Goal: Task Accomplishment & Management: Manage account settings

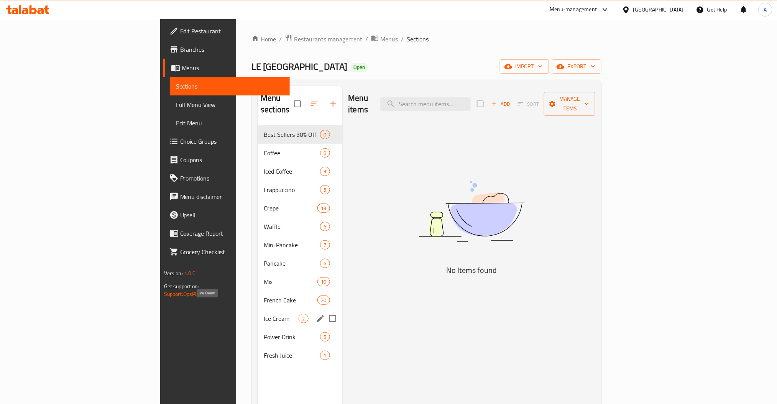
click at [264, 314] on span "Ice Cream" at bounding box center [281, 318] width 35 height 9
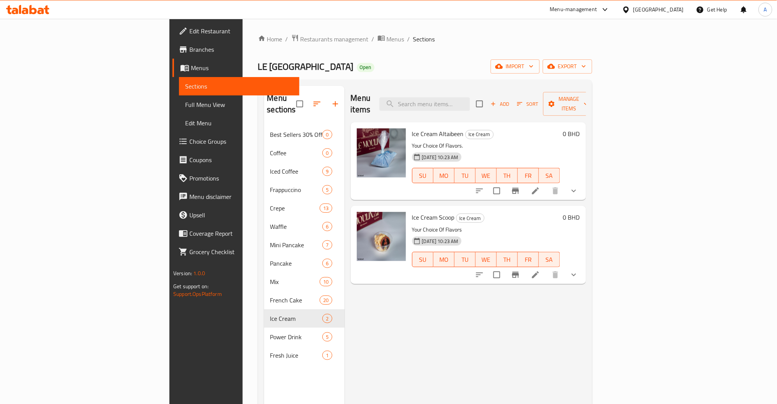
click at [583, 182] on button "show more" at bounding box center [574, 191] width 18 height 18
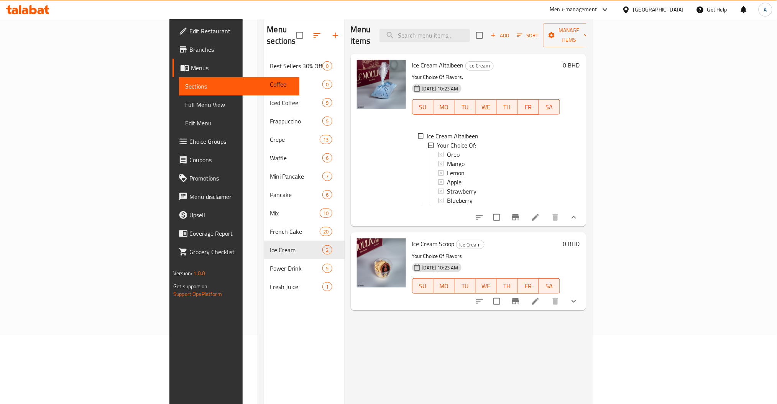
scroll to position [80, 0]
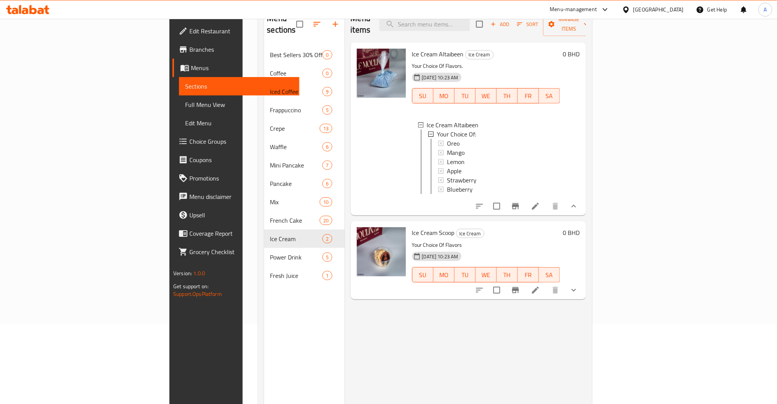
click at [583, 284] on button "show more" at bounding box center [574, 290] width 18 height 18
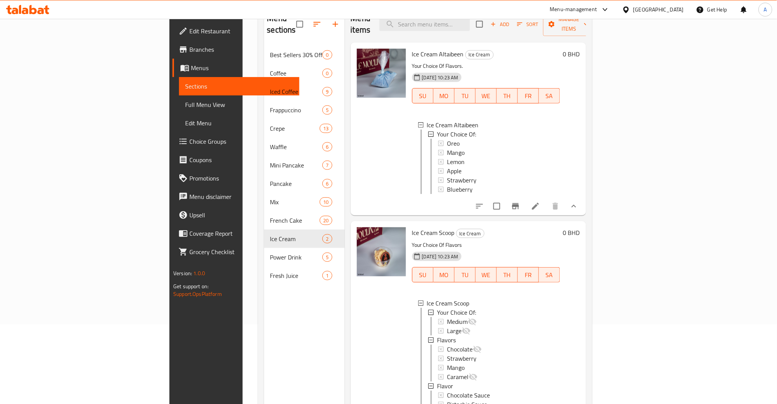
scroll to position [43, 0]
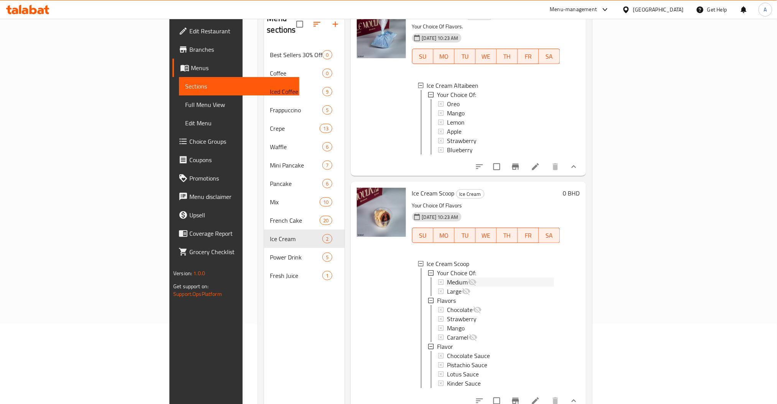
click at [447, 278] on div "Medium" at bounding box center [500, 282] width 107 height 9
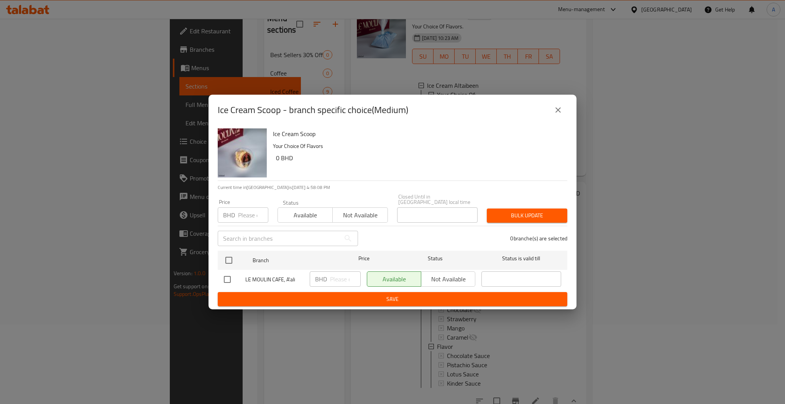
click at [555, 118] on button "close" at bounding box center [558, 110] width 18 height 18
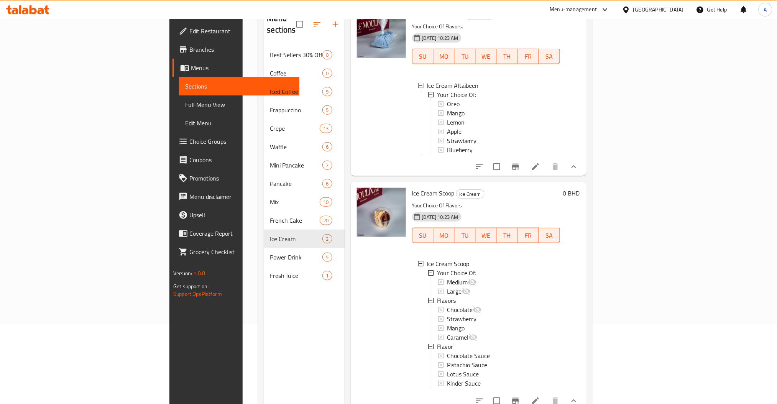
scroll to position [107, 0]
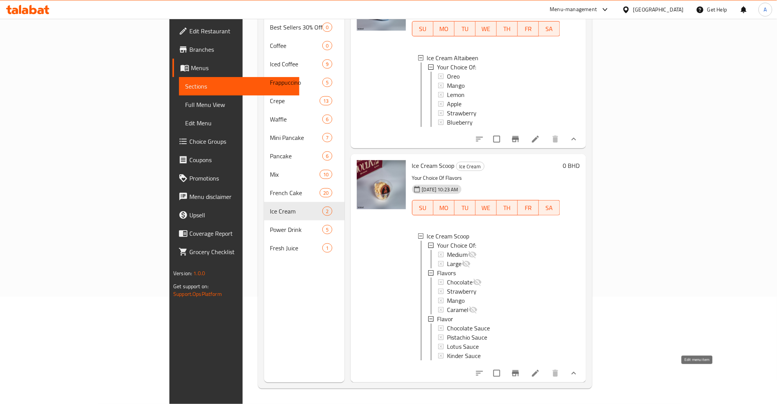
click at [540, 375] on icon at bounding box center [535, 373] width 9 height 9
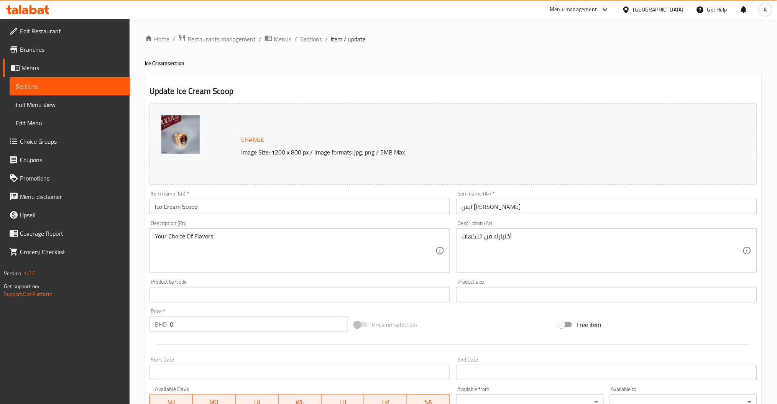
scroll to position [224, 0]
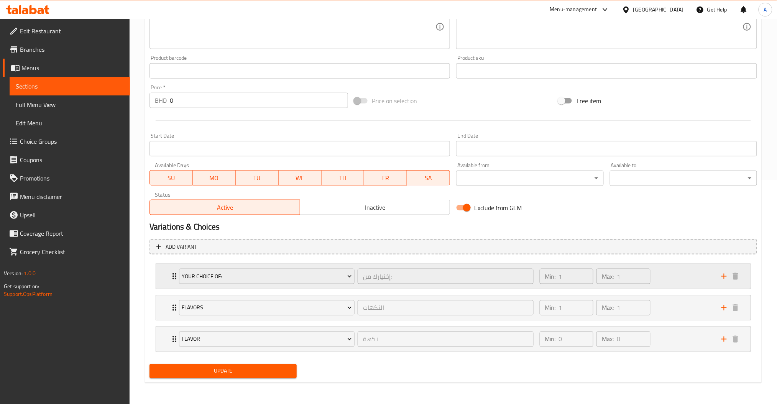
click at [664, 281] on div "Min: 1 ​ Max: 1 ​" at bounding box center [626, 276] width 182 height 25
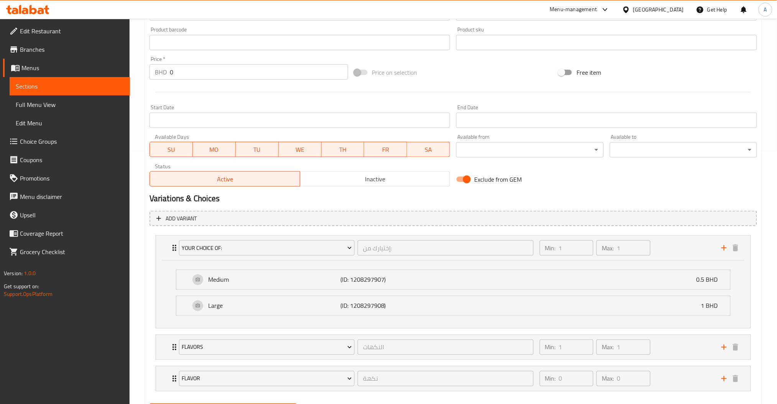
scroll to position [292, 0]
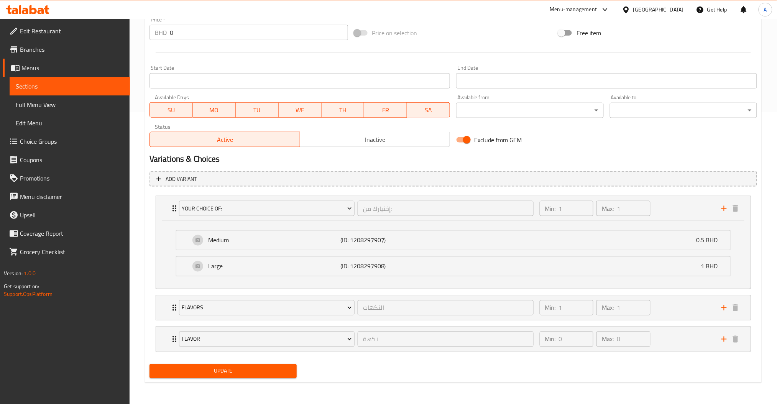
click at [74, 142] on span "Choice Groups" at bounding box center [72, 141] width 104 height 9
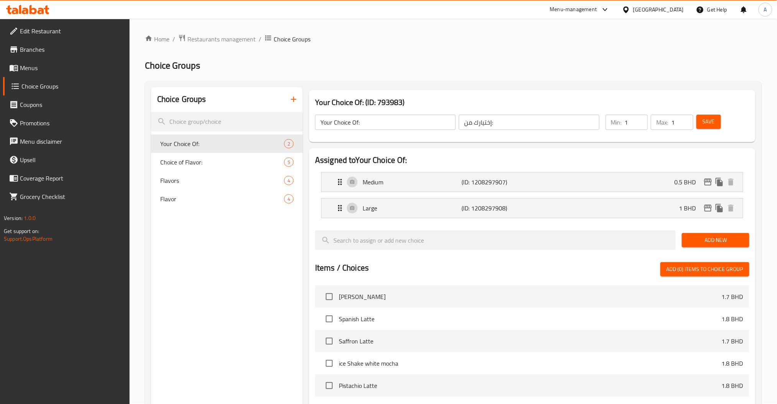
click at [512, 172] on li "Medium (ID: 1208297907) 0.5 BHD Name (En) Medium Name (En) Name (Ar) وسط Name (…" at bounding box center [532, 182] width 434 height 26
click at [603, 189] on div "Medium (ID: 1208297907) 0.5 BHD" at bounding box center [534, 182] width 398 height 19
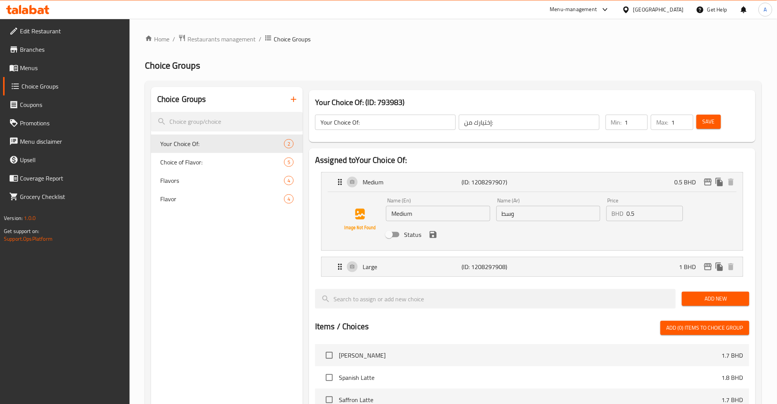
click at [396, 233] on input "Status" at bounding box center [389, 234] width 44 height 15
checkbox input "true"
drag, startPoint x: 415, startPoint y: 212, endPoint x: 328, endPoint y: 227, distance: 88.3
click at [328, 227] on div "Name (En) Medium Name (En) Name (Ar) وسط Name (Ar) Price BHD 0.5 Price Status" at bounding box center [532, 221] width 421 height 58
type input "1 Scoop"
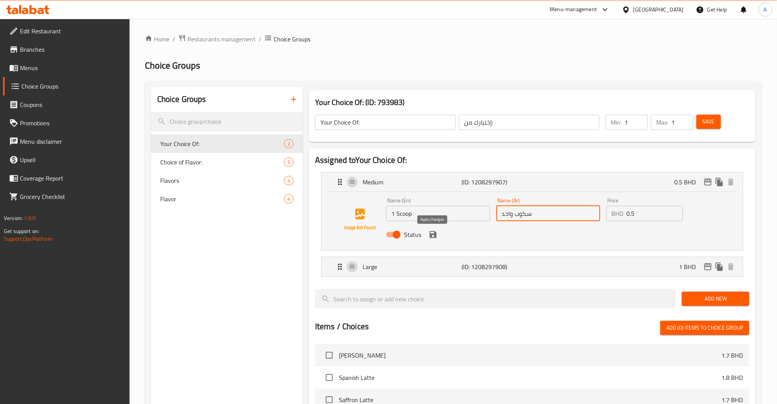
click at [431, 237] on icon "save" at bounding box center [433, 234] width 7 height 7
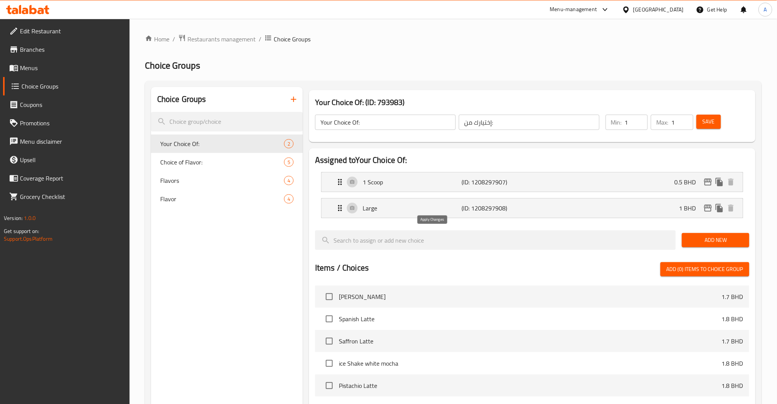
type input "سكوب واحد"
click at [705, 183] on icon "edit" at bounding box center [708, 182] width 8 height 7
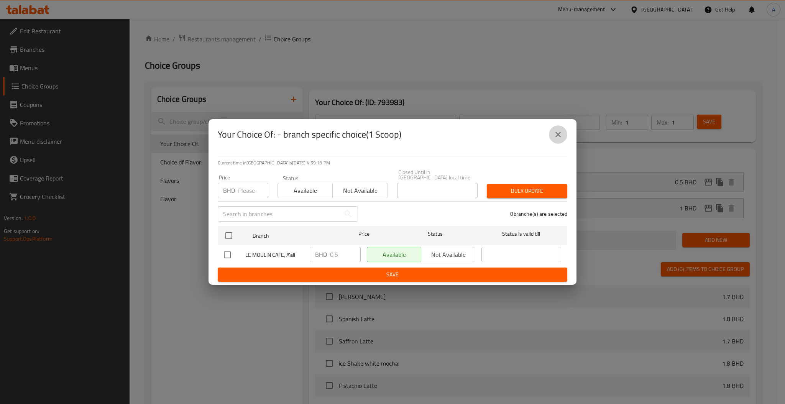
click at [561, 132] on button "close" at bounding box center [558, 134] width 18 height 18
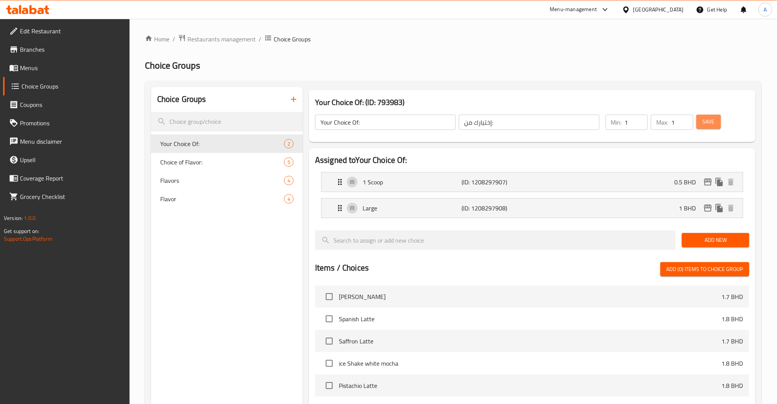
click at [701, 128] on button "Save" at bounding box center [709, 122] width 25 height 14
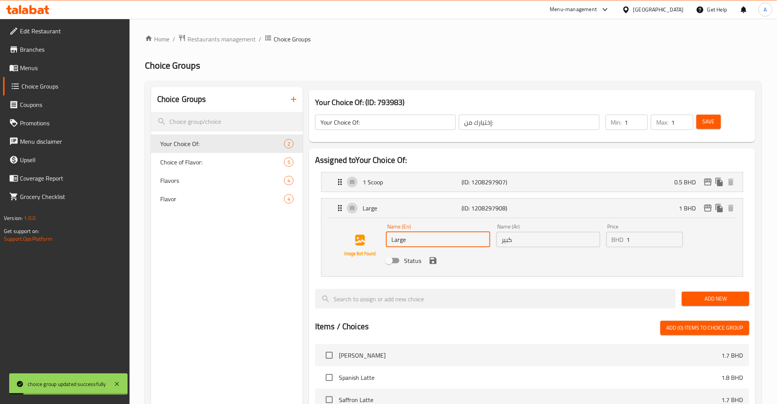
drag, startPoint x: 421, startPoint y: 244, endPoint x: 255, endPoint y: 240, distance: 166.0
click at [255, 240] on div "Choice Groups Your Choice Of: 2 Choice of Flavor: 5 Flavors 4 Flavor 4 Your Cho…" at bounding box center [455, 366] width 608 height 559
type input "2"
type input "2 Scoops"
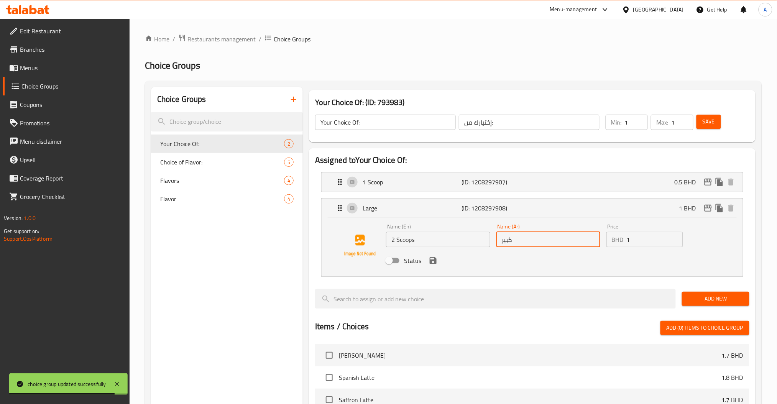
type input "2"
type input "2 سكوب"
click at [394, 257] on input "Status" at bounding box center [389, 260] width 44 height 15
checkbox input "true"
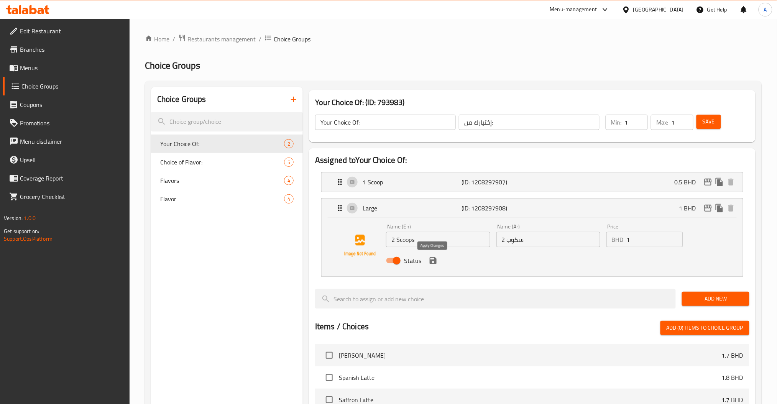
click at [434, 259] on icon "save" at bounding box center [433, 260] width 9 height 9
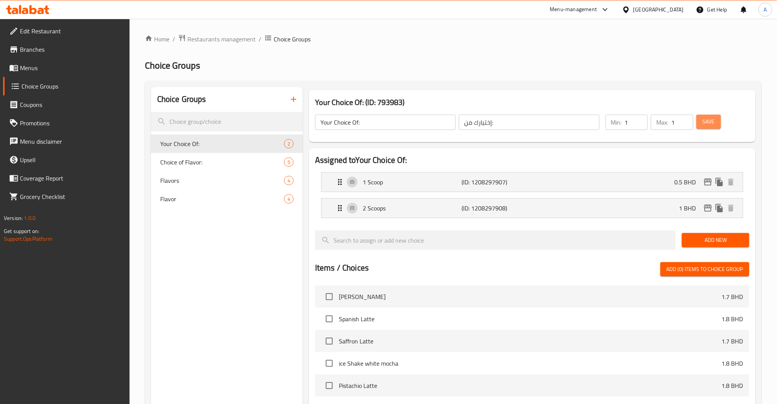
click at [706, 127] on span "Save" at bounding box center [709, 122] width 12 height 10
click at [206, 155] on div "Choice of Flavor: 5" at bounding box center [227, 162] width 152 height 18
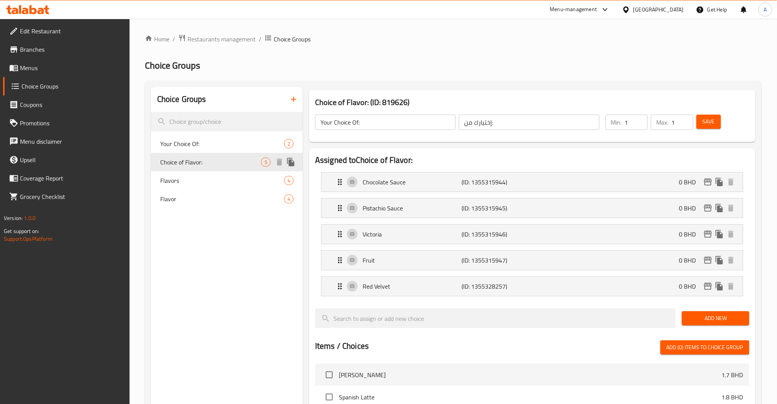
type input "Choice of Flavor:"
type input "اختيار النكهة:"
click at [185, 181] on span "Flavors" at bounding box center [210, 180] width 101 height 9
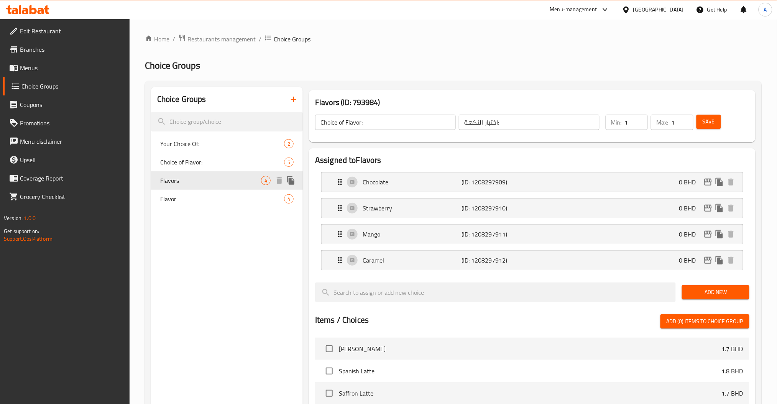
type input "Flavors"
type input "النكهات"
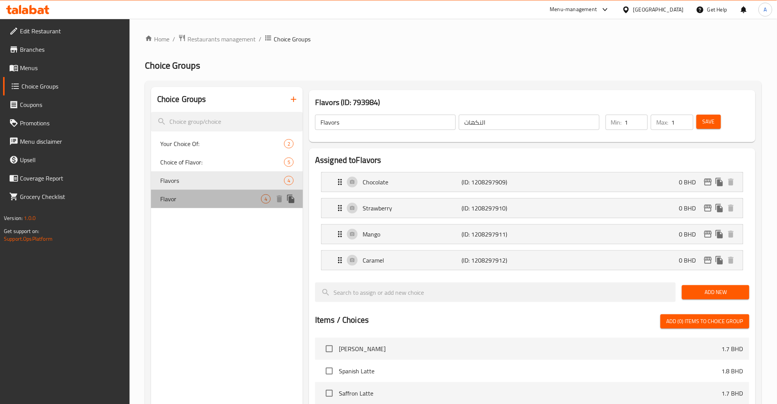
click at [172, 196] on span "Flavor" at bounding box center [210, 198] width 101 height 9
type input "Flavor"
type input "نكهة"
type input "0"
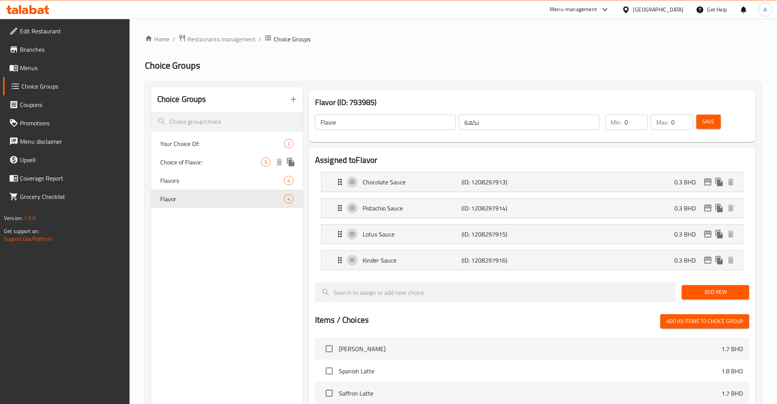
click at [210, 159] on span "Choice of Flavor:" at bounding box center [210, 162] width 101 height 9
type input "Choice of Flavor:"
type input "اختيار النكهة:"
type input "1"
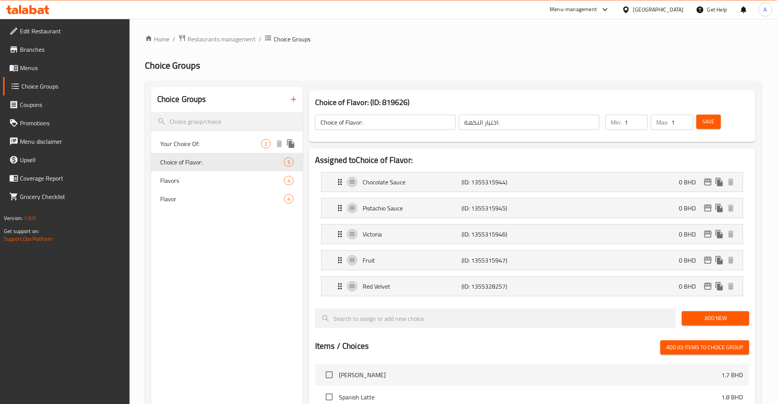
click at [219, 149] on div "Your Choice Of: 2" at bounding box center [227, 144] width 152 height 18
type input "Your Choice Of:"
type input "إختيارك من:"
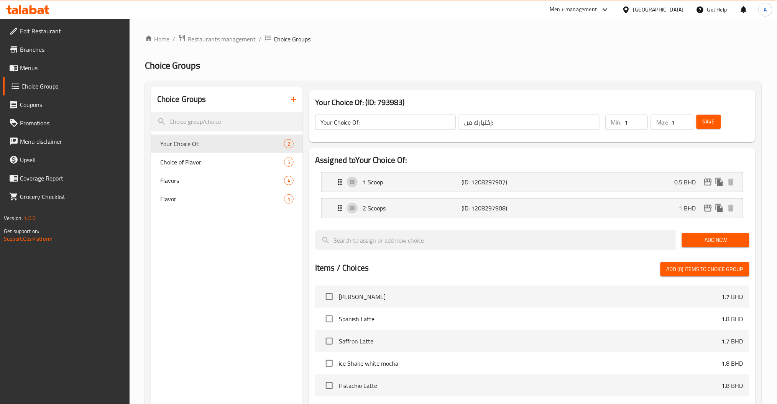
click at [34, 67] on span "Menus" at bounding box center [72, 67] width 104 height 9
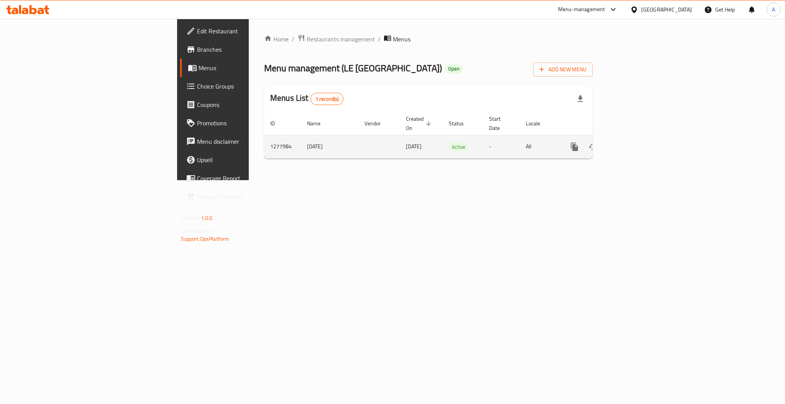
click at [634, 142] on icon "enhanced table" at bounding box center [629, 146] width 9 height 9
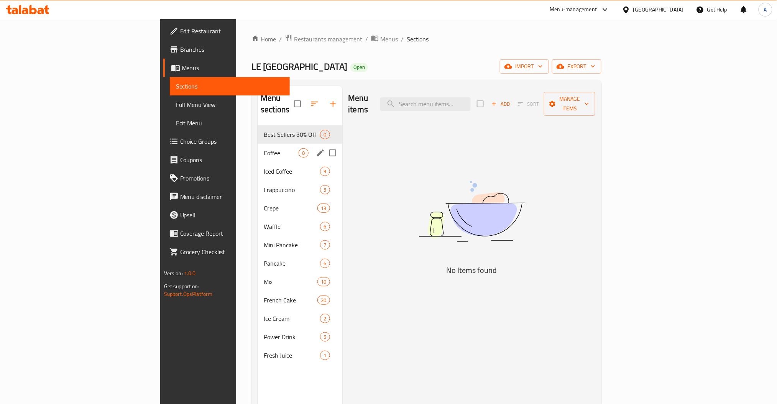
drag, startPoint x: 205, startPoint y: 136, endPoint x: 197, endPoint y: 112, distance: 25.8
click at [258, 122] on nav "Best Sellers 30% Off 0 Coffee 0 Iced Coffee 9 Frappuccino 5 Crepe 13 Waffle 6 M…" at bounding box center [300, 244] width 84 height 245
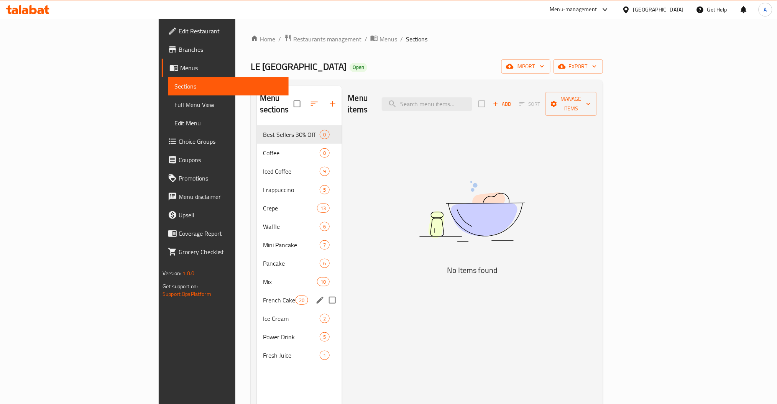
click at [263, 314] on span "Ice Cream" at bounding box center [291, 318] width 57 height 9
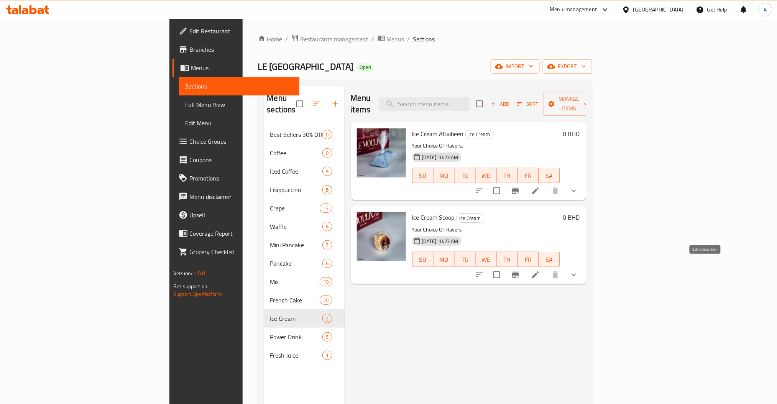
click at [539, 271] on icon at bounding box center [535, 274] width 7 height 7
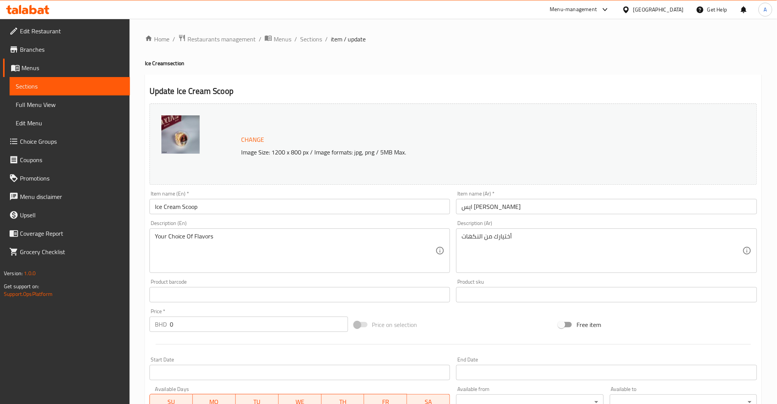
click at [323, 38] on ol "Home / Restaurants management / Menus / Sections / item / update" at bounding box center [453, 39] width 617 height 10
click at [318, 37] on span "Sections" at bounding box center [311, 39] width 22 height 9
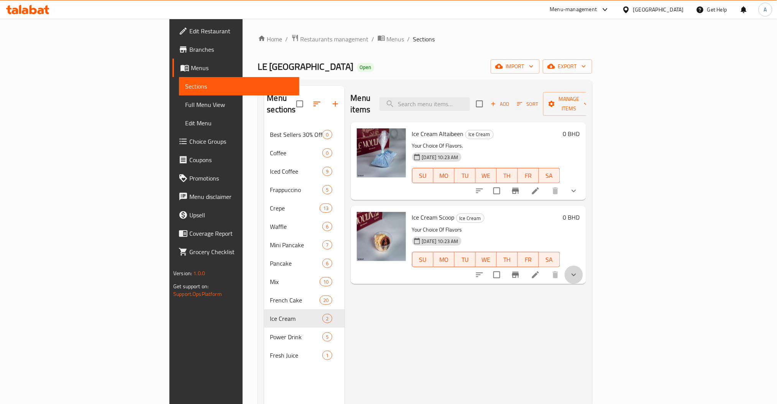
click at [583, 266] on button "show more" at bounding box center [574, 275] width 18 height 18
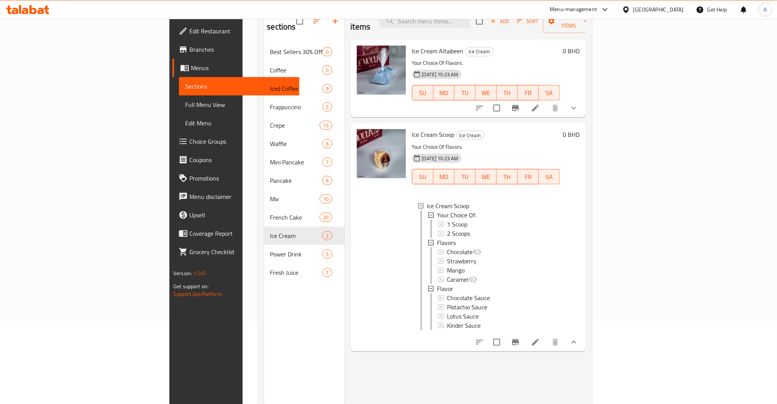
scroll to position [83, 0]
click at [437, 238] on span "Flavors" at bounding box center [446, 242] width 19 height 9
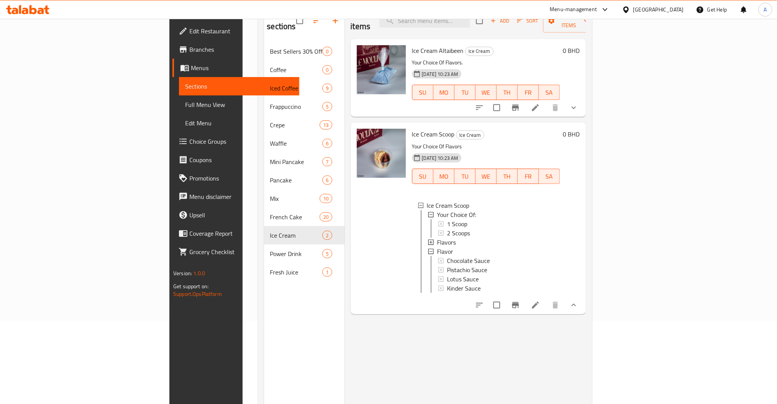
click at [437, 238] on span "Flavors" at bounding box center [446, 242] width 19 height 9
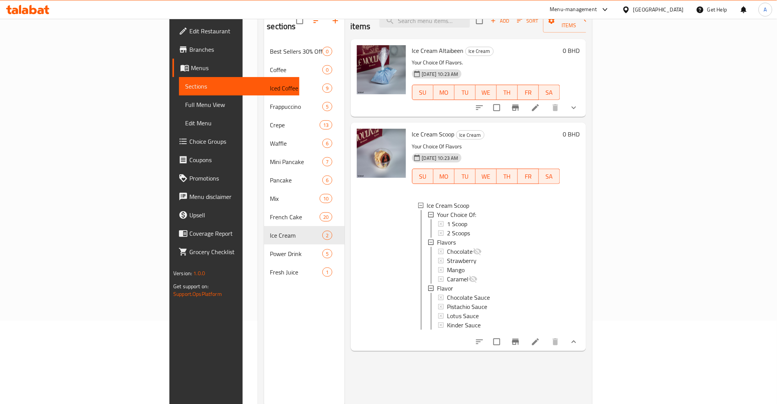
click at [189, 140] on span "Choice Groups" at bounding box center [241, 141] width 104 height 9
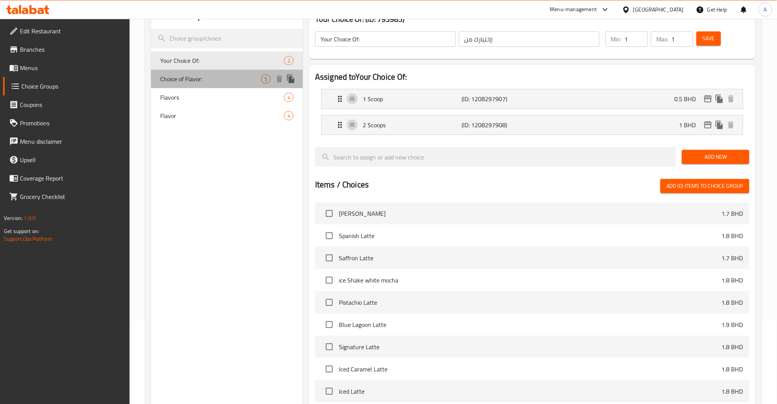
click at [210, 79] on span "Choice of Flavor:" at bounding box center [210, 78] width 101 height 9
type input "Choice of Flavor:"
type input "اختيار النكهة:"
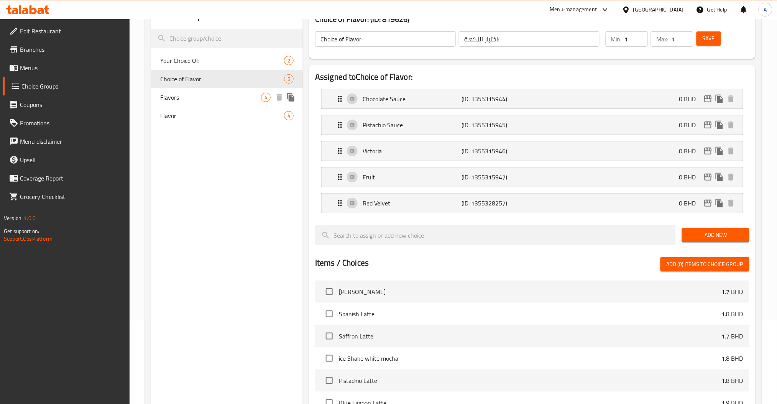
click at [163, 95] on span "Flavors" at bounding box center [210, 97] width 101 height 9
type input "Flavors"
type input "النكهات"
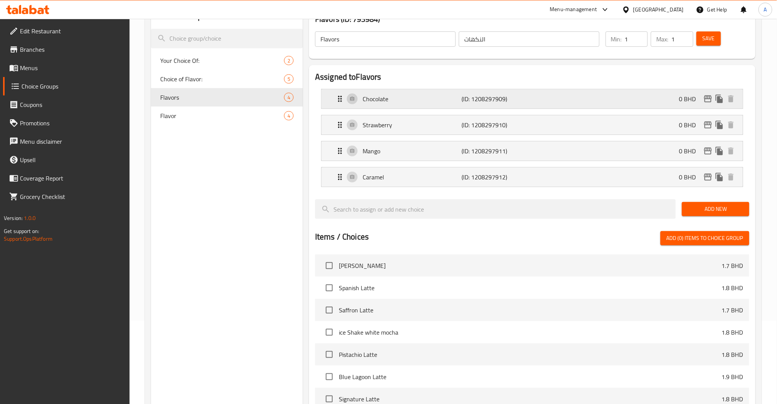
click at [632, 97] on div "Chocolate (ID: 1208297909) 0 BHD" at bounding box center [534, 98] width 398 height 19
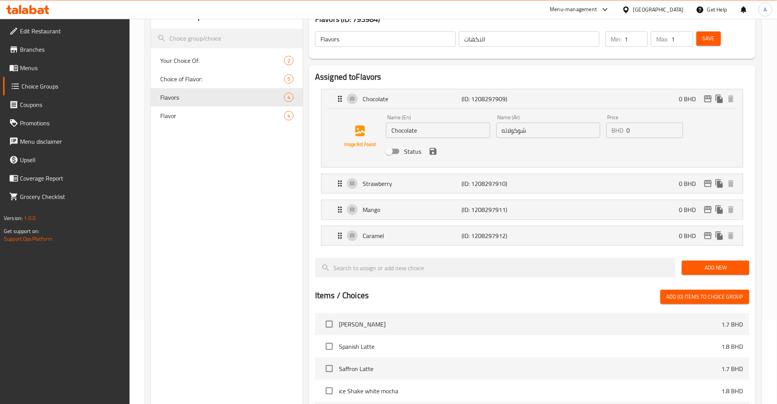
click at [422, 128] on input "Chocolate" at bounding box center [438, 130] width 104 height 15
click at [385, 102] on p "Chocolate" at bounding box center [412, 98] width 99 height 9
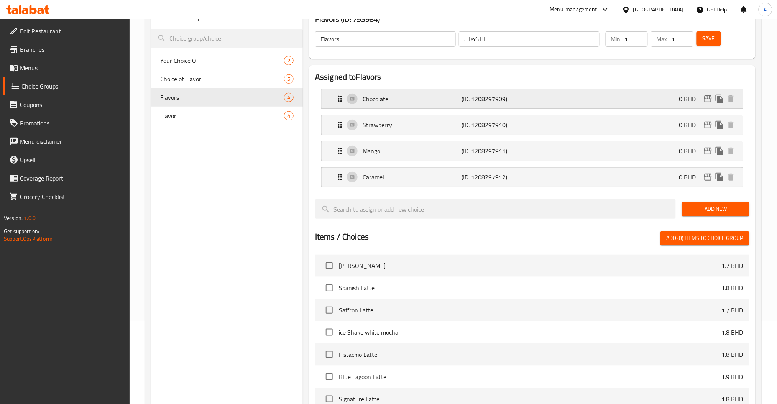
click at [486, 94] on p "(ID: 1208297909)" at bounding box center [495, 98] width 66 height 9
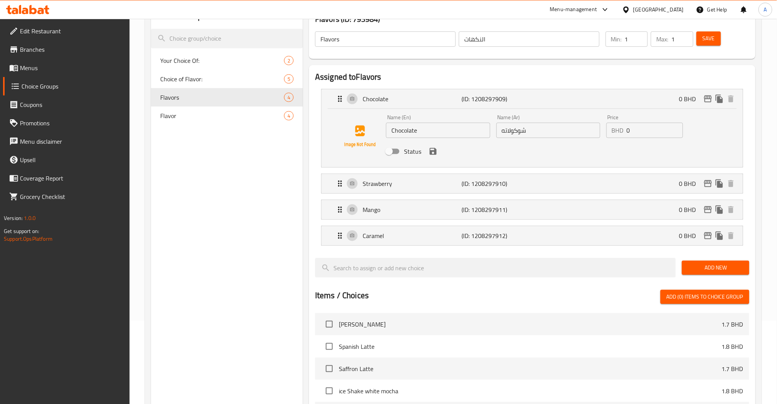
click at [393, 149] on input "Status" at bounding box center [389, 151] width 44 height 15
checkbox input "true"
click at [391, 235] on p "Caramel" at bounding box center [412, 235] width 99 height 9
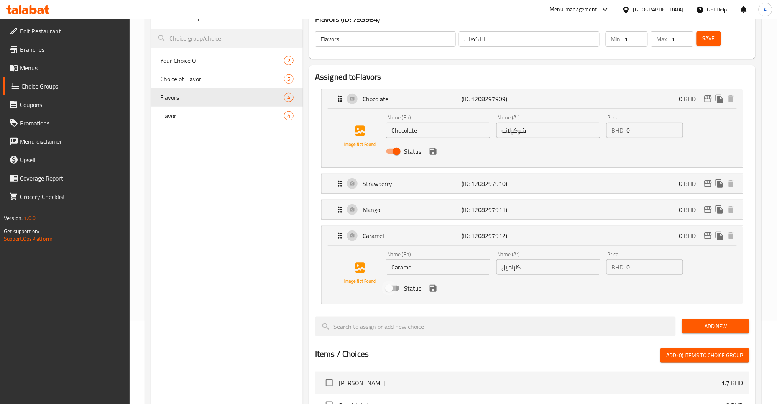
click at [400, 286] on input "Status" at bounding box center [389, 288] width 44 height 15
checkbox input "true"
click at [395, 92] on div "Chocolate (ID: 1208297909) 0 BHD" at bounding box center [534, 98] width 398 height 19
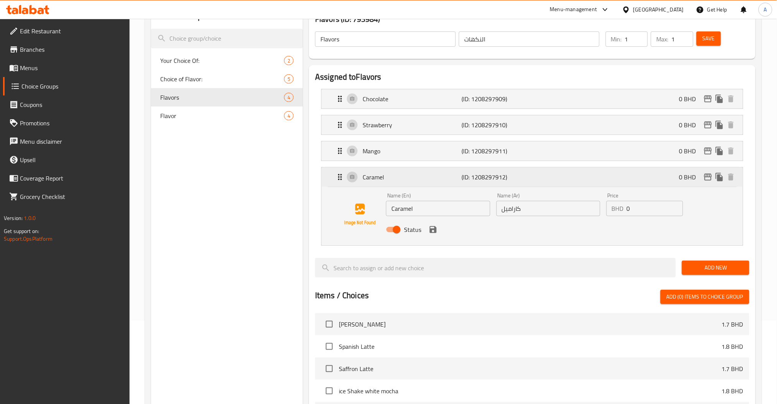
click at [387, 178] on p "Caramel" at bounding box center [412, 177] width 99 height 9
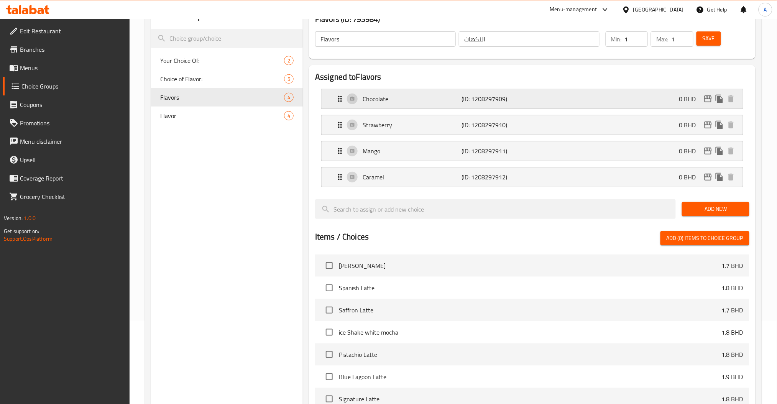
click at [502, 102] on p "(ID: 1208297909)" at bounding box center [495, 98] width 66 height 9
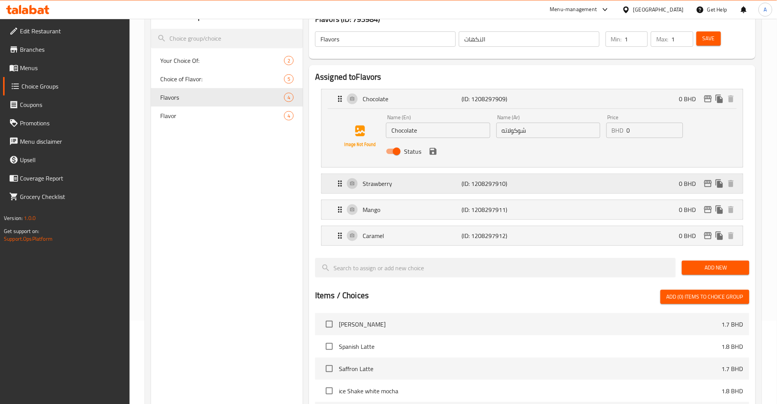
click at [433, 177] on div "Strawberry (ID: 1208297910) 0 BHD" at bounding box center [534, 183] width 398 height 19
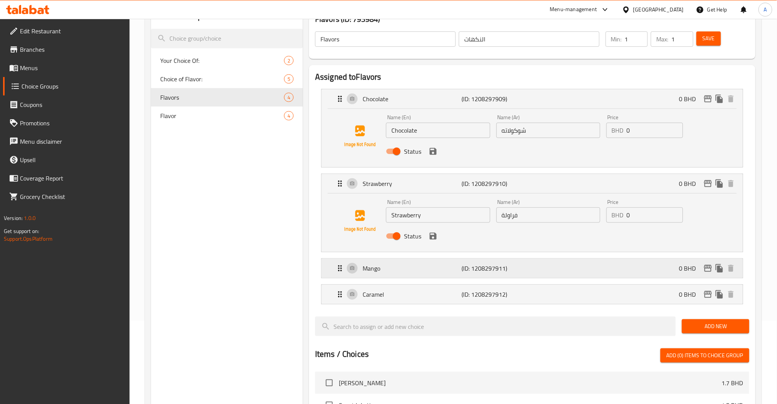
click at [401, 267] on p "Mango" at bounding box center [412, 268] width 99 height 9
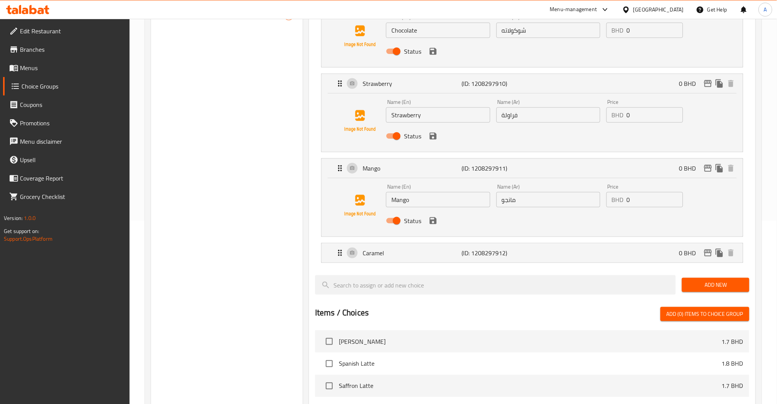
scroll to position [183, 0]
click at [701, 281] on span "Add New" at bounding box center [715, 286] width 55 height 10
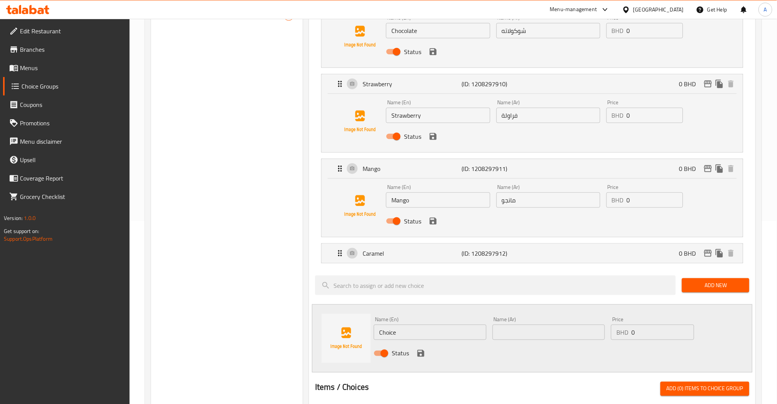
drag, startPoint x: 405, startPoint y: 340, endPoint x: 313, endPoint y: 337, distance: 92.1
click at [313, 337] on div "Name (En) Choice Name (En) Name (Ar) Name (Ar) Price BHD 0 Price Status" at bounding box center [532, 338] width 440 height 68
type input "Vanilla"
type input "فانيلا"
click at [646, 329] on input "0" at bounding box center [662, 332] width 62 height 15
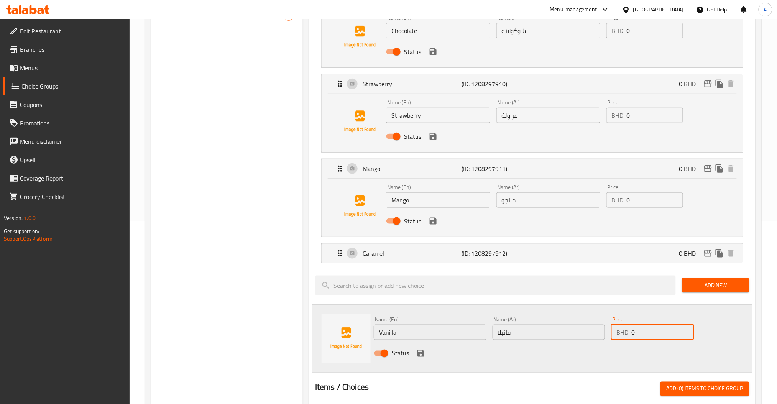
click at [415, 352] on button "save" at bounding box center [421, 354] width 12 height 12
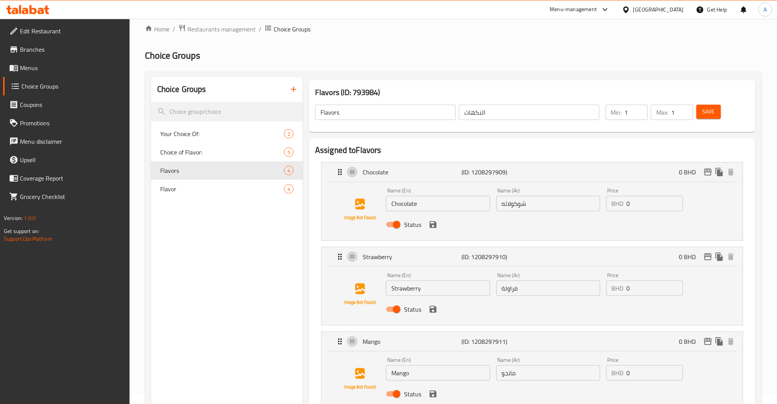
scroll to position [0, 0]
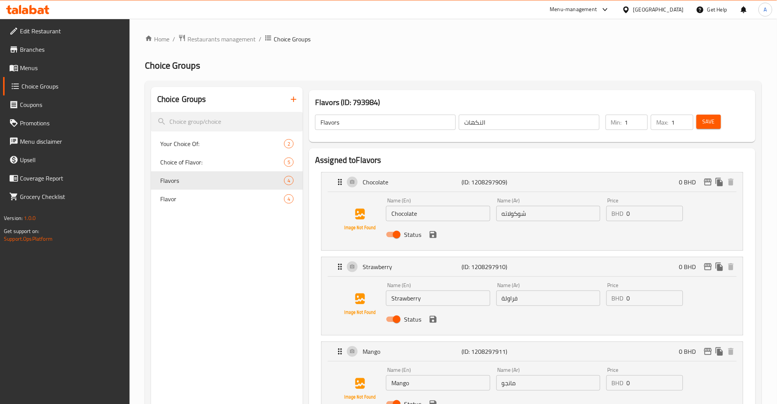
click at [708, 120] on span "Save" at bounding box center [709, 122] width 12 height 10
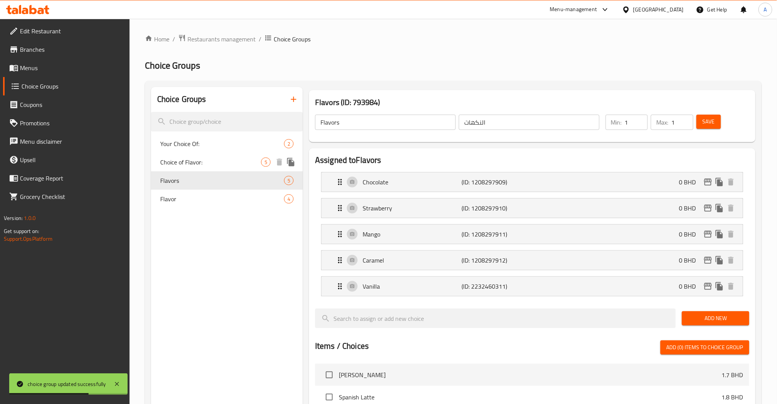
click at [172, 164] on span "Choice of Flavor:" at bounding box center [210, 162] width 101 height 9
type input "Choice of Flavor:"
type input "اختيار النكهة:"
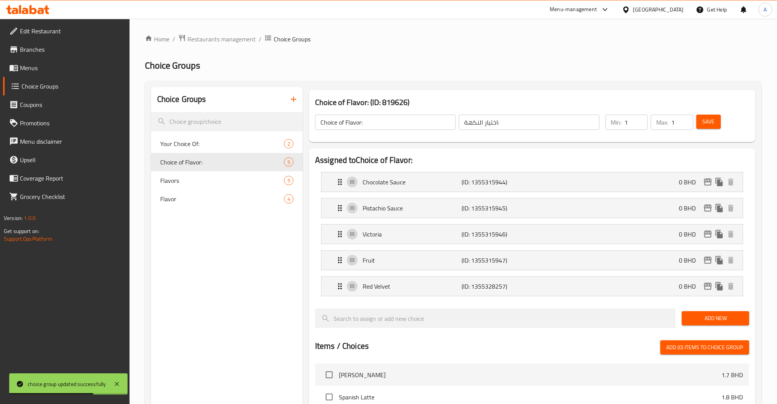
click at [204, 133] on nav "Your Choice Of: 2 Choice of Flavor: 5 Flavors 5 Flavor 4" at bounding box center [227, 171] width 152 height 80
click at [203, 137] on div "Your Choice Of: 2" at bounding box center [227, 144] width 152 height 18
type input "Your Choice Of:"
type input "إختيارك من:"
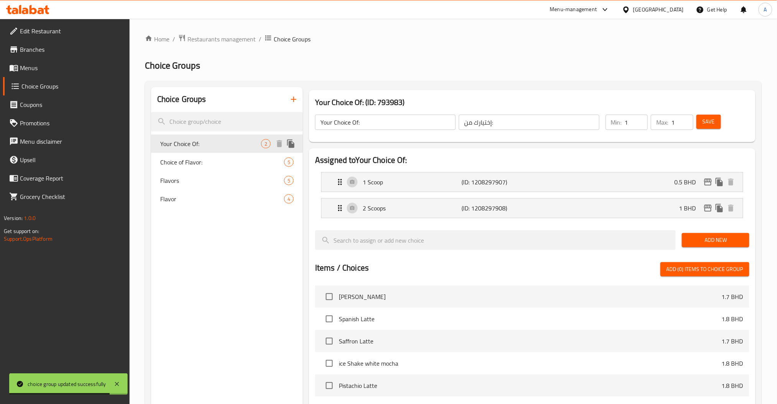
click at [187, 152] on div "Your Choice Of: 2" at bounding box center [227, 144] width 152 height 18
click at [183, 165] on span "Choice of Flavor:" at bounding box center [222, 162] width 124 height 9
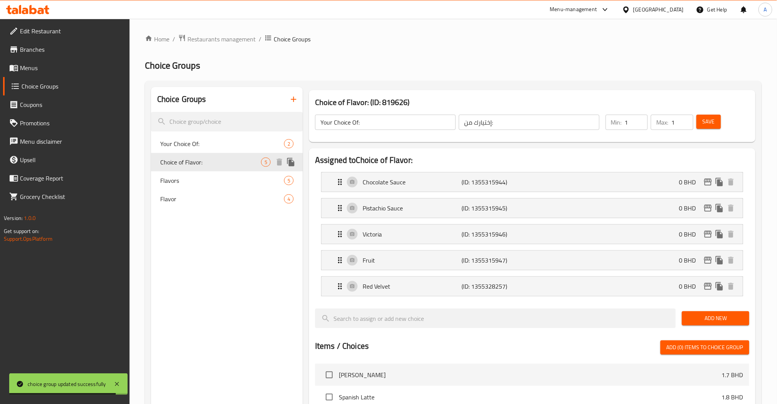
type input "Choice of Flavor:"
type input "اختيار النكهة:"
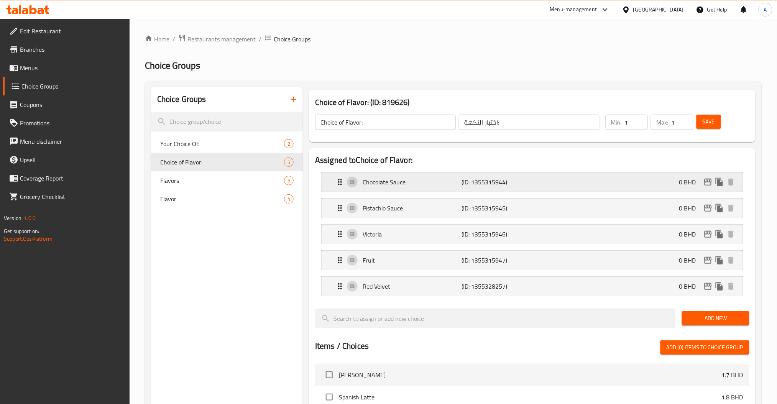
click at [706, 186] on icon "edit" at bounding box center [708, 182] width 8 height 7
click at [706, 207] on icon "edit" at bounding box center [707, 208] width 9 height 9
click at [707, 231] on icon "edit" at bounding box center [708, 234] width 8 height 7
click at [707, 267] on div "Fruit (ID: 1355315947) 0 BHD" at bounding box center [534, 260] width 398 height 19
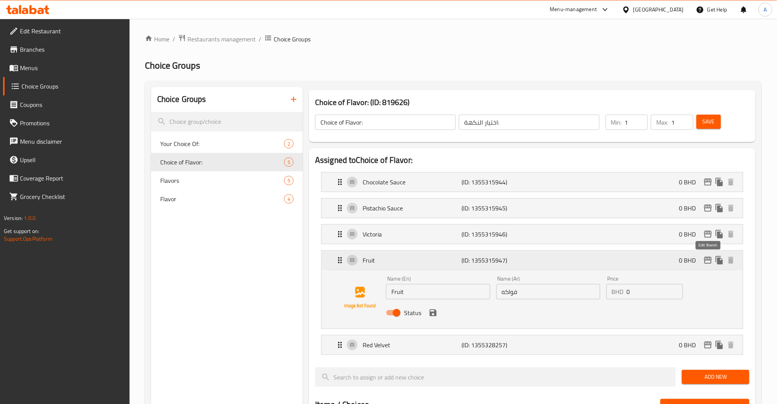
click at [707, 263] on icon "edit" at bounding box center [708, 260] width 8 height 7
click at [703, 343] on icon "edit" at bounding box center [707, 344] width 9 height 9
click at [203, 196] on span "Flavor" at bounding box center [210, 198] width 101 height 9
type input "Flavor"
type input "نكهة"
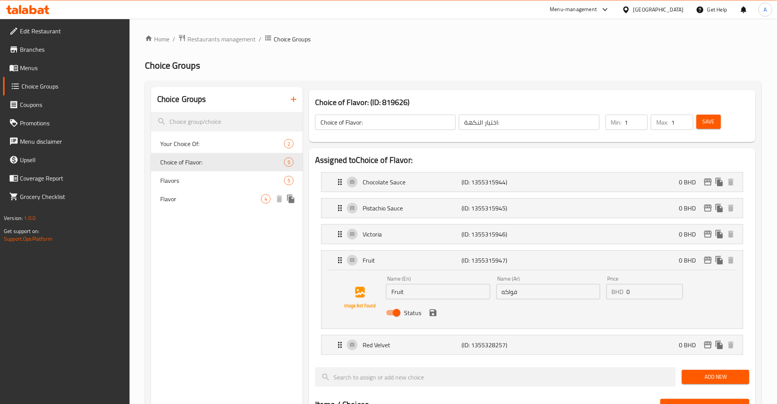
type input "0"
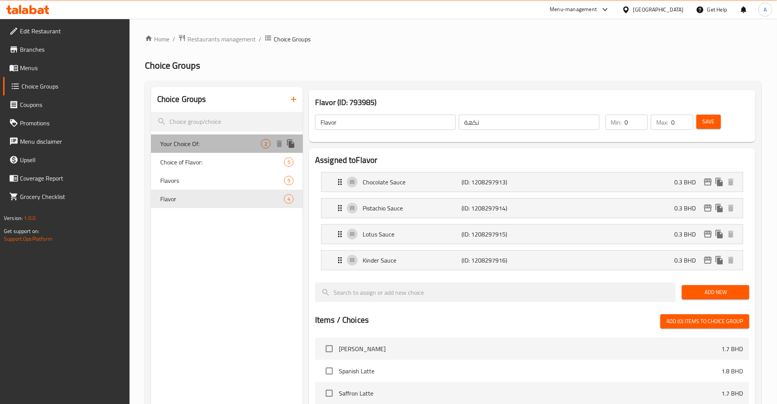
click at [214, 143] on span "Your Choice Of:" at bounding box center [210, 143] width 101 height 9
type input "Your Choice Of:"
type input "إختيارك من:"
type input "1"
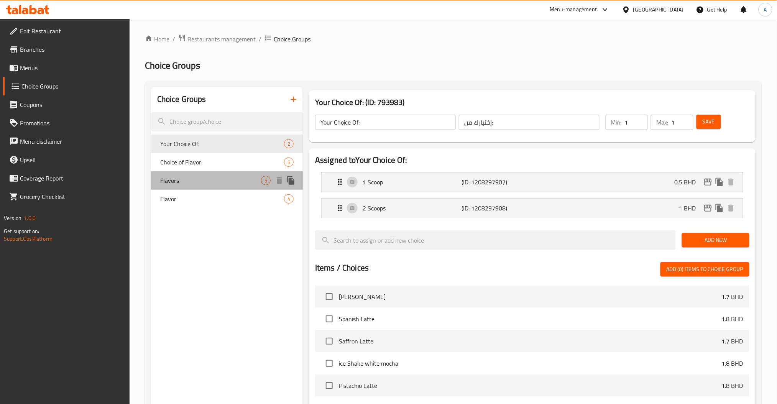
click at [190, 184] on span "Flavors" at bounding box center [210, 180] width 101 height 9
type input "Flavors"
type input "النكهات"
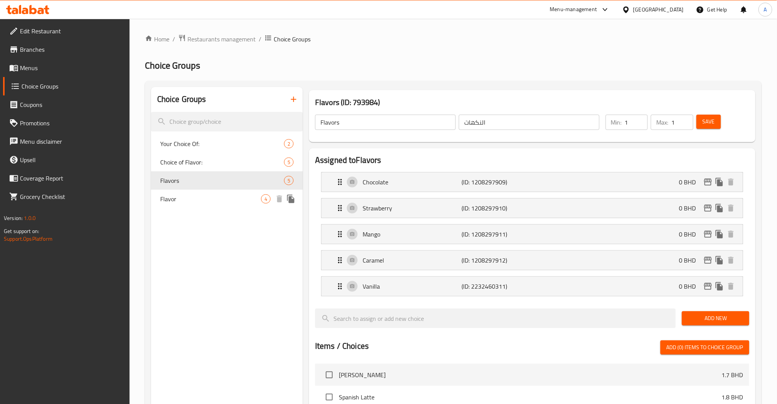
click at [203, 201] on span "Flavor" at bounding box center [210, 198] width 101 height 9
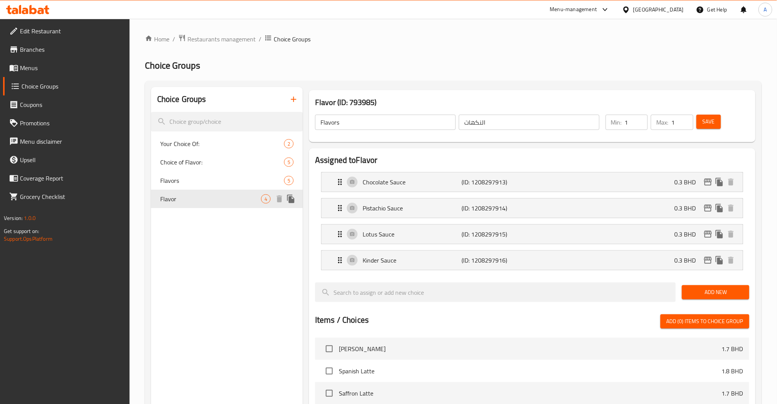
type input "Flavor"
type input "نكهة"
type input "0"
click at [706, 181] on icon "edit" at bounding box center [707, 181] width 9 height 9
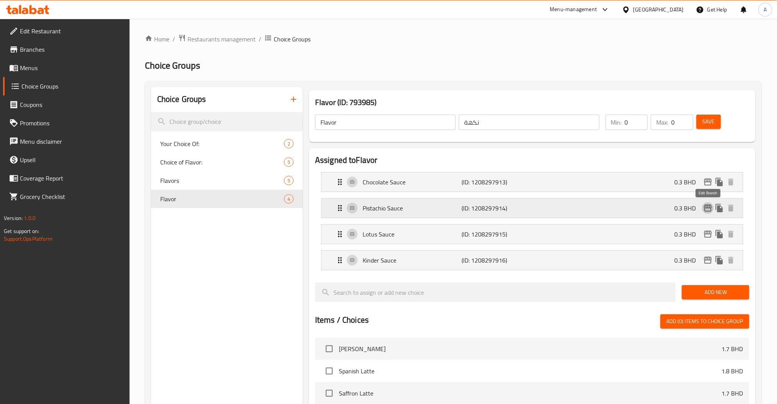
click at [707, 206] on icon "edit" at bounding box center [707, 208] width 9 height 9
click at [702, 232] on p "0.3 BHD" at bounding box center [689, 234] width 28 height 9
click at [710, 232] on icon "edit" at bounding box center [707, 234] width 9 height 9
click at [707, 261] on icon "edit" at bounding box center [707, 260] width 9 height 9
click at [49, 72] on span "Menus" at bounding box center [72, 67] width 104 height 9
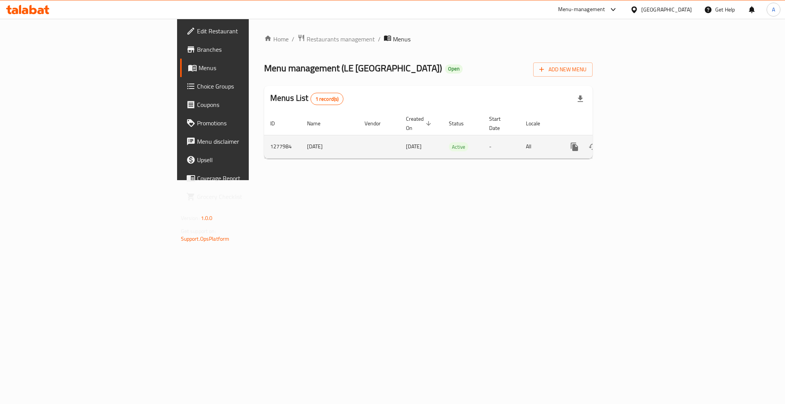
click at [634, 142] on icon "enhanced table" at bounding box center [629, 146] width 9 height 9
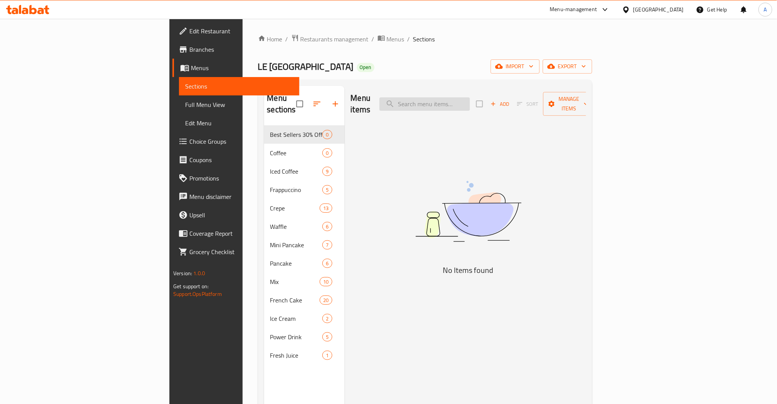
click at [470, 99] on input "search" at bounding box center [425, 103] width 90 height 13
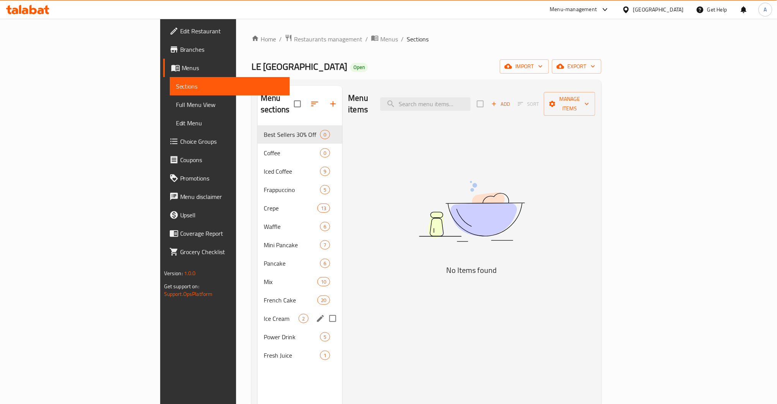
click at [258, 309] on div "Ice Cream 2" at bounding box center [300, 318] width 84 height 18
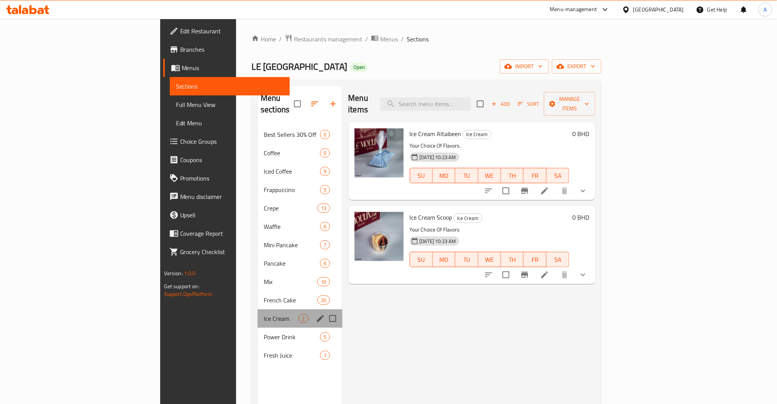
click at [258, 309] on div "Ice Cream 2" at bounding box center [300, 318] width 84 height 18
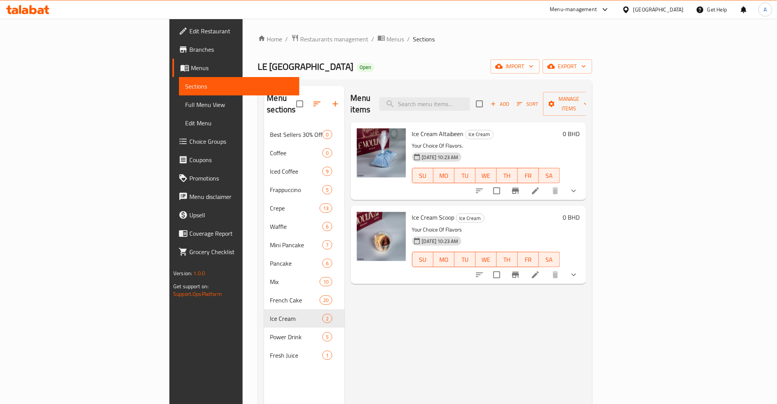
click at [546, 184] on li at bounding box center [535, 191] width 21 height 14
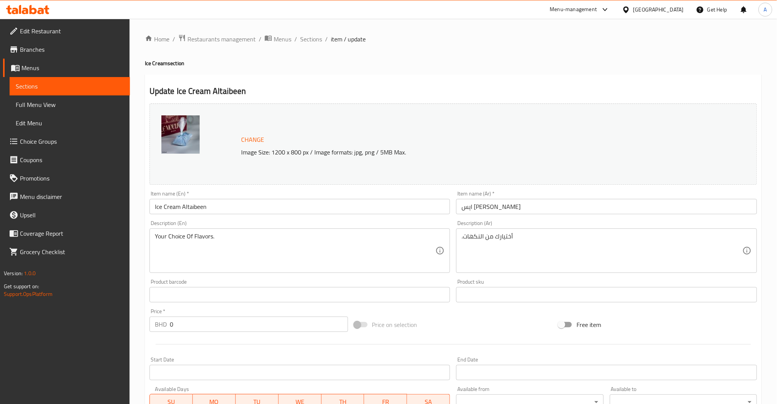
scroll to position [255, 0]
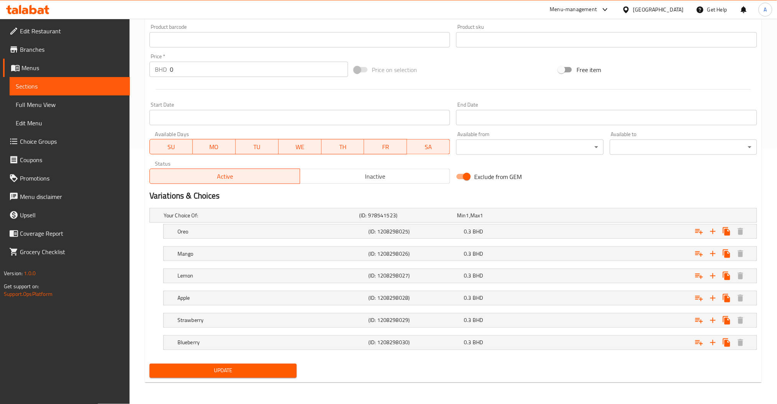
click at [462, 180] on input "Exclude from GEM" at bounding box center [467, 176] width 44 height 15
click at [461, 176] on input "Exclude from GEM" at bounding box center [459, 176] width 44 height 15
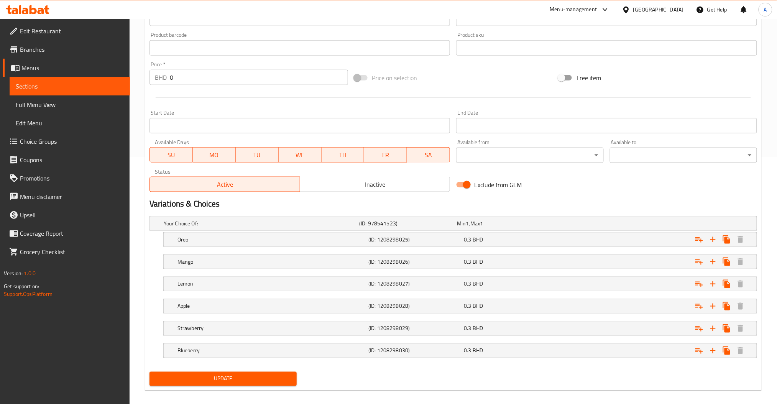
scroll to position [247, 0]
click at [467, 183] on input "Exclude from GEM" at bounding box center [467, 184] width 44 height 15
checkbox input "false"
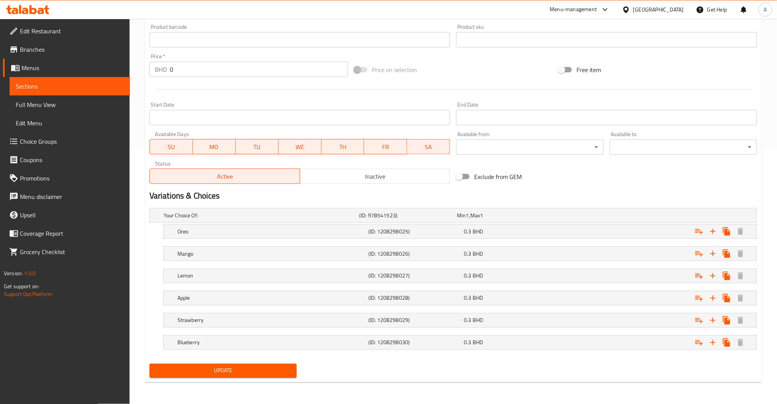
click at [214, 368] on span "Update" at bounding box center [223, 371] width 135 height 10
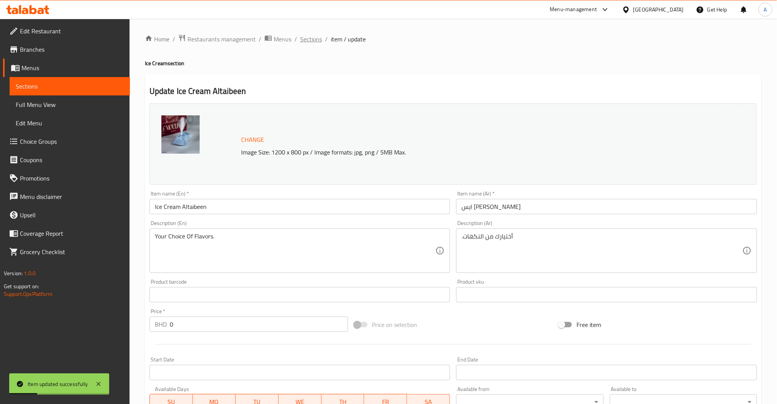
click at [310, 36] on span "Sections" at bounding box center [311, 39] width 22 height 9
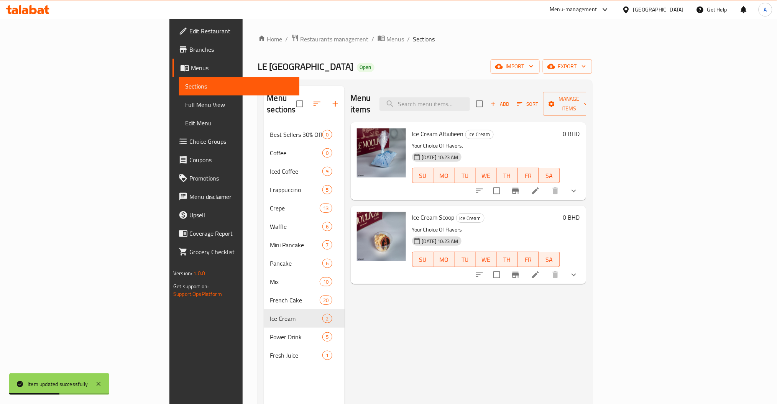
click at [578, 186] on icon "show more" at bounding box center [573, 190] width 9 height 9
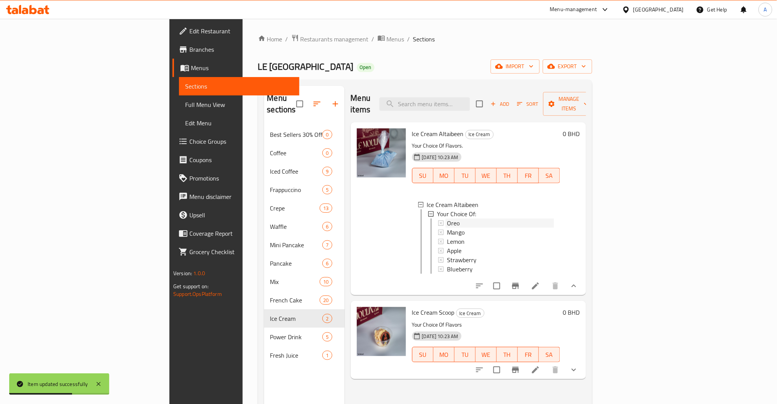
click at [447, 219] on div "Oreo" at bounding box center [500, 223] width 107 height 9
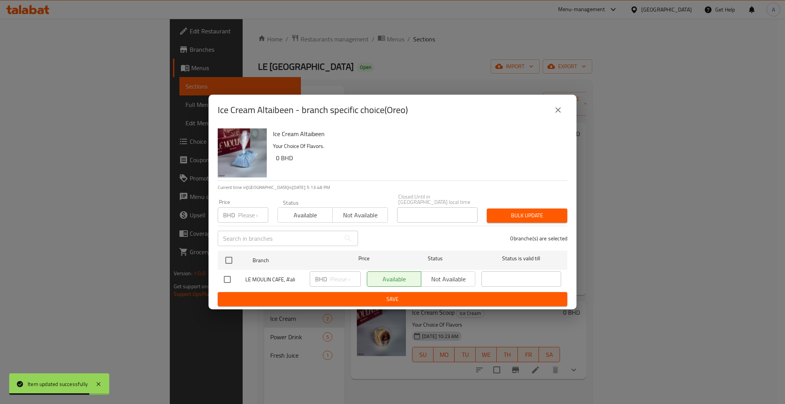
click at [552, 108] on button "close" at bounding box center [558, 110] width 18 height 18
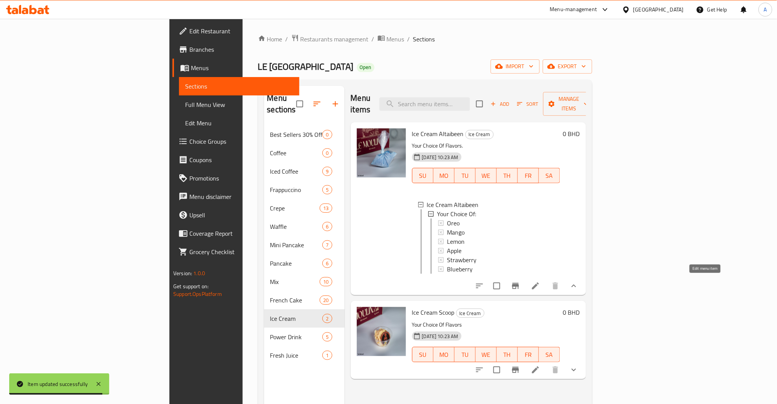
click at [540, 286] on icon at bounding box center [535, 285] width 9 height 9
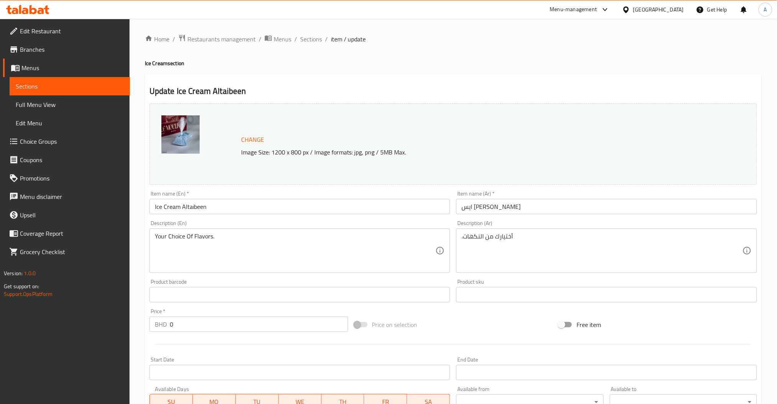
scroll to position [255, 0]
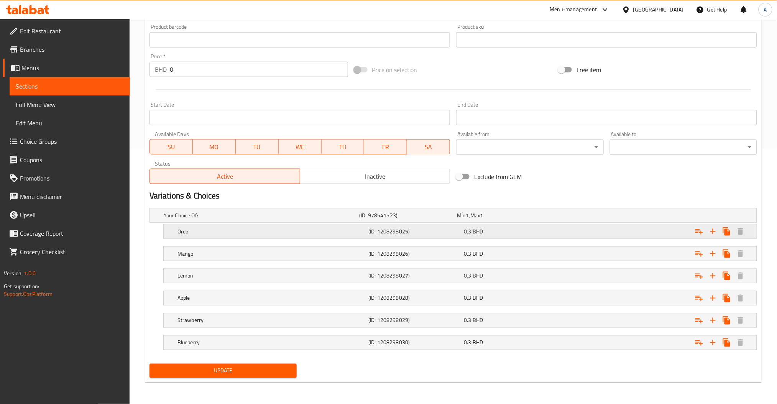
click at [454, 219] on h5 "(ID: 1208298025)" at bounding box center [406, 216] width 95 height 8
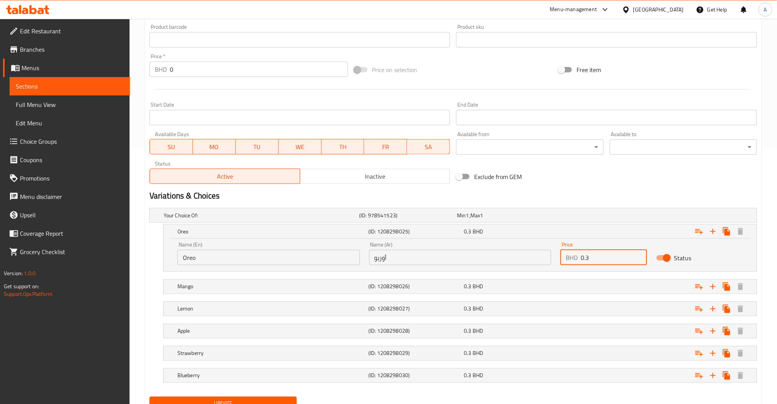
click at [600, 258] on input "0.3" at bounding box center [614, 257] width 66 height 15
type input "0.4"
click at [562, 217] on div "Expand" at bounding box center [652, 215] width 196 height 3
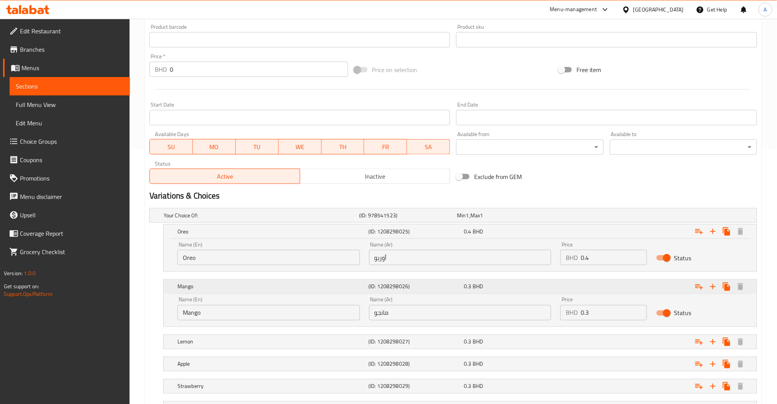
scroll to position [298, 0]
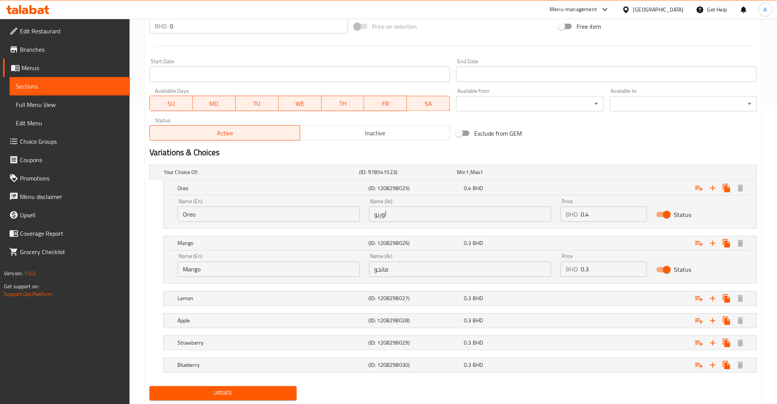
click at [599, 269] on input "0.3" at bounding box center [614, 269] width 66 height 15
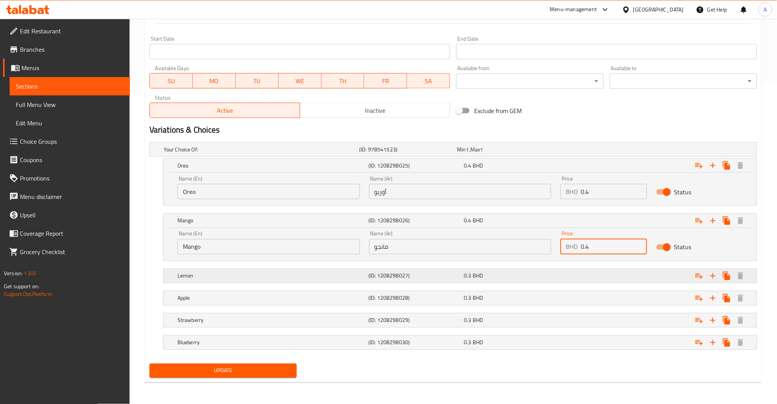
type input "0.4"
click at [571, 151] on div "Expand" at bounding box center [652, 149] width 196 height 3
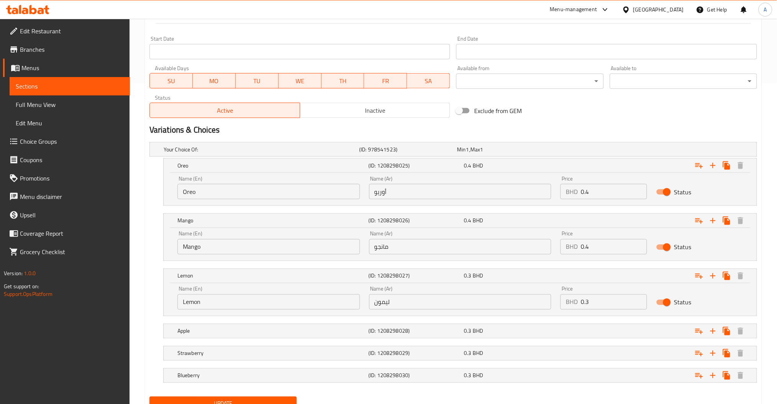
click at [598, 296] on input "0.3" at bounding box center [614, 301] width 66 height 15
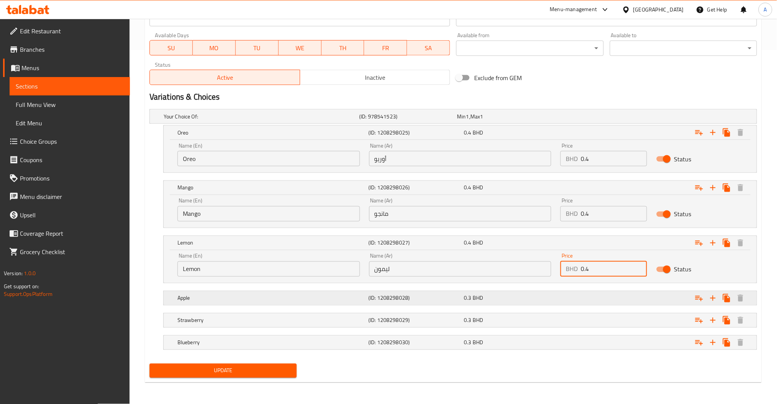
type input "0.4"
click at [584, 118] on div "Expand" at bounding box center [652, 116] width 196 height 3
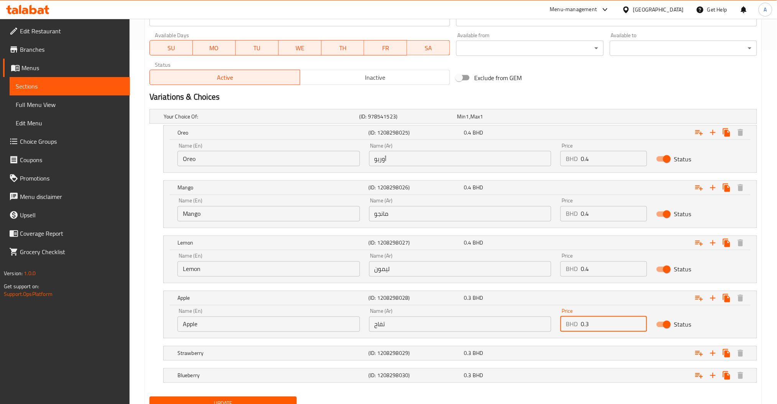
click at [609, 320] on input "0.3" at bounding box center [614, 324] width 66 height 15
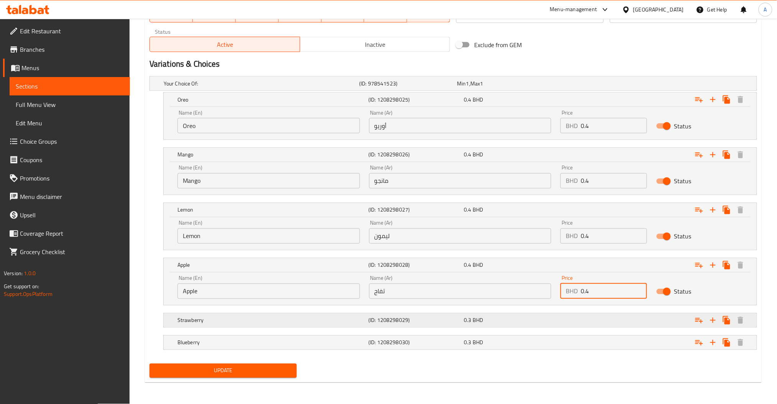
type input "0.4"
click at [592, 85] on div "Expand" at bounding box center [652, 83] width 196 height 3
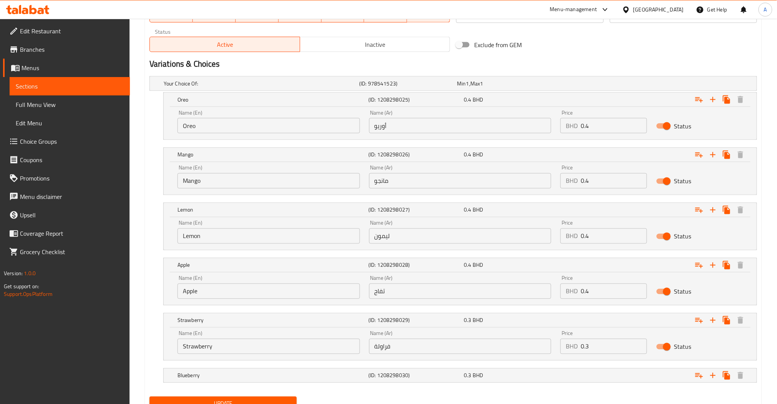
click at [618, 340] on input "0.3" at bounding box center [614, 346] width 66 height 15
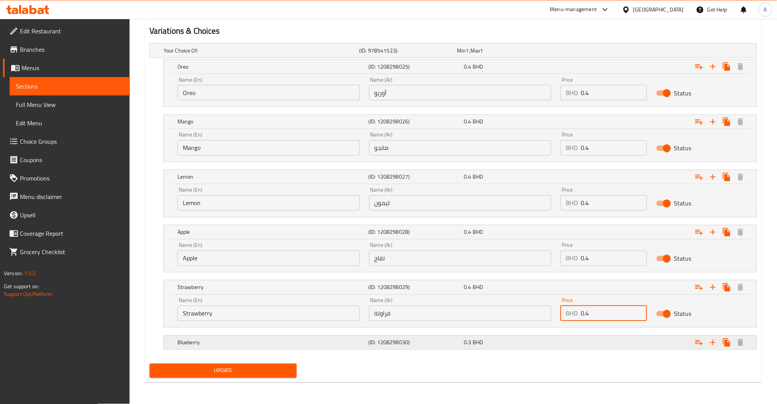
type input "0.4"
click at [586, 52] on div "Expand" at bounding box center [652, 50] width 196 height 3
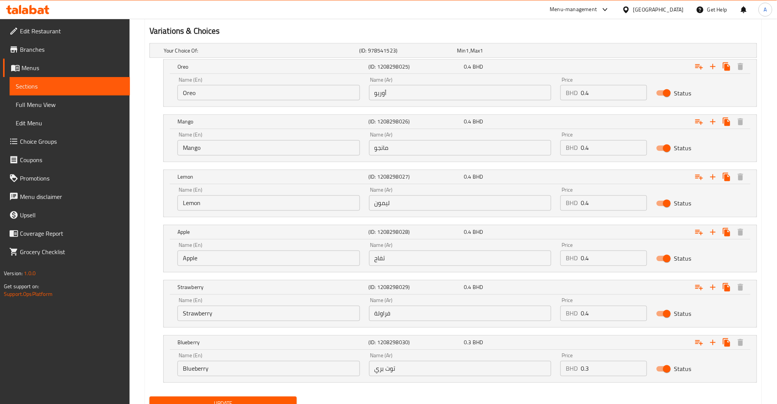
click at [614, 365] on input "0.3" at bounding box center [614, 368] width 66 height 15
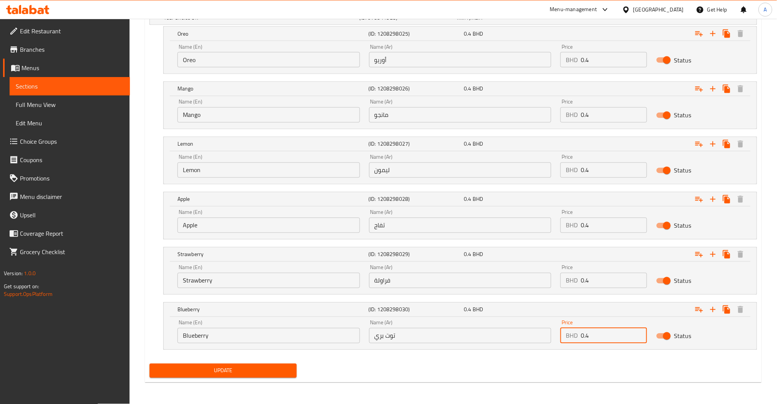
type input "0.4"
click at [222, 364] on button "Update" at bounding box center [223, 371] width 147 height 14
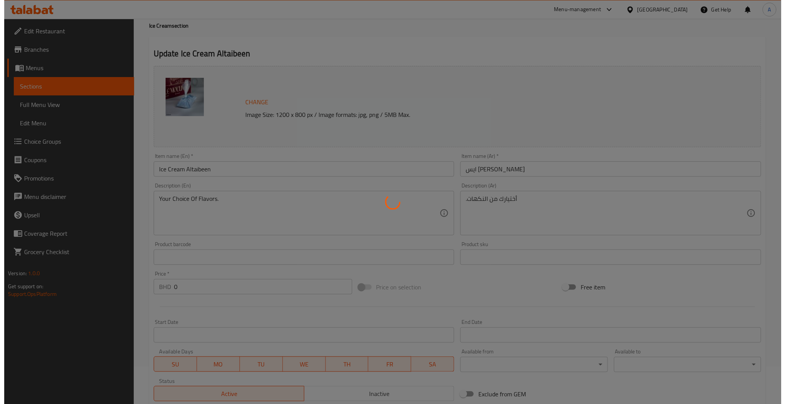
scroll to position [0, 0]
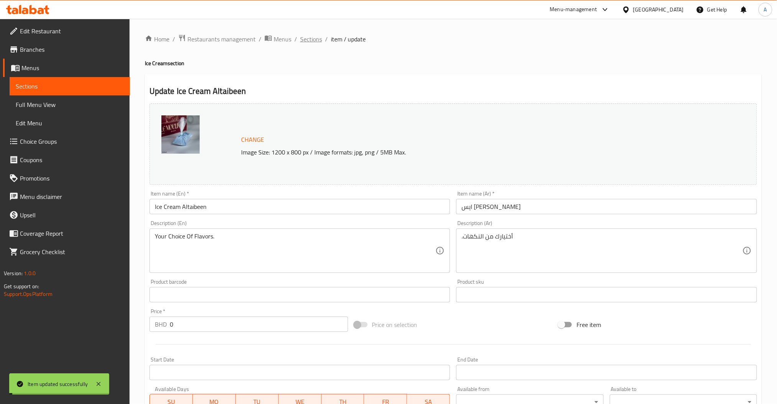
click at [317, 39] on span "Sections" at bounding box center [311, 39] width 22 height 9
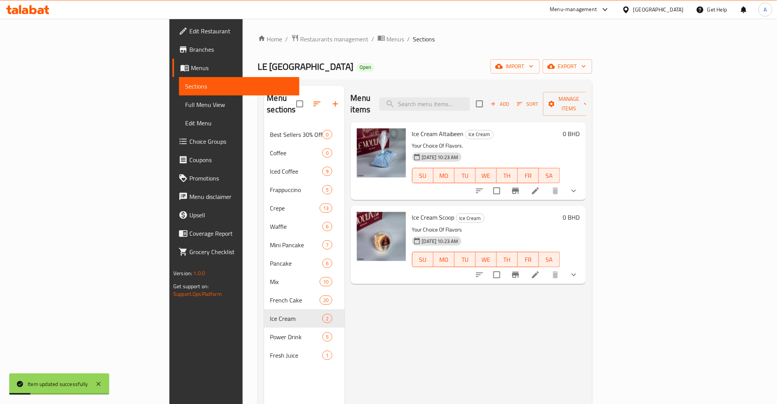
click at [546, 268] on li at bounding box center [535, 275] width 21 height 14
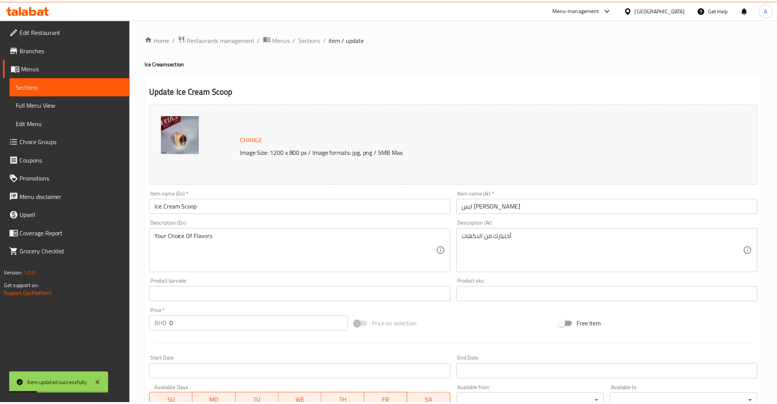
scroll to position [224, 0]
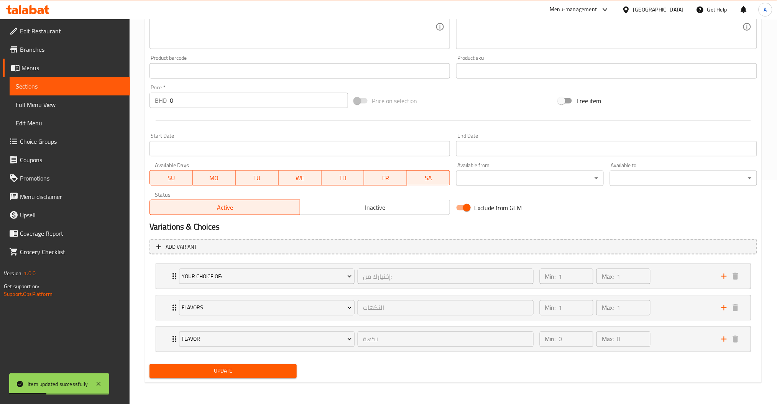
click at [459, 214] on input "Exclude from GEM" at bounding box center [467, 207] width 44 height 15
checkbox input "false"
click at [258, 372] on span "Update" at bounding box center [223, 371] width 135 height 10
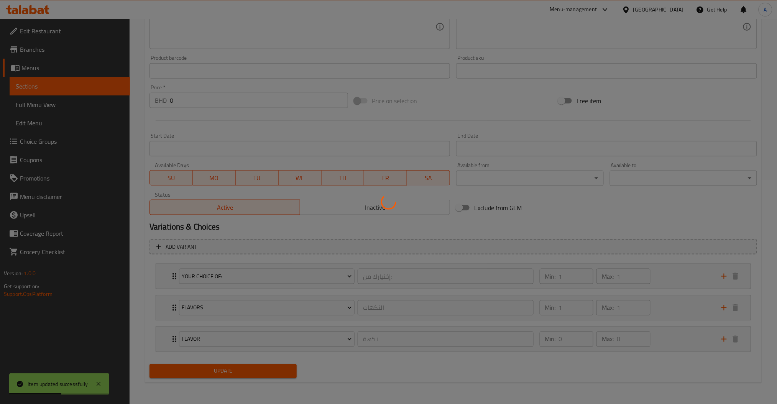
scroll to position [0, 0]
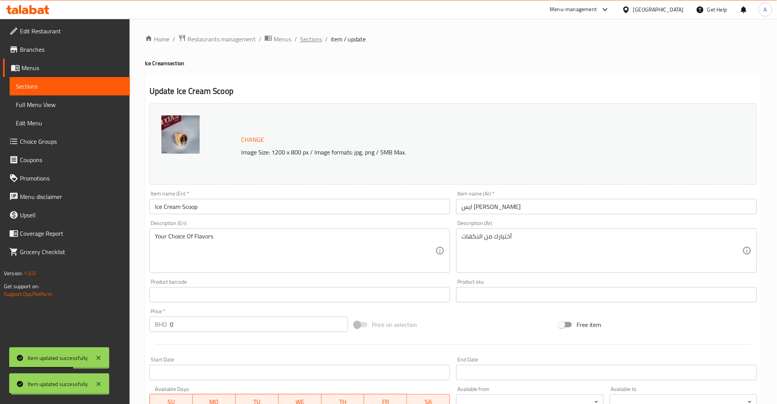
click at [309, 39] on span "Sections" at bounding box center [311, 39] width 22 height 9
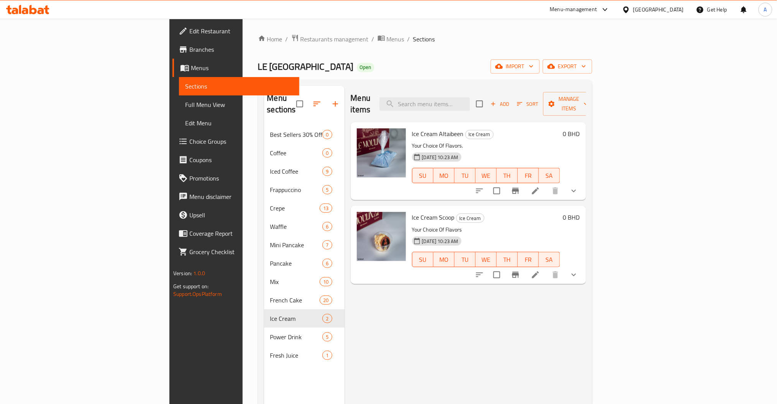
click at [189, 140] on span "Choice Groups" at bounding box center [241, 141] width 104 height 9
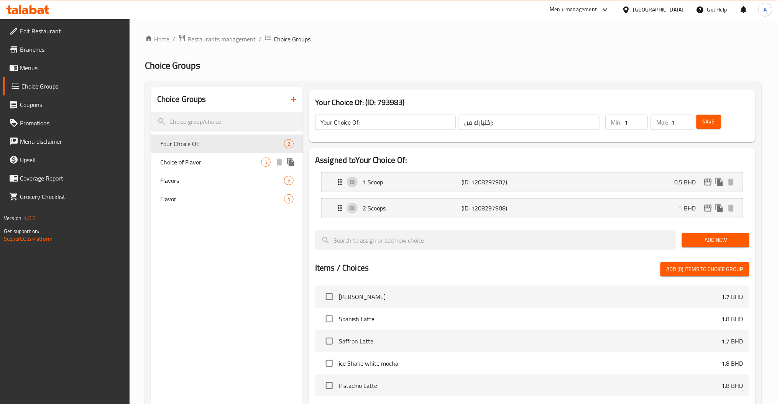
click at [204, 166] on span "Choice of Flavor:" at bounding box center [210, 162] width 101 height 9
type input "Choice of Flavor:"
type input "اختيار النكهة:"
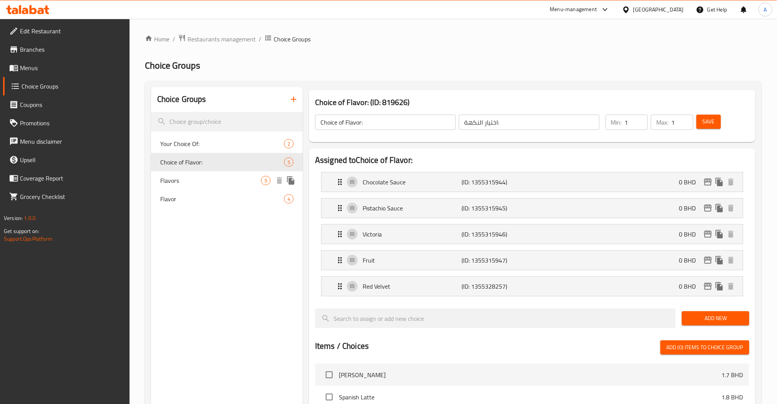
click at [228, 182] on span "Flavors" at bounding box center [210, 180] width 101 height 9
type input "Flavors"
type input "النكهات"
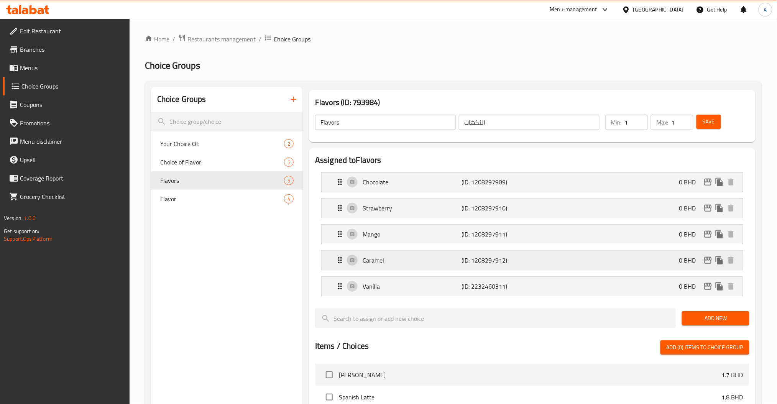
click at [572, 258] on div "Caramel (ID: 1208297912) 0 BHD" at bounding box center [534, 260] width 398 height 19
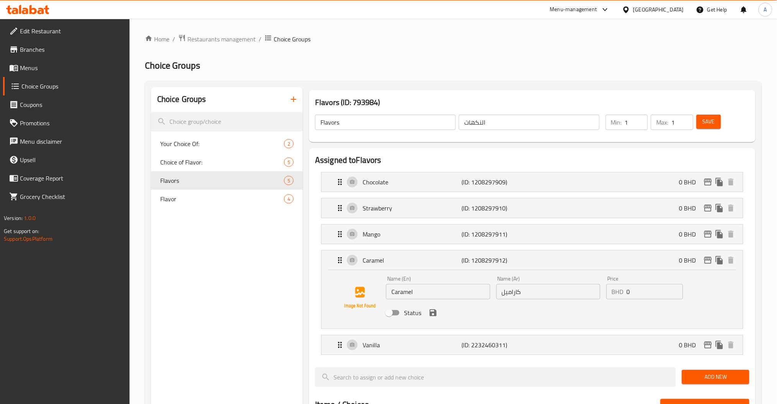
click at [399, 317] on input "Status" at bounding box center [389, 313] width 44 height 15
checkbox input "true"
click at [434, 312] on icon "save" at bounding box center [433, 312] width 7 height 7
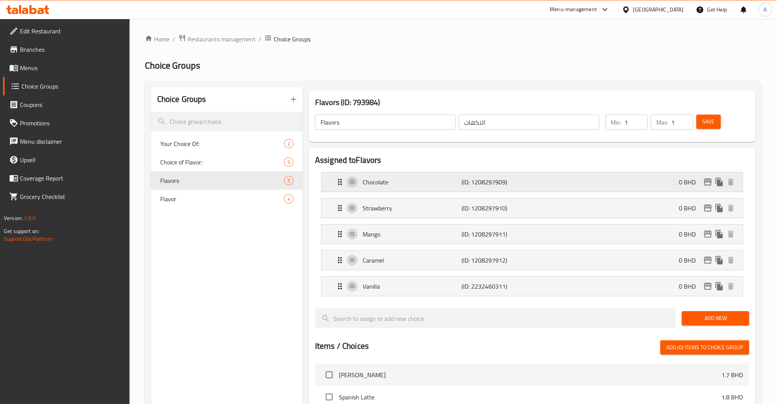
click at [388, 184] on p "Chocolate" at bounding box center [412, 181] width 99 height 9
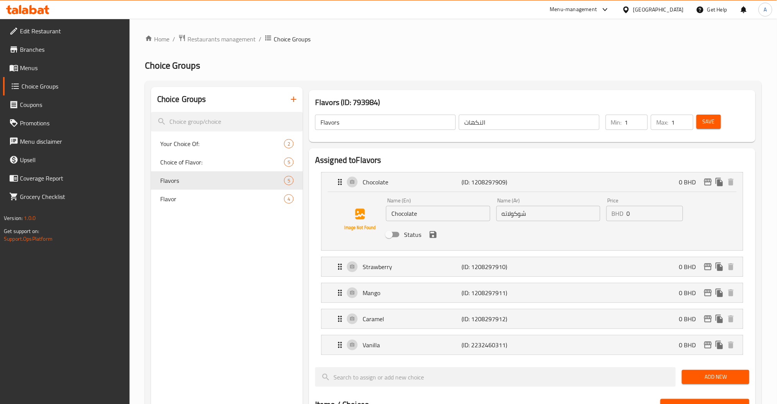
click at [399, 235] on input "Status" at bounding box center [389, 234] width 44 height 15
checkbox input "true"
click at [435, 236] on icon "save" at bounding box center [433, 234] width 7 height 7
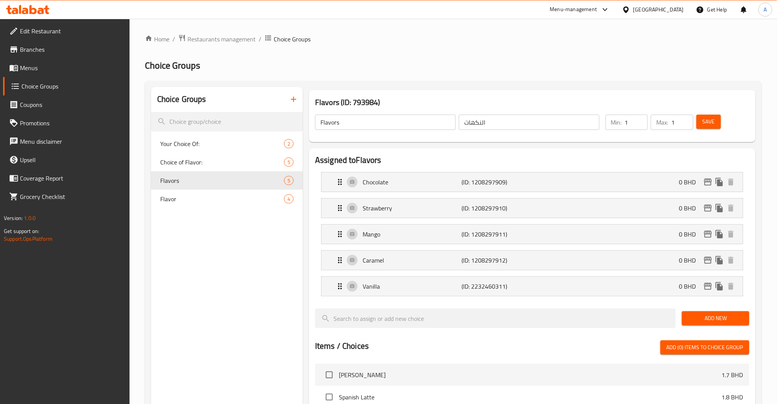
click at [713, 116] on button "Save" at bounding box center [709, 122] width 25 height 14
click at [15, 62] on link "Menus" at bounding box center [66, 68] width 127 height 18
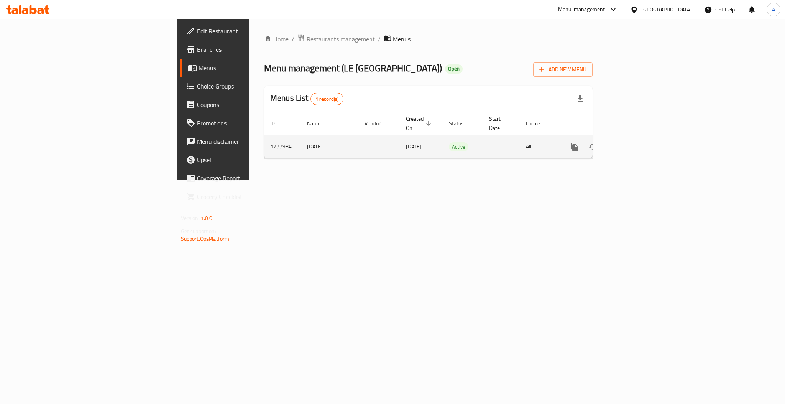
click at [634, 142] on icon "enhanced table" at bounding box center [629, 146] width 9 height 9
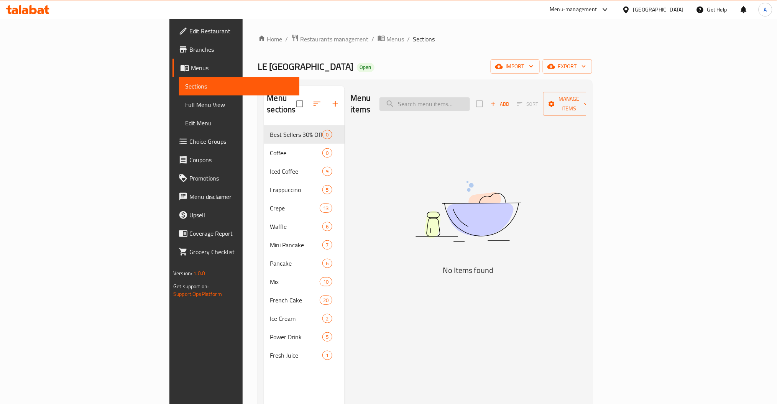
click at [470, 100] on input "search" at bounding box center [425, 103] width 90 height 13
drag, startPoint x: 431, startPoint y: 100, endPoint x: 407, endPoint y: 101, distance: 23.4
click at [407, 101] on div "Menu items cup Add Sort Manage items" at bounding box center [468, 104] width 235 height 36
click at [470, 102] on input "cup" at bounding box center [425, 103] width 90 height 13
type input "c"
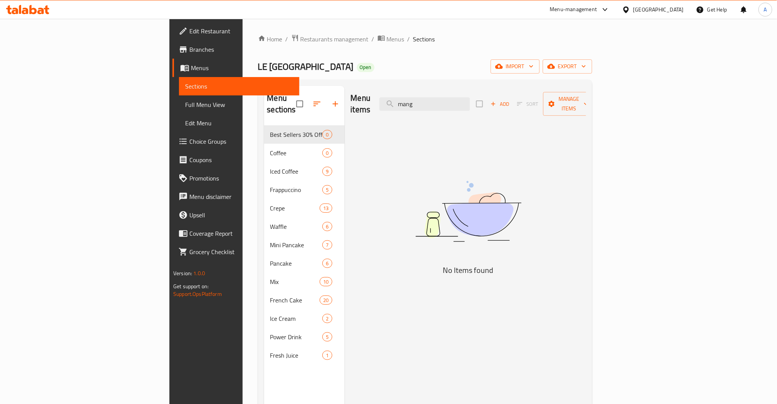
type input "mango"
drag, startPoint x: 489, startPoint y: 98, endPoint x: 409, endPoint y: 104, distance: 80.8
click at [409, 104] on div "Menu items mango Add Sort Manage items" at bounding box center [468, 104] width 235 height 36
type input "m"
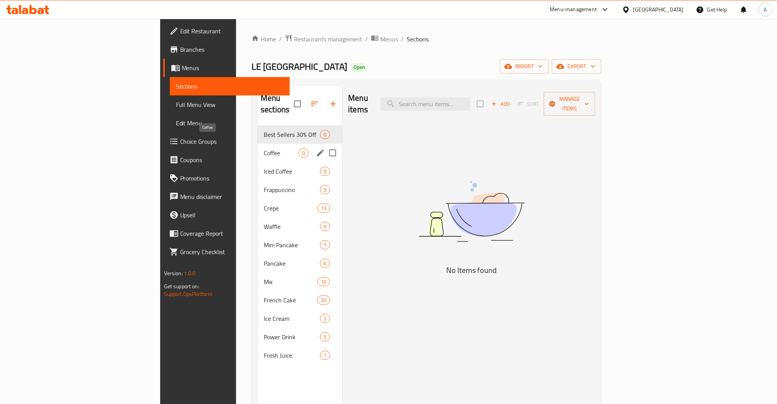
click at [264, 148] on span "Coffee" at bounding box center [281, 152] width 35 height 9
click at [264, 167] on span "Iced Coffee" at bounding box center [281, 171] width 35 height 9
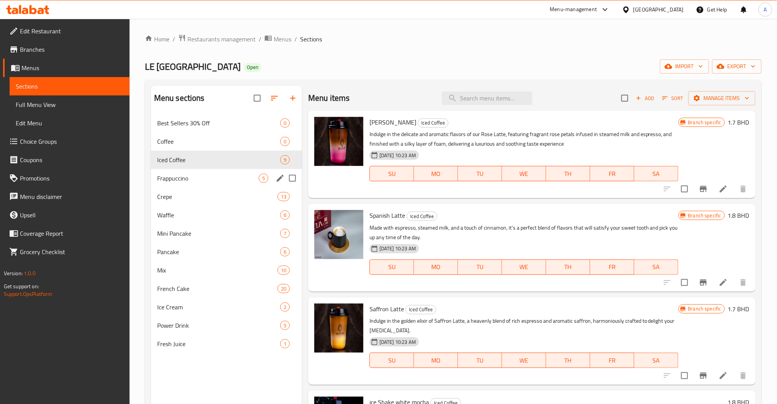
click at [202, 171] on div "Frappuccino 5" at bounding box center [226, 178] width 151 height 18
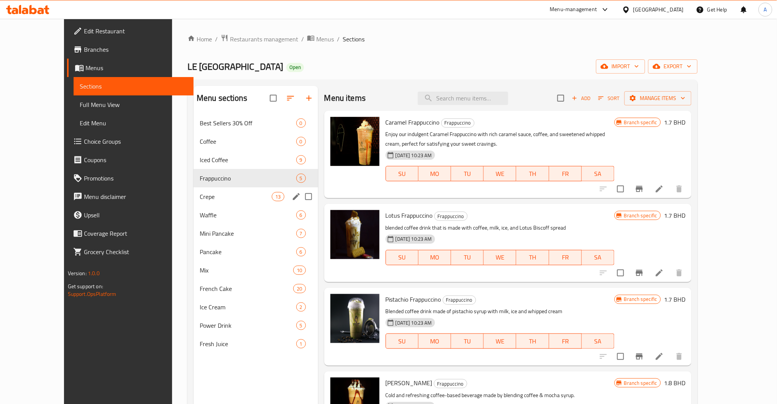
click at [212, 192] on span "Crepe" at bounding box center [236, 196] width 72 height 9
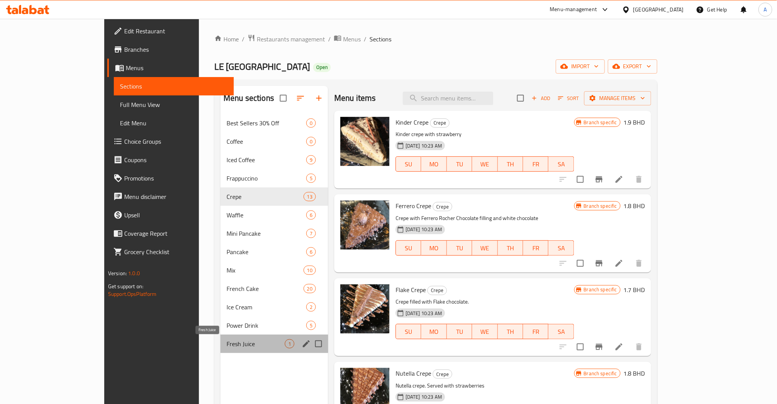
click at [227, 340] on span "Fresh Juice" at bounding box center [256, 343] width 58 height 9
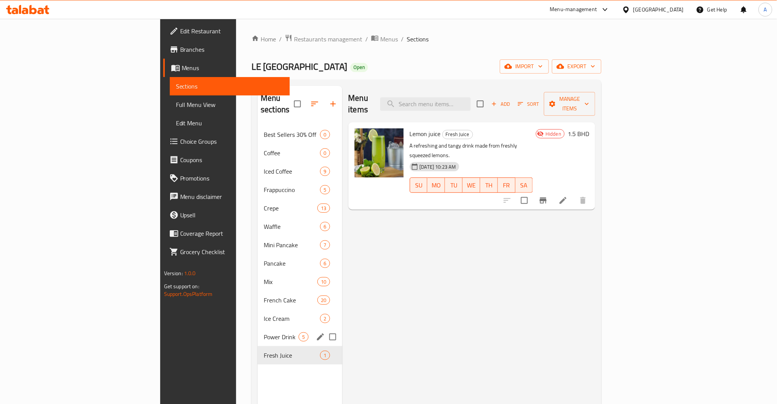
click at [258, 328] on div "Power Drink 5" at bounding box center [300, 337] width 84 height 18
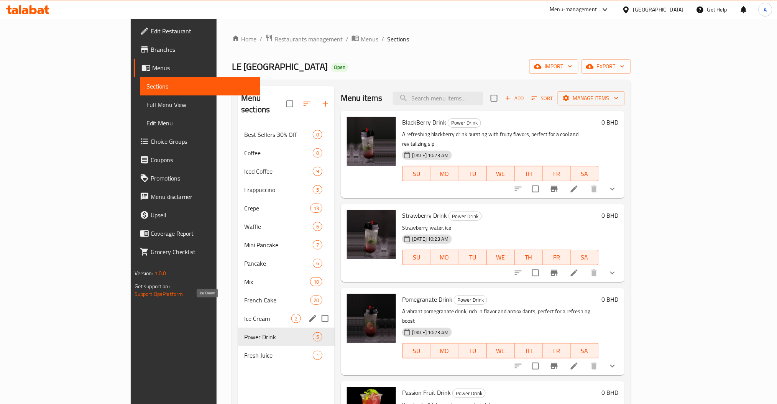
click at [244, 314] on span "Ice Cream" at bounding box center [267, 318] width 47 height 9
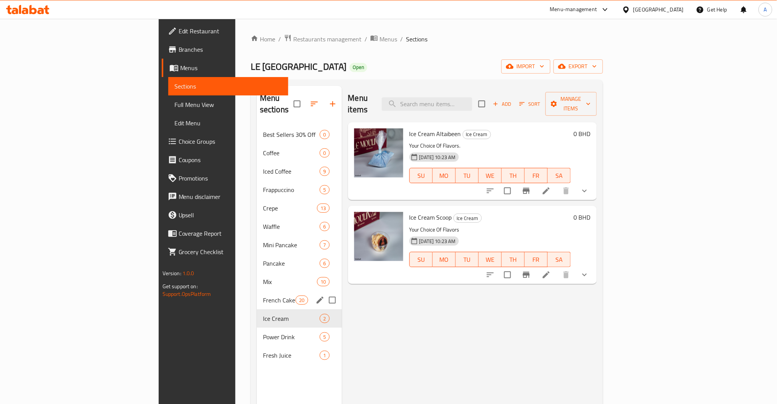
click at [257, 295] on div "French Cake 20" at bounding box center [299, 300] width 85 height 18
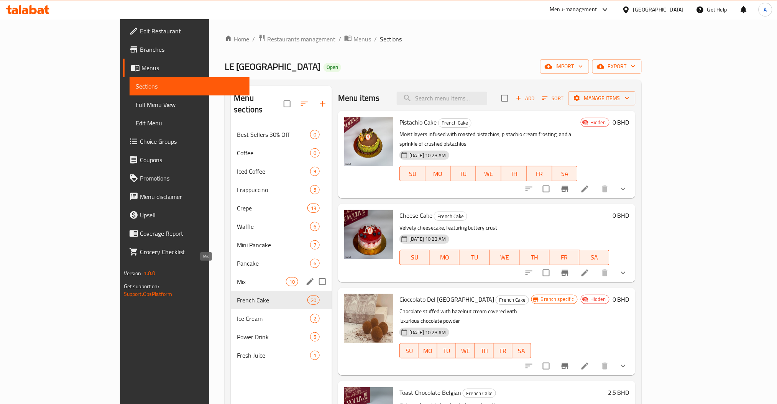
click at [237, 277] on span "Mix" at bounding box center [261, 281] width 49 height 9
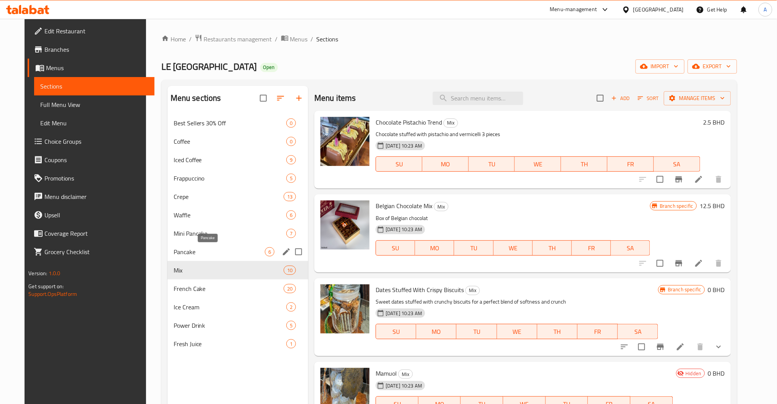
click at [183, 255] on span "Pancake" at bounding box center [219, 251] width 91 height 9
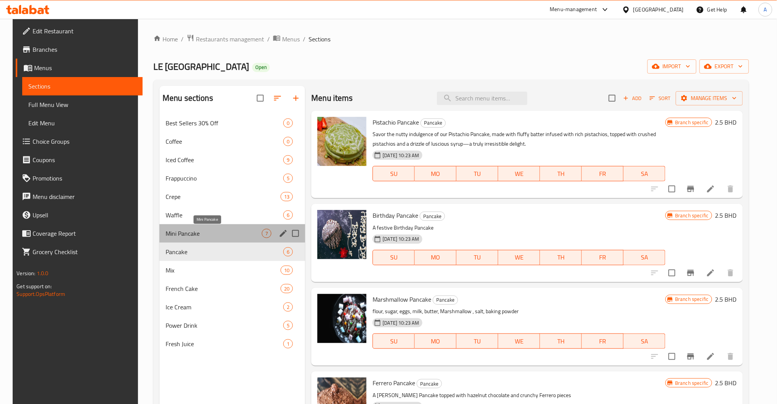
click at [186, 234] on span "Mini Pancake" at bounding box center [214, 233] width 96 height 9
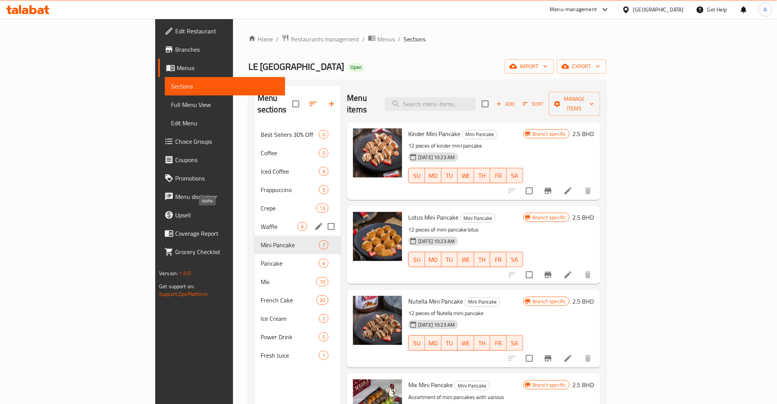
click at [261, 222] on span "Waffle" at bounding box center [279, 226] width 37 height 9
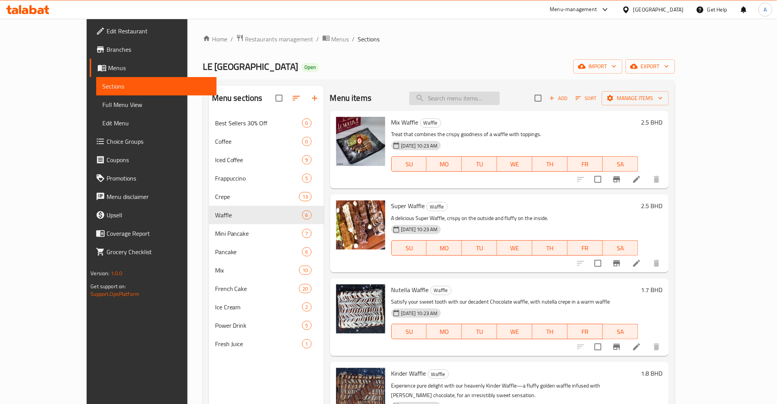
click at [466, 94] on input "search" at bounding box center [454, 98] width 90 height 13
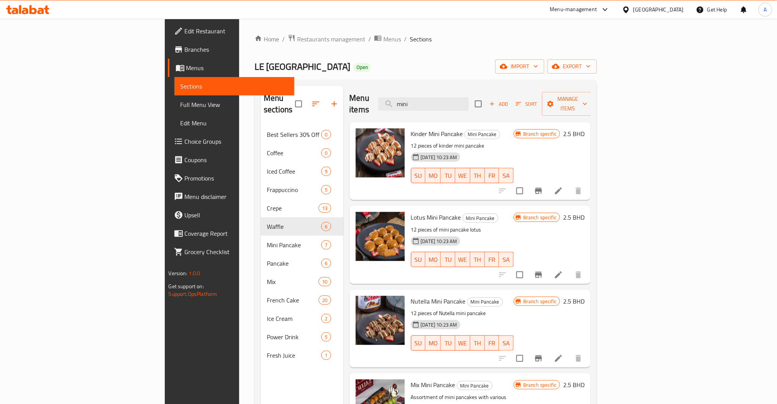
type input "mini"
click at [401, 98] on div "Menu items mini Add Sort Manage items" at bounding box center [471, 104] width 242 height 36
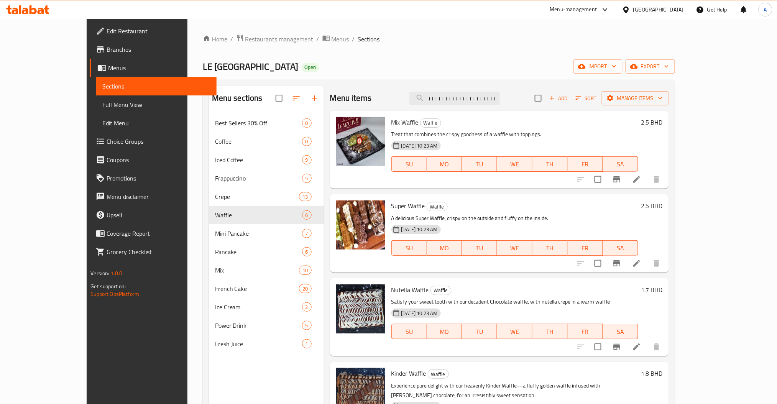
scroll to position [0, 46]
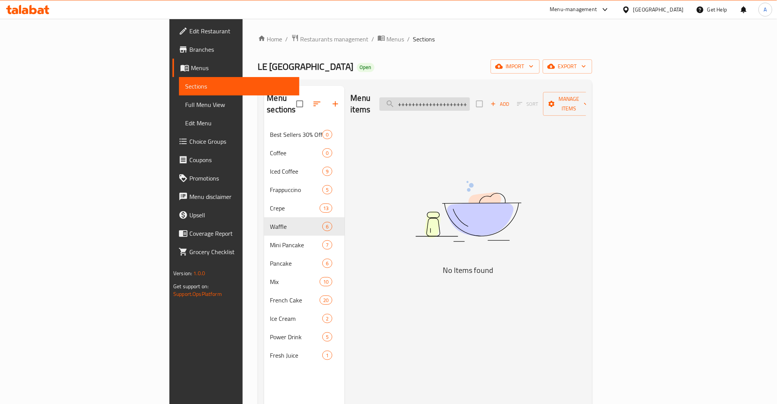
click at [470, 100] on input "waff++++++++++++++++++++++++++++++" at bounding box center [425, 103] width 90 height 13
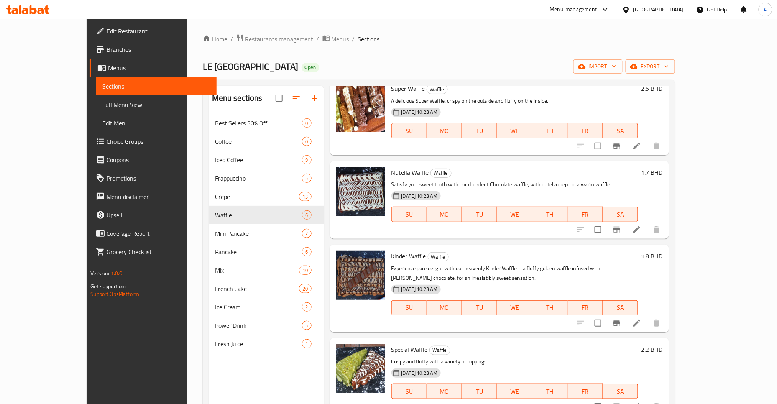
scroll to position [0, 0]
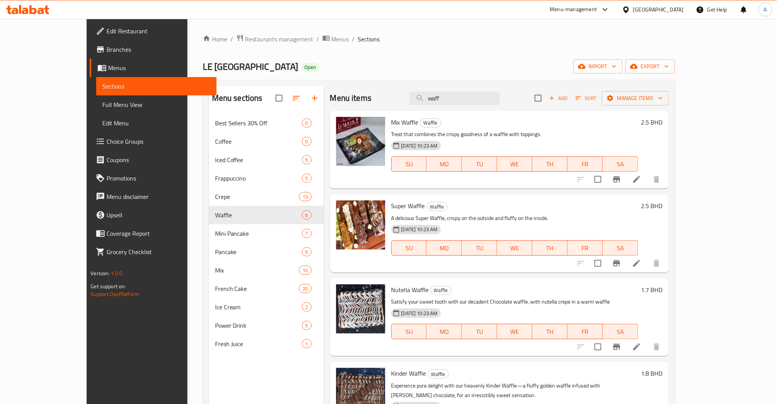
type input "waff"
click at [439, 128] on h6 "Mix Waffle Waffle" at bounding box center [514, 122] width 247 height 11
click at [438, 129] on div "Mix Waffle Waffle Treat that combines the crispy goodness of a waffle with topp…" at bounding box center [514, 150] width 253 height 72
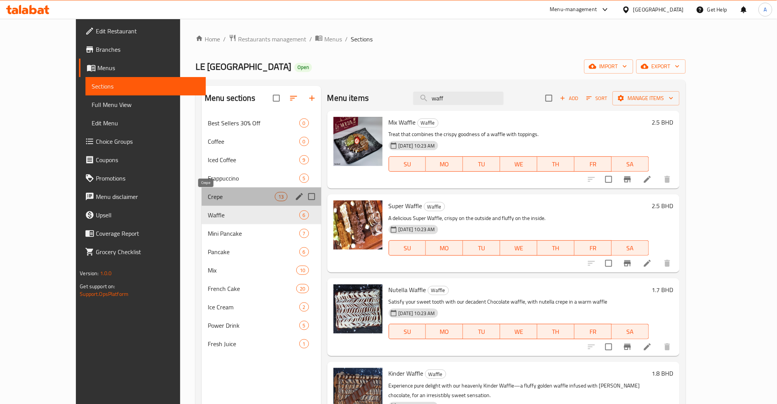
click at [208, 194] on span "Crepe" at bounding box center [241, 196] width 67 height 9
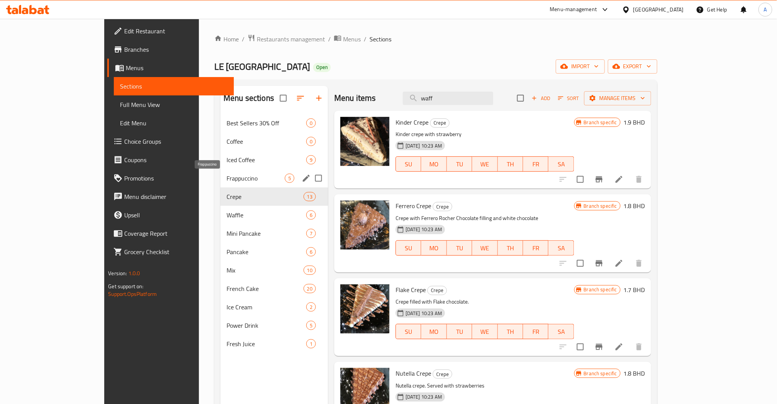
click at [227, 174] on span "Frappuccino" at bounding box center [256, 178] width 58 height 9
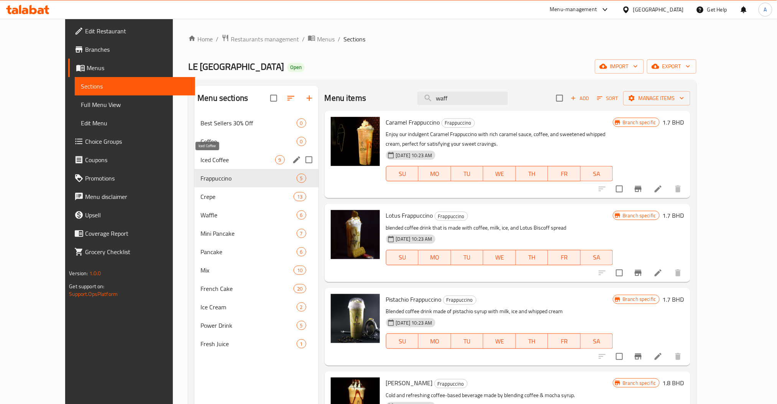
click at [200, 156] on span "Iced Coffee" at bounding box center [237, 159] width 74 height 9
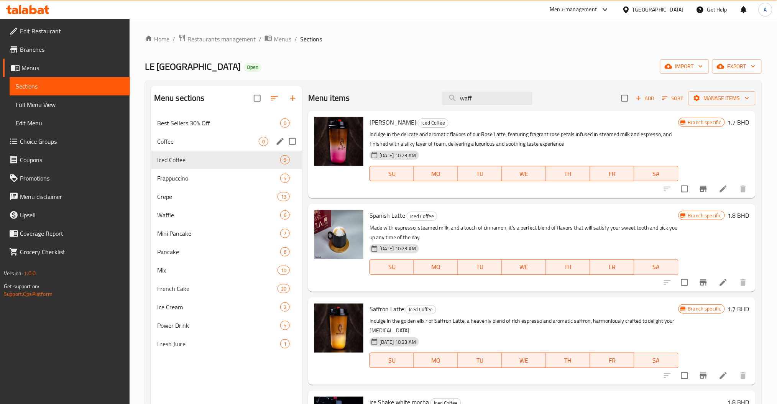
click at [182, 135] on div "Coffee 0" at bounding box center [226, 141] width 151 height 18
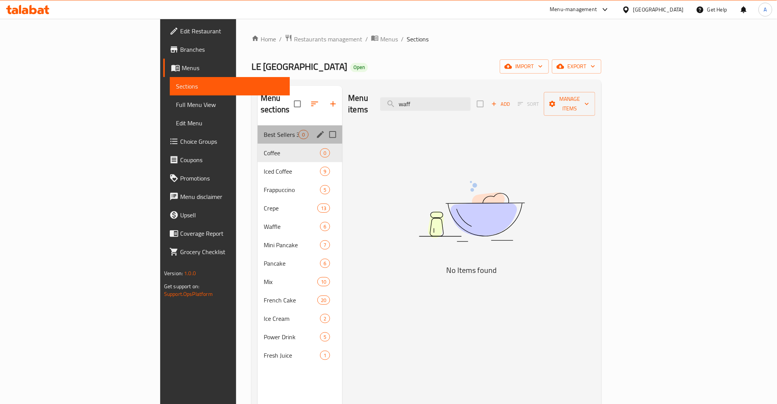
click at [258, 125] on div "Best Sellers 30% Off 0" at bounding box center [300, 134] width 84 height 18
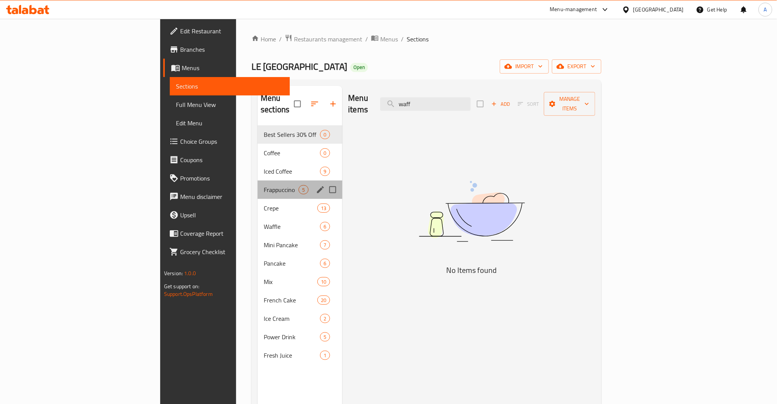
click at [258, 181] on div "Frappuccino 5" at bounding box center [300, 190] width 84 height 18
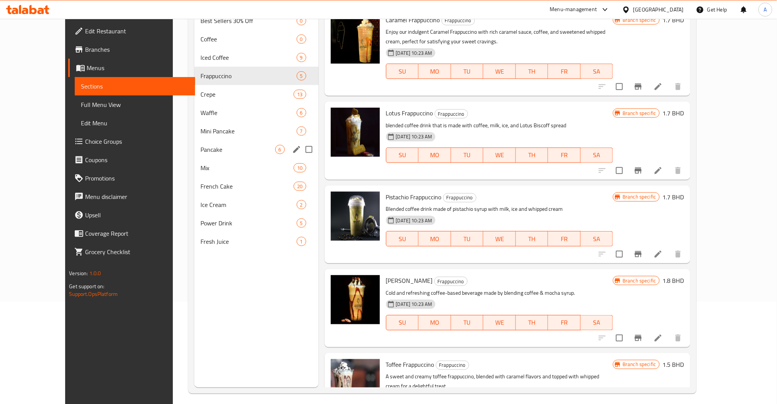
scroll to position [107, 0]
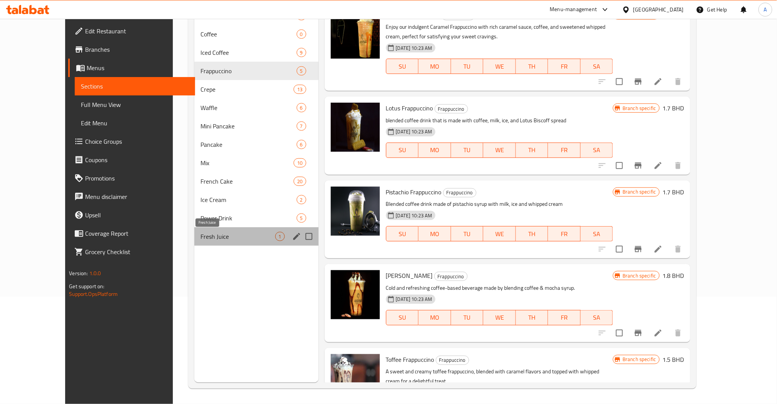
click at [200, 237] on span "Fresh Juice" at bounding box center [237, 236] width 74 height 9
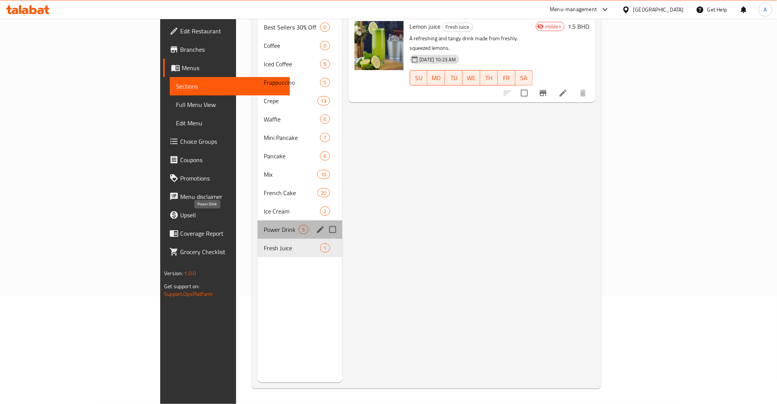
click at [264, 225] on span "Power Drink" at bounding box center [281, 229] width 35 height 9
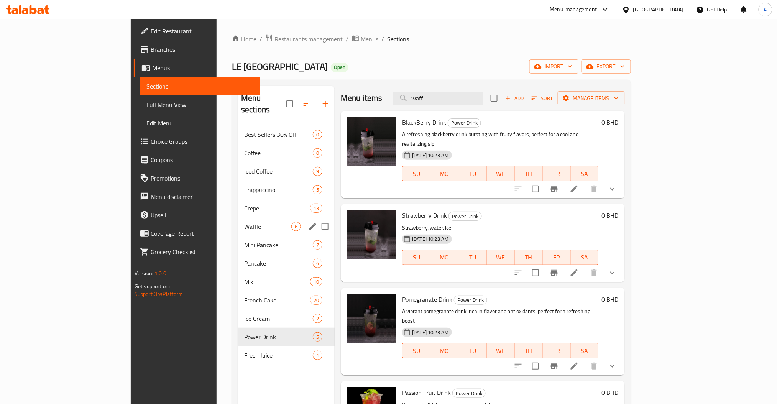
click at [238, 217] on div "Waffle 6" at bounding box center [286, 226] width 97 height 18
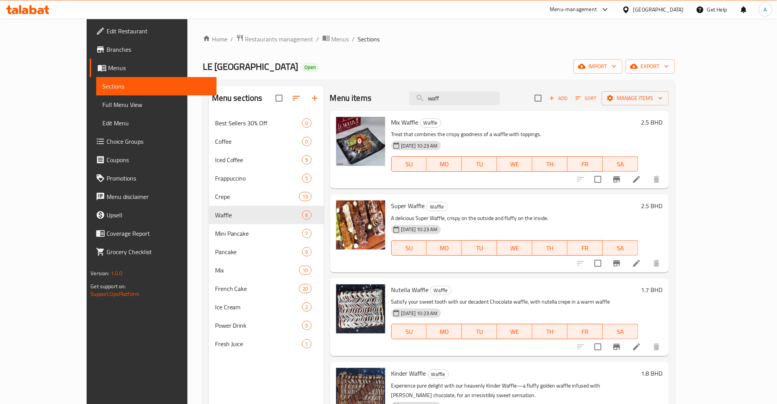
click at [391, 204] on span "Super Waffle" at bounding box center [408, 206] width 34 height 12
click at [491, 202] on h6 "Super Waffle Waffle" at bounding box center [514, 205] width 247 height 11
click at [663, 121] on h6 "2.5 BHD" at bounding box center [651, 122] width 21 height 11
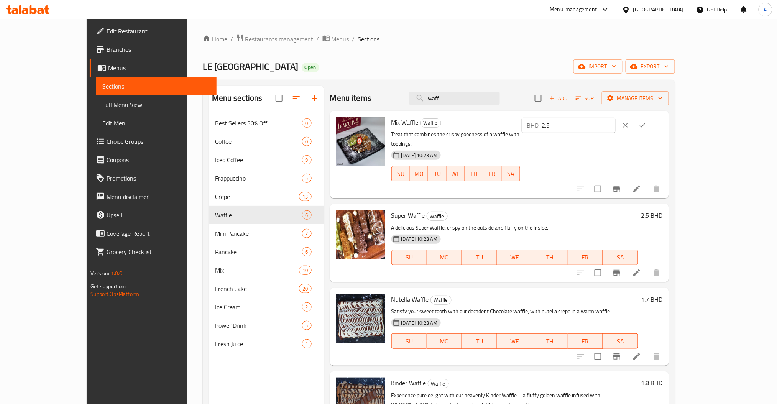
click at [616, 123] on input "2.5" at bounding box center [579, 125] width 74 height 15
drag, startPoint x: 662, startPoint y: 127, endPoint x: 592, endPoint y: 137, distance: 70.9
click at [592, 137] on div "Mix Waffle Waffle Treat that combines the crispy goodness of a waffle with topp…" at bounding box center [527, 154] width 278 height 81
click at [628, 125] on icon "clear" at bounding box center [625, 125] width 5 height 5
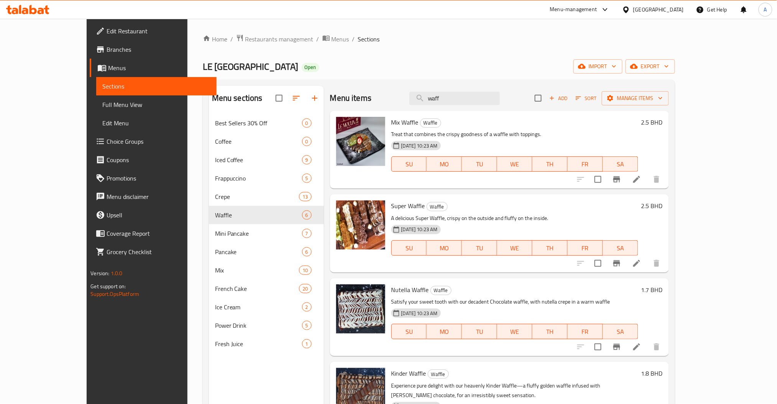
click at [663, 121] on h6 "2.5 BHD" at bounding box center [651, 122] width 21 height 11
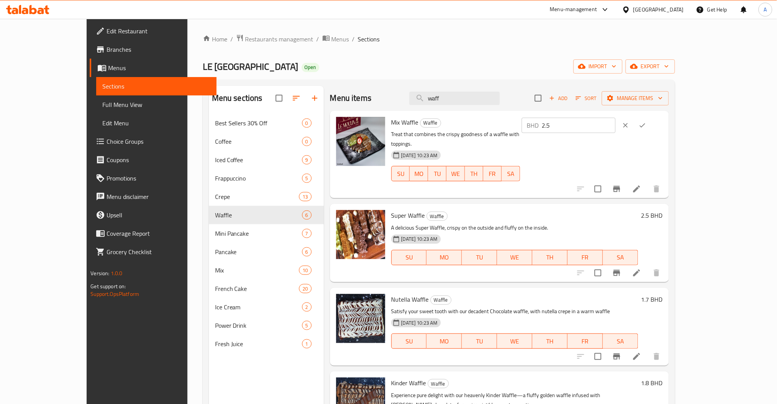
drag, startPoint x: 674, startPoint y: 127, endPoint x: 600, endPoint y: 122, distance: 74.2
click at [600, 122] on div "Mix Waffle Waffle Treat that combines the crispy goodness of a waffle with topp…" at bounding box center [527, 154] width 278 height 81
type input "2.8"
click at [651, 126] on button "ok" at bounding box center [642, 125] width 17 height 17
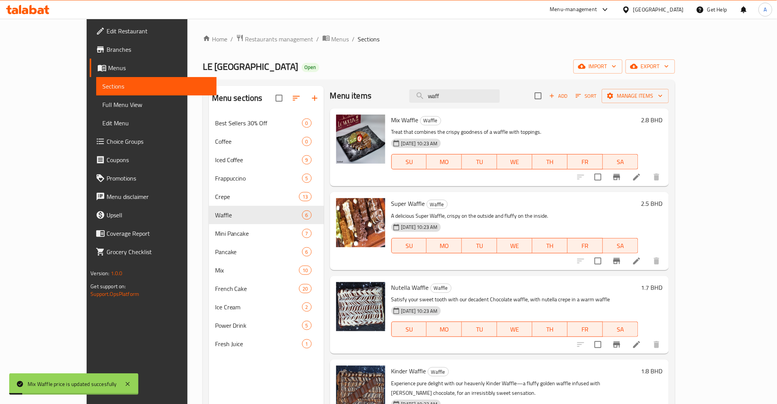
scroll to position [2, 0]
click at [663, 204] on h6 "2.5 BHD" at bounding box center [651, 204] width 21 height 11
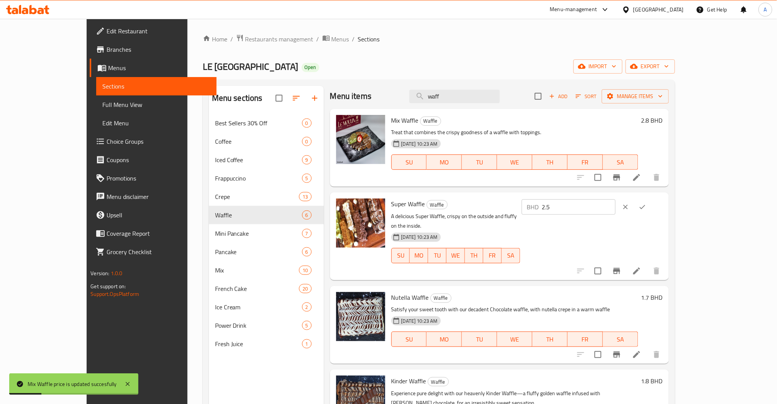
click at [616, 202] on input "2.5" at bounding box center [579, 206] width 74 height 15
type input "2.8"
click at [646, 210] on icon "ok" at bounding box center [643, 207] width 8 height 8
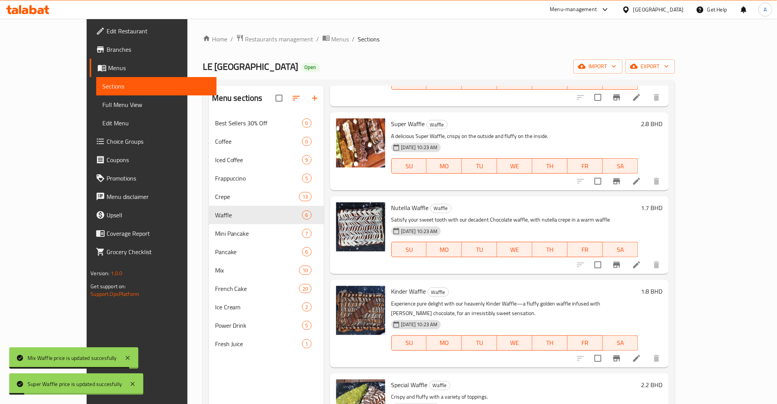
scroll to position [86, 0]
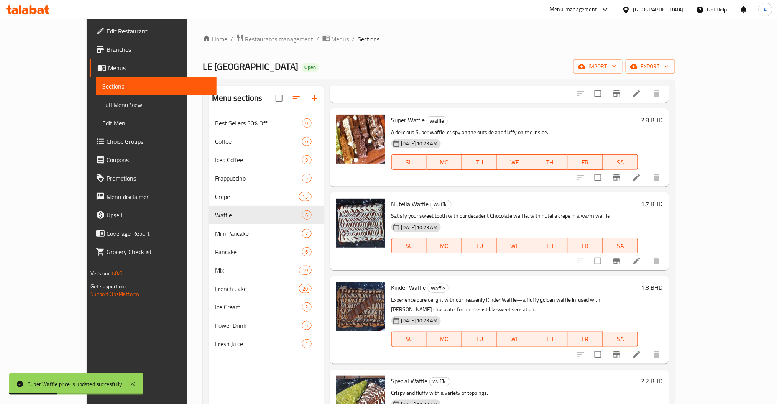
click at [663, 204] on h6 "1.7 BHD" at bounding box center [651, 204] width 21 height 11
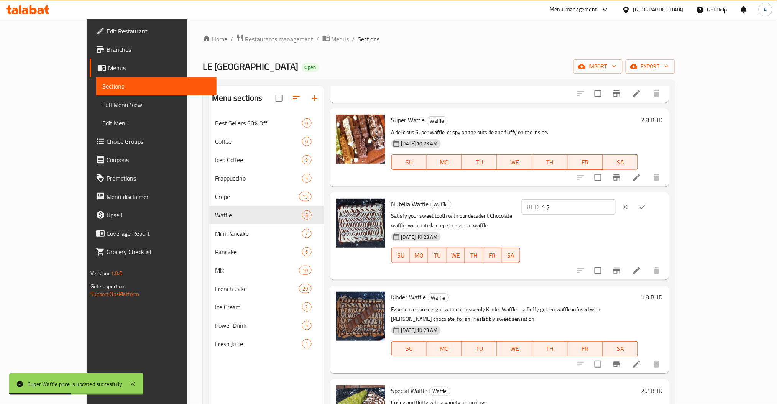
click at [616, 211] on input "1.7" at bounding box center [579, 206] width 74 height 15
type input "1"
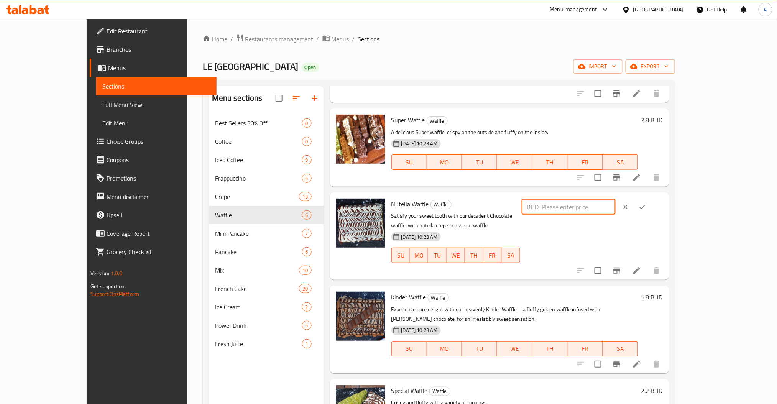
click at [616, 212] on input "number" at bounding box center [579, 206] width 74 height 15
click at [616, 207] on input "number" at bounding box center [579, 206] width 74 height 15
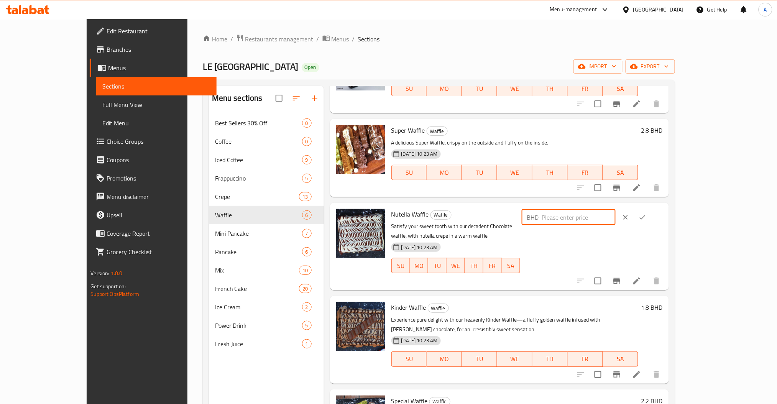
scroll to position [76, 0]
click at [616, 212] on input "number" at bounding box center [579, 216] width 74 height 15
click at [616, 220] on input "number" at bounding box center [579, 216] width 74 height 15
type input "2.8"
click at [651, 219] on button "ok" at bounding box center [642, 217] width 17 height 17
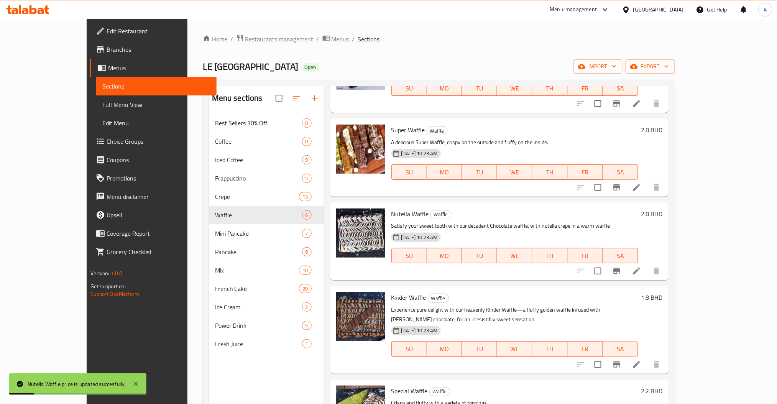
scroll to position [117, 0]
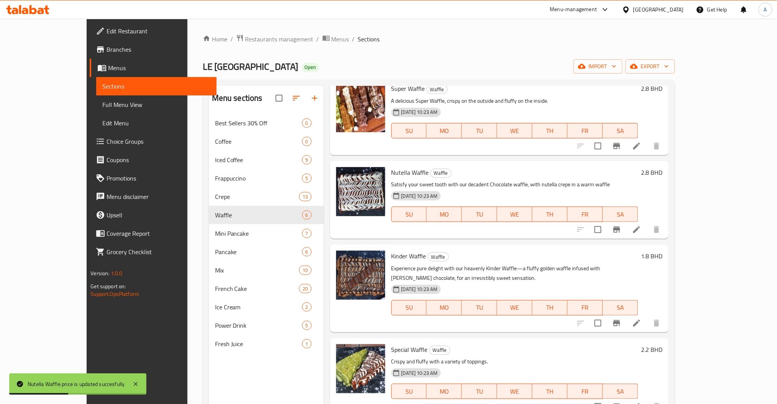
click at [663, 255] on h6 "1.8 BHD" at bounding box center [651, 256] width 21 height 11
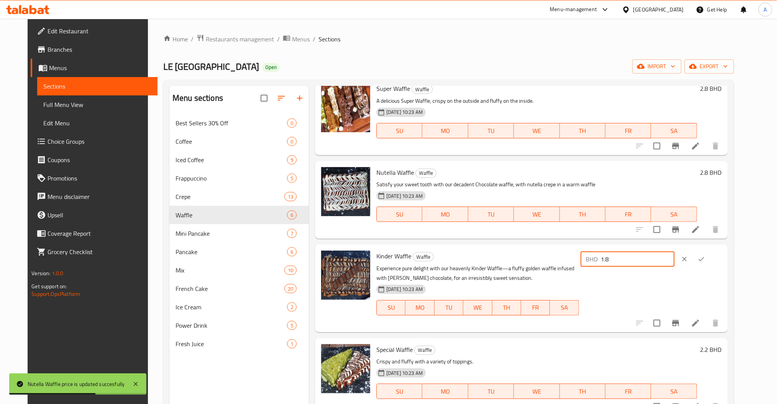
drag, startPoint x: 680, startPoint y: 263, endPoint x: 562, endPoint y: 277, distance: 119.3
click at [562, 277] on div "Kinder Waffle Waffle Experience pure delight with our heavenly Kinder Waffle—a …" at bounding box center [548, 288] width 351 height 81
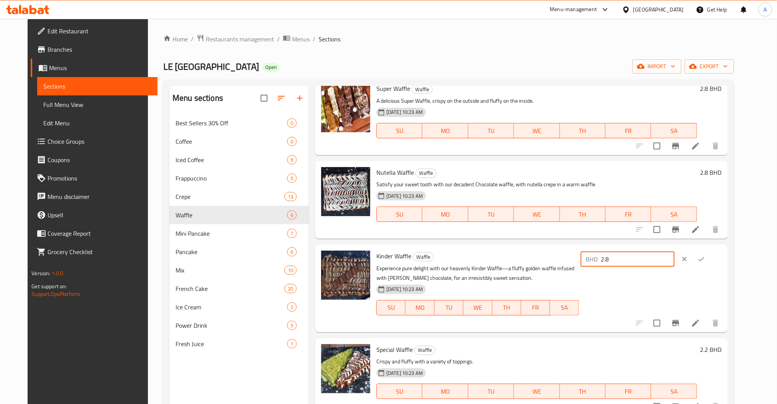
type input "2.8"
click at [710, 264] on button "ok" at bounding box center [701, 259] width 17 height 17
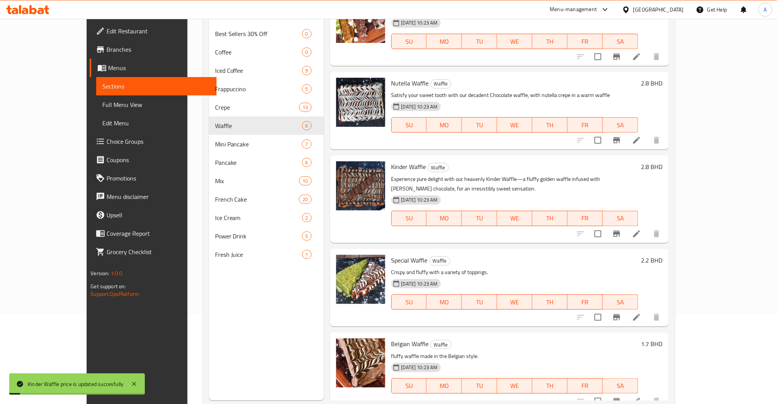
scroll to position [90, 0]
click at [663, 255] on div "2.2 BHD" at bounding box center [650, 260] width 25 height 11
click at [663, 255] on h6 "2.2 BHD" at bounding box center [651, 260] width 21 height 11
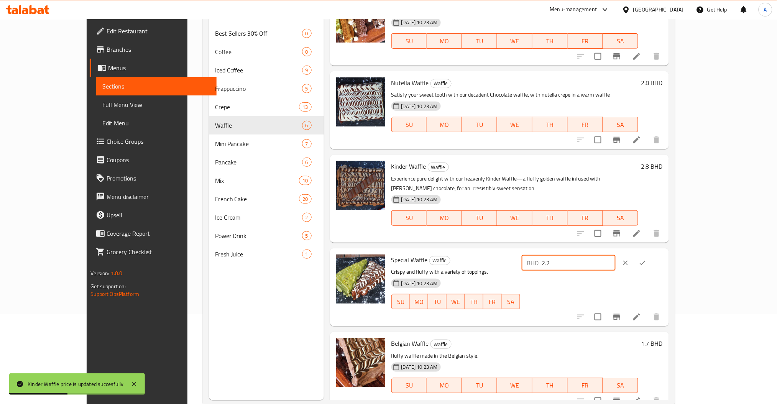
drag, startPoint x: 637, startPoint y: 254, endPoint x: 573, endPoint y: 255, distance: 64.0
click at [573, 255] on div "Special Waffle Waffle Crispy and fluffy with a variety of toppings. 26-02-2025 …" at bounding box center [527, 287] width 278 height 72
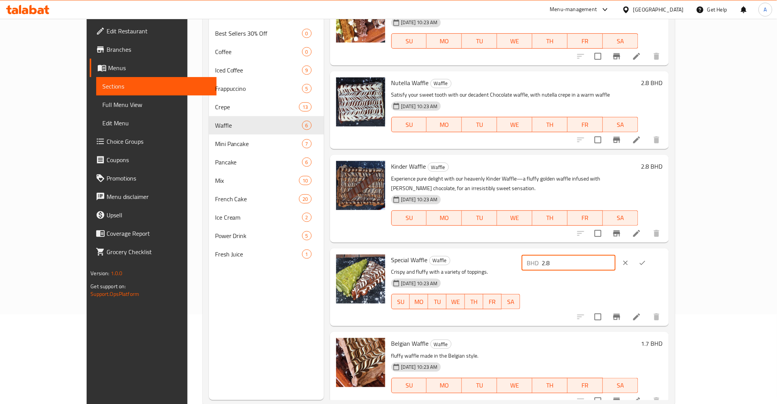
type input "2.8"
click at [651, 255] on button "ok" at bounding box center [642, 263] width 17 height 17
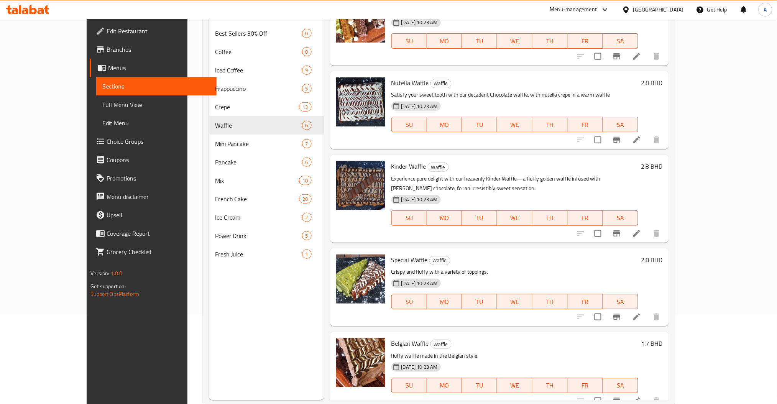
scroll to position [107, 0]
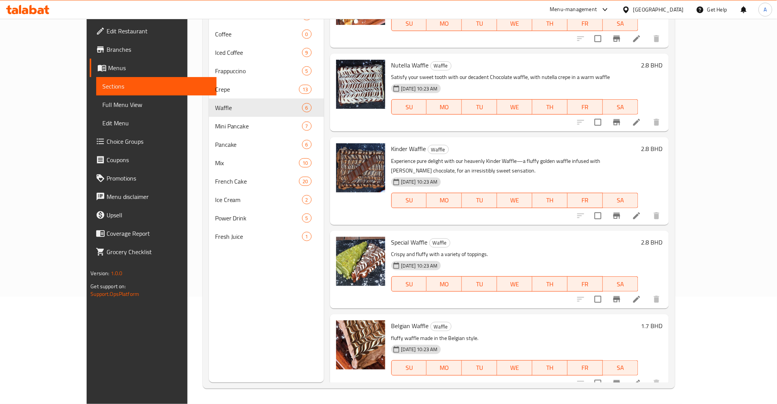
click at [663, 320] on h6 "1.7 BHD" at bounding box center [651, 325] width 21 height 11
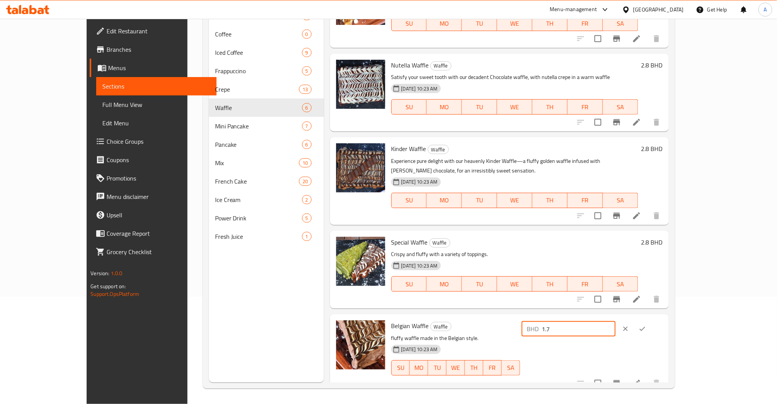
drag, startPoint x: 657, startPoint y: 313, endPoint x: 567, endPoint y: 316, distance: 90.9
click at [567, 317] on div "Belgian Waffle Waffle fluffy waffle made in the Belgian style. 26-02-2025 10:23…" at bounding box center [527, 353] width 278 height 72
type input "2.8"
click at [646, 327] on icon "ok" at bounding box center [643, 329] width 6 height 4
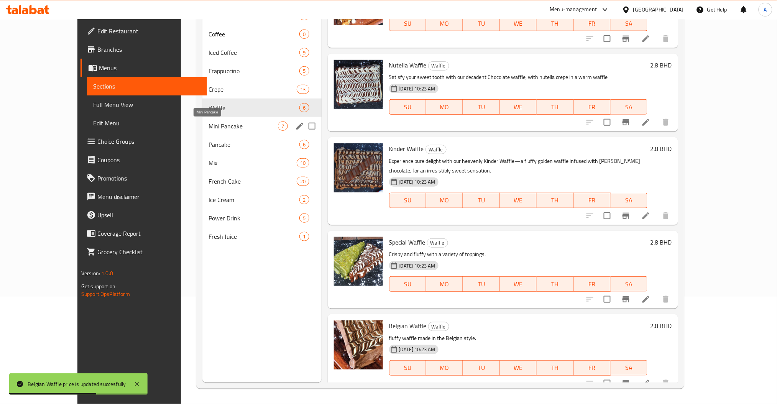
click at [211, 122] on span "Mini Pancake" at bounding box center [243, 126] width 69 height 9
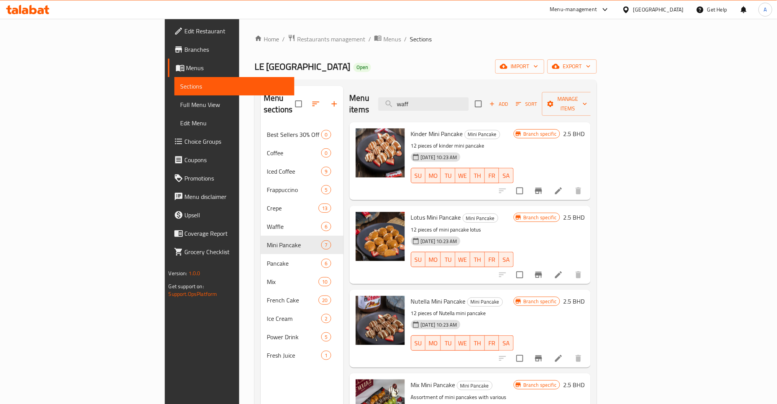
click at [509, 89] on div "Menu items waff Add Sort Manage items" at bounding box center [471, 104] width 242 height 36
drag, startPoint x: 478, startPoint y: 98, endPoint x: 379, endPoint y: 107, distance: 98.9
click at [379, 107] on div "Menu items waff Add Sort Manage items" at bounding box center [471, 104] width 242 height 36
type input "m"
type input "moji"
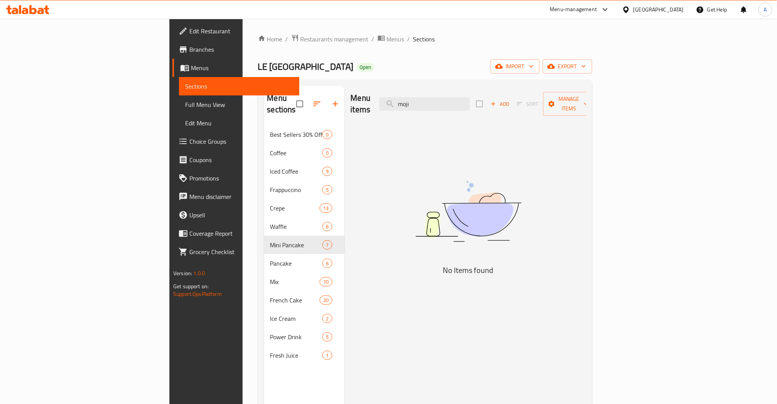
drag, startPoint x: 475, startPoint y: 97, endPoint x: 403, endPoint y: 94, distance: 72.1
click at [403, 94] on div "Menu items moji Add Sort Manage items" at bounding box center [468, 104] width 235 height 36
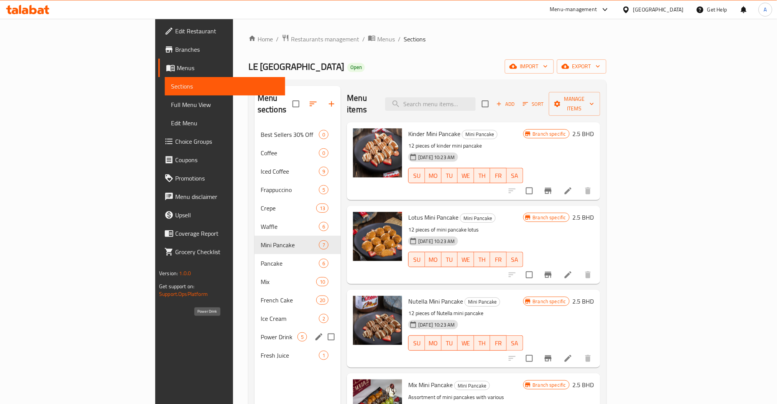
click at [255, 328] on div "Power Drink 5" at bounding box center [298, 337] width 86 height 18
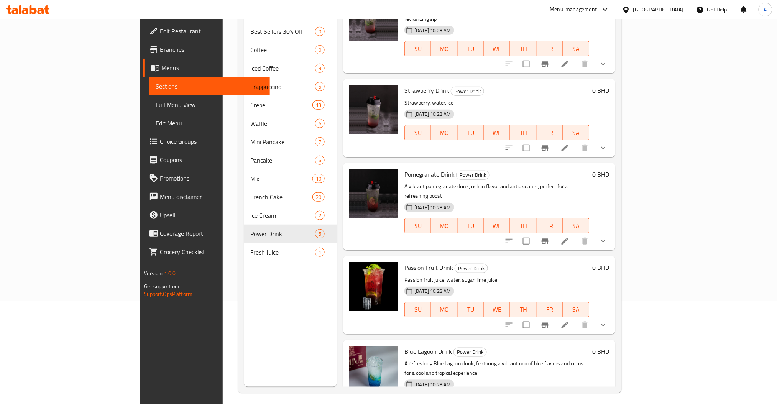
scroll to position [104, 0]
click at [608, 320] on icon "show more" at bounding box center [603, 324] width 9 height 9
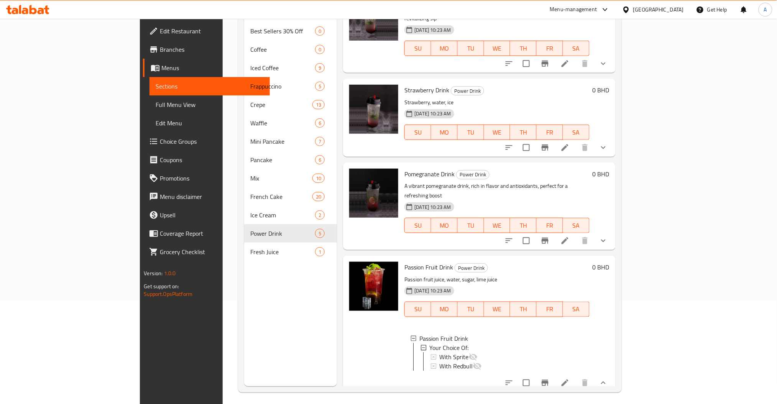
scroll to position [82, 0]
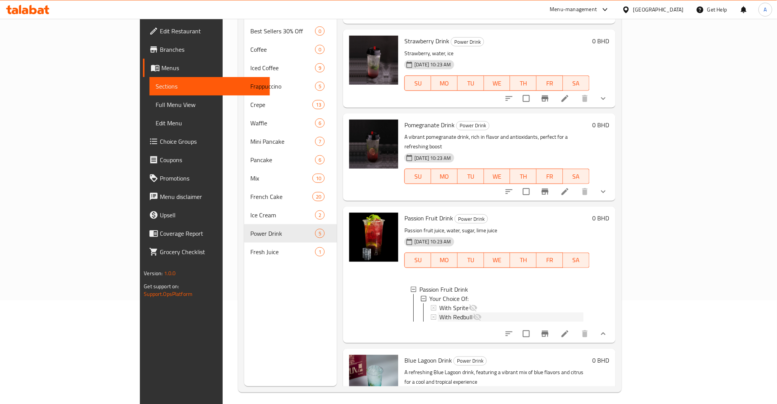
click at [439, 312] on span "With Redbull" at bounding box center [455, 316] width 33 height 9
click at [570, 329] on icon at bounding box center [564, 333] width 9 height 9
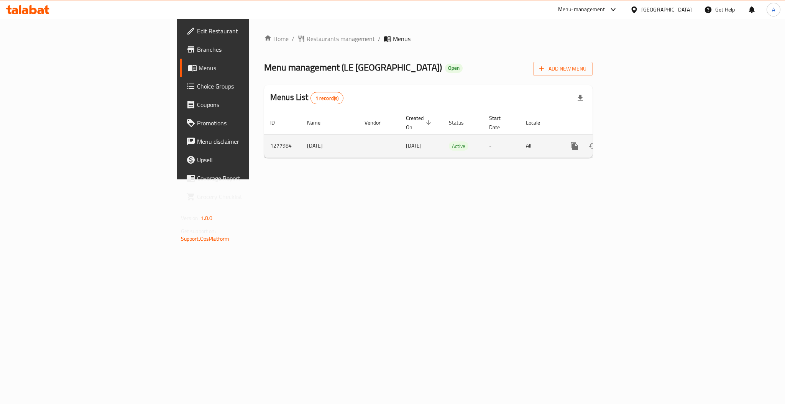
click at [639, 137] on link "enhanced table" at bounding box center [630, 146] width 18 height 18
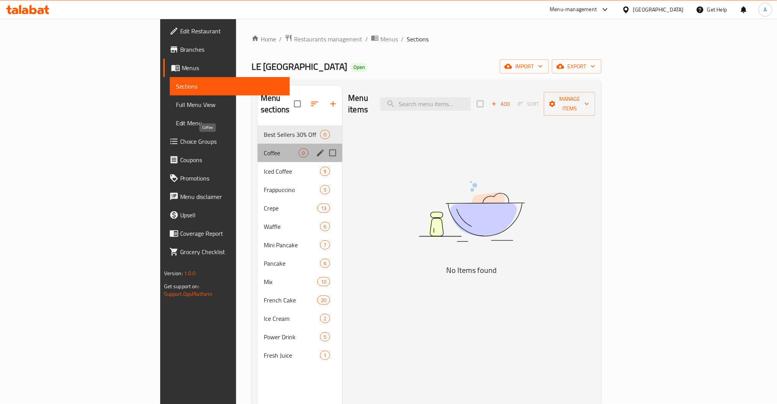
click at [264, 148] on span "Coffee" at bounding box center [281, 152] width 35 height 9
click at [264, 130] on span "Best Sellers 30% Off" at bounding box center [281, 134] width 35 height 9
click at [258, 146] on div "Coffee 0" at bounding box center [300, 153] width 84 height 18
click at [264, 167] on span "Iced Coffee" at bounding box center [281, 171] width 35 height 9
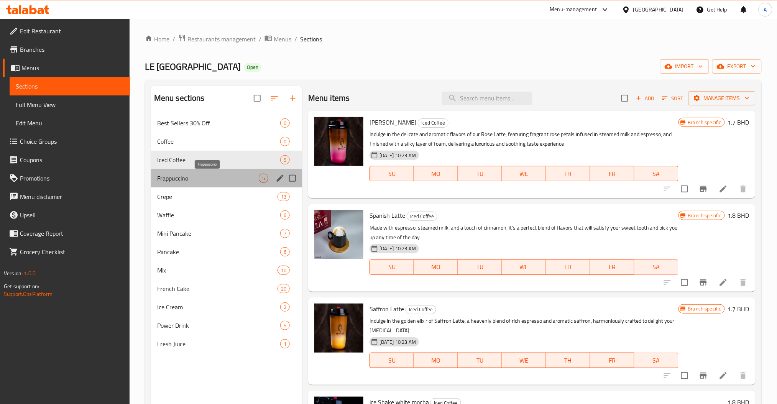
click at [203, 174] on span "Frappuccino" at bounding box center [208, 178] width 102 height 9
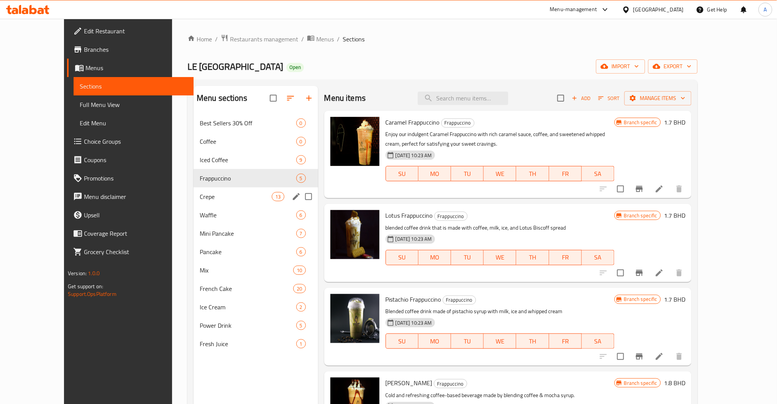
click at [194, 204] on div "Crepe 13" at bounding box center [256, 196] width 125 height 18
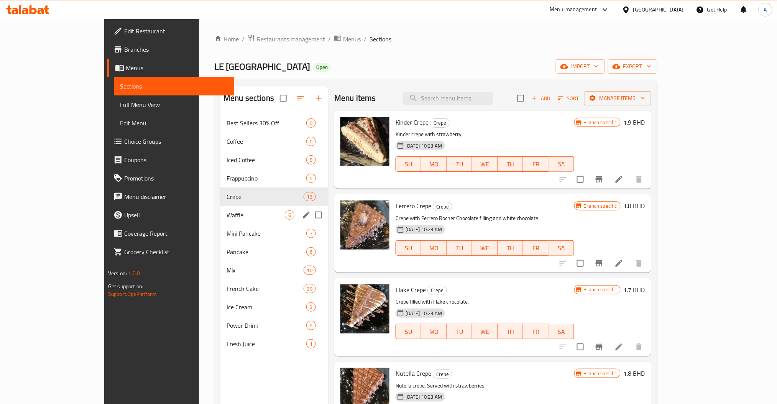
click at [227, 214] on span "Waffle" at bounding box center [256, 214] width 58 height 9
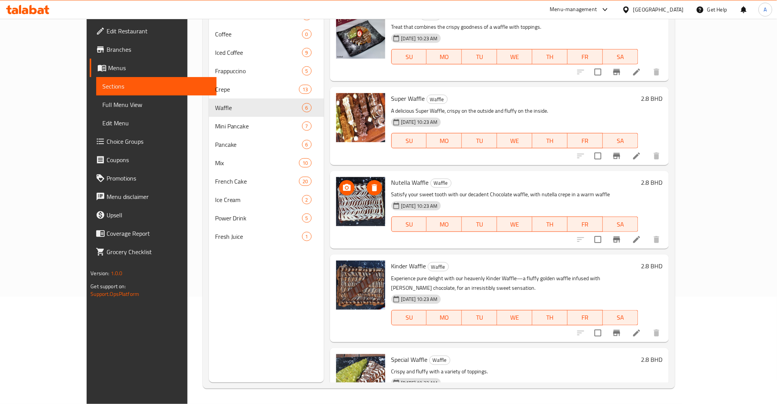
scroll to position [117, 0]
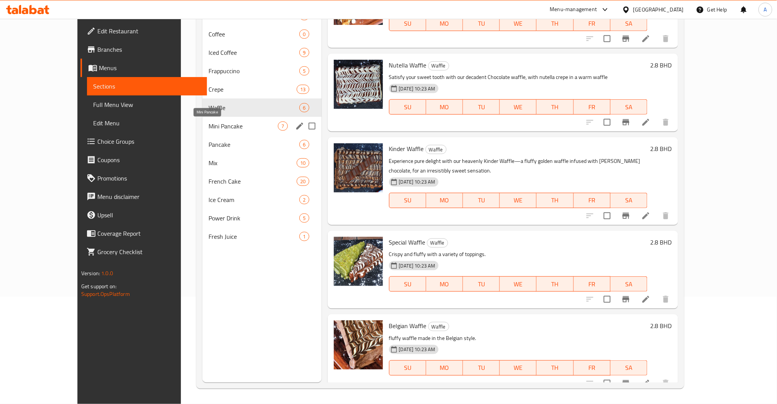
click at [209, 127] on span "Mini Pancake" at bounding box center [243, 126] width 69 height 9
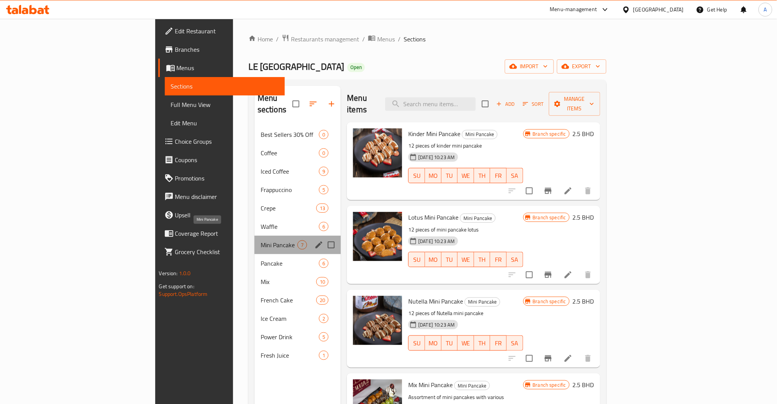
click at [261, 240] on span "Mini Pancake" at bounding box center [279, 244] width 37 height 9
click at [261, 222] on span "Waffle" at bounding box center [279, 226] width 37 height 9
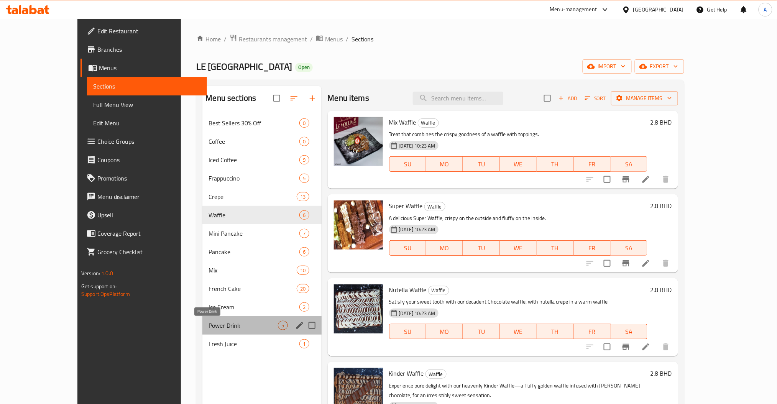
click at [209, 323] on span "Power Drink" at bounding box center [243, 325] width 69 height 9
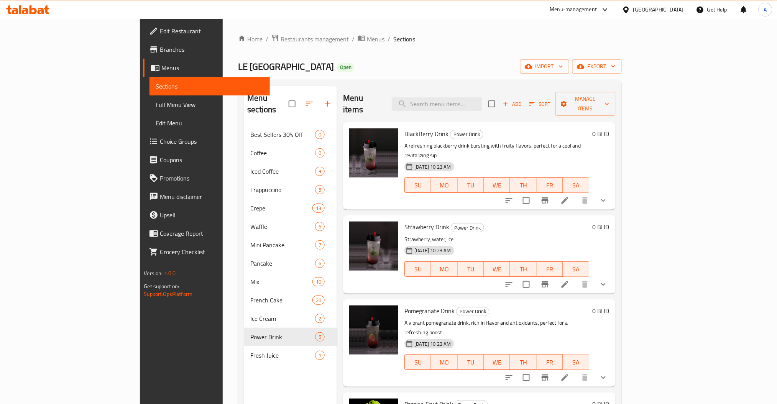
scroll to position [33, 0]
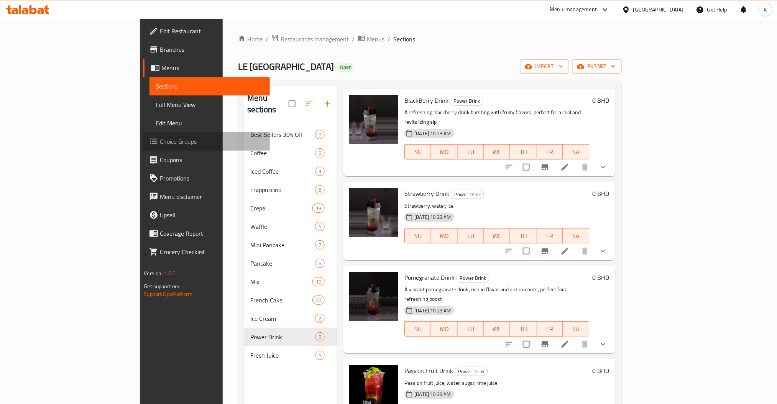
click at [160, 145] on span "Choice Groups" at bounding box center [212, 141] width 104 height 9
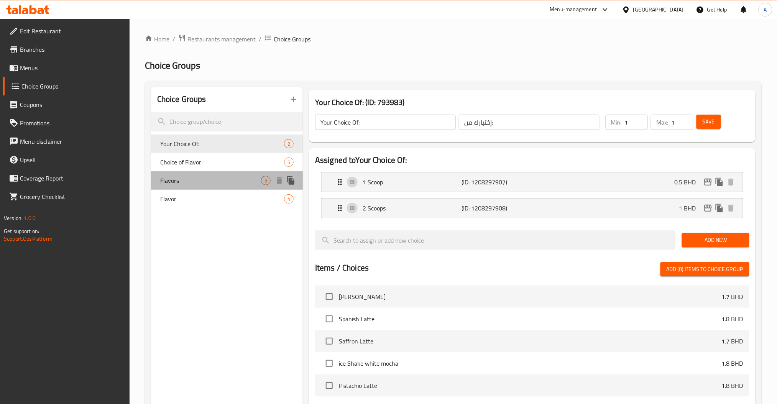
click at [200, 174] on div "Flavors 5" at bounding box center [227, 180] width 152 height 18
type input "Flavors"
type input "النكهات"
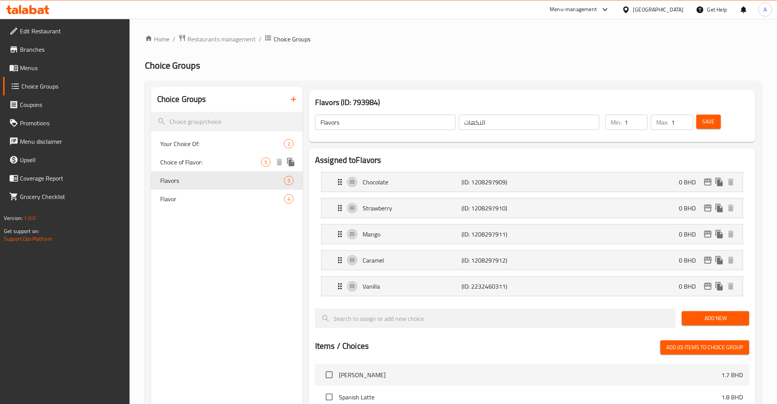
click at [205, 162] on span "Choice of Flavor:" at bounding box center [210, 162] width 101 height 9
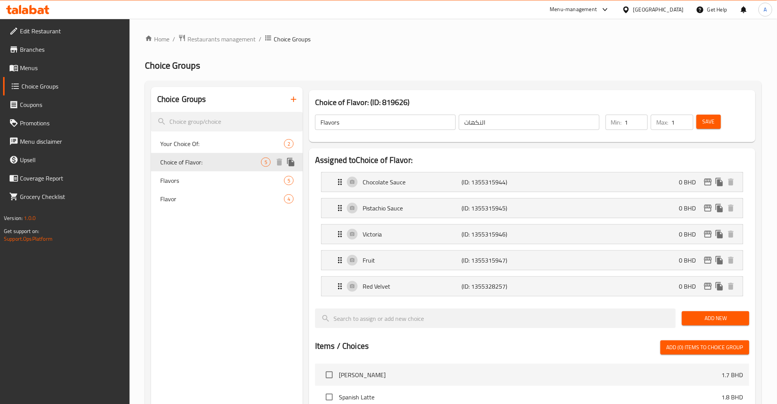
type input "Choice of Flavor:"
type input "اختيار النكهة:"
click at [191, 186] on div "Flavors 5" at bounding box center [227, 180] width 152 height 18
type input "Flavors"
type input "النكهات"
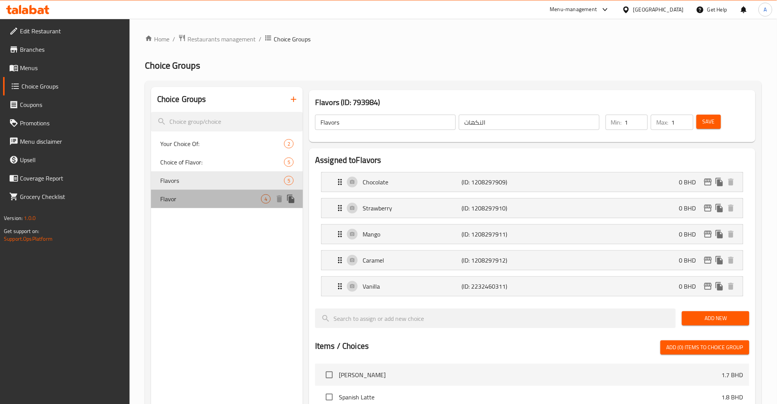
click at [189, 191] on div "Flavor 4" at bounding box center [227, 199] width 152 height 18
type input "Flavor"
type input "نكهة"
type input "0"
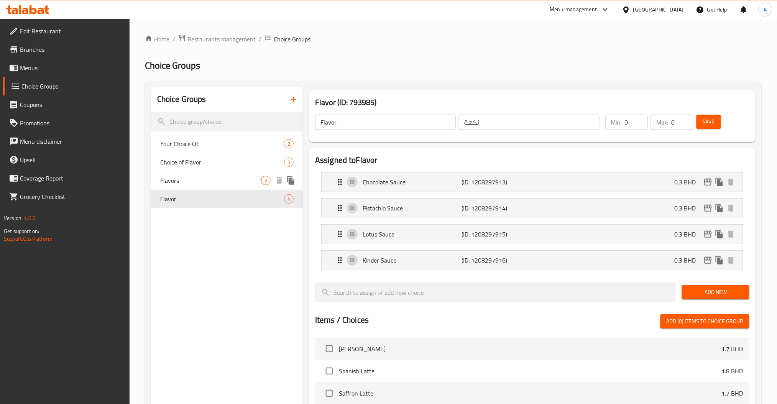
click at [191, 158] on span "Choice of Flavor:" at bounding box center [222, 162] width 124 height 9
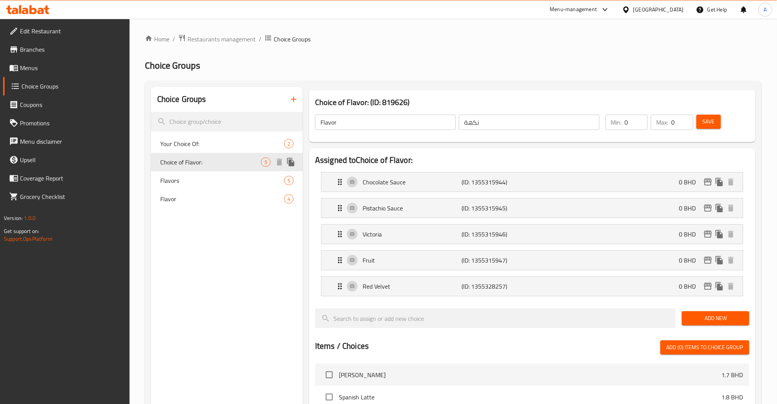
type input "Choice of Flavor:"
type input "اختيار النكهة:"
type input "1"
click at [198, 143] on span "Your Choice Of:" at bounding box center [210, 143] width 101 height 9
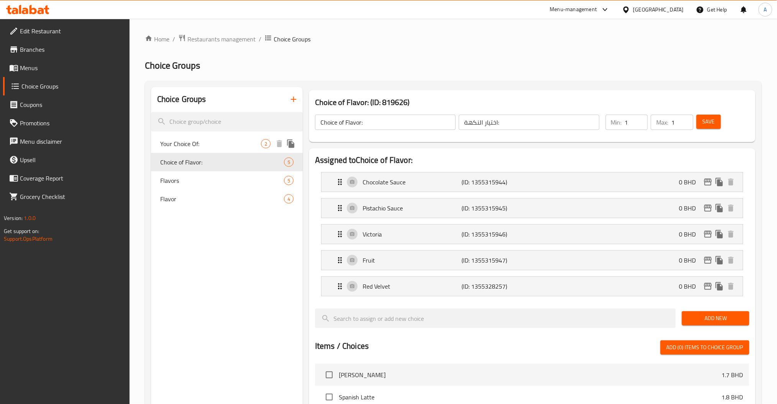
type input "Your Choice Of:"
type input "إختيارك من:"
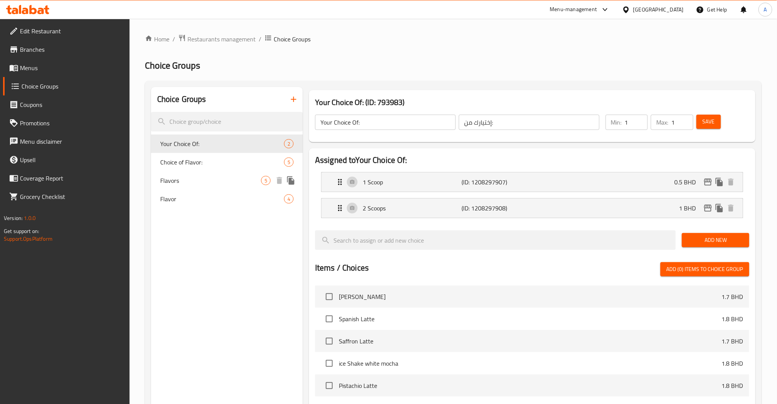
click at [188, 202] on span "Flavor" at bounding box center [222, 198] width 124 height 9
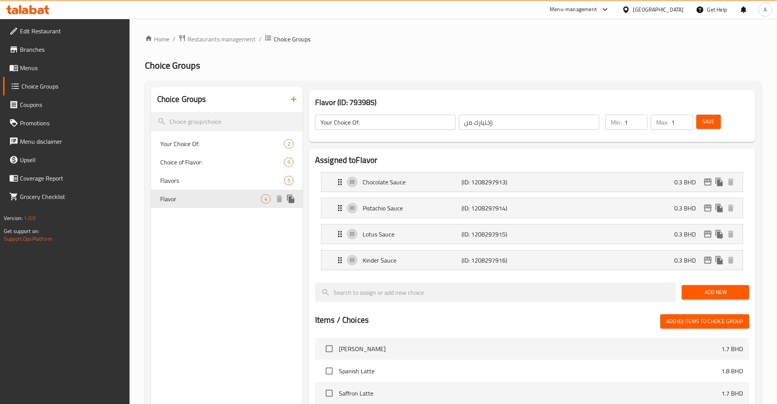
type input "Flavor"
type input "نكهة"
type input "0"
click at [177, 181] on span "Flavors" at bounding box center [210, 180] width 101 height 9
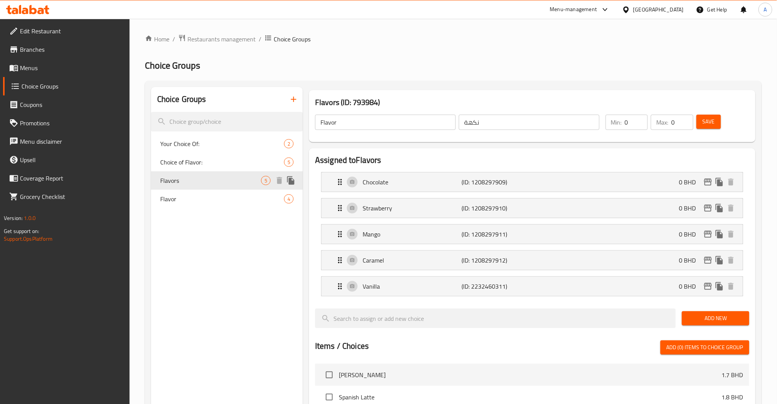
type input "Flavors"
type input "النكهات"
type input "1"
click at [28, 74] on link "Menus" at bounding box center [66, 68] width 127 height 18
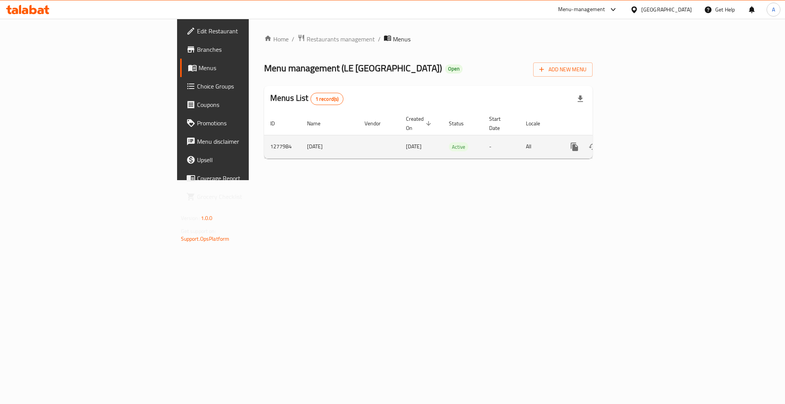
click at [634, 142] on icon "enhanced table" at bounding box center [629, 146] width 9 height 9
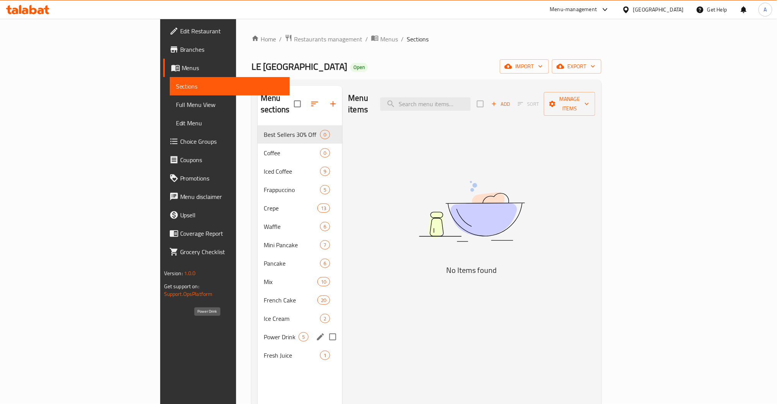
click at [258, 328] on div "Power Drink 5" at bounding box center [300, 337] width 84 height 18
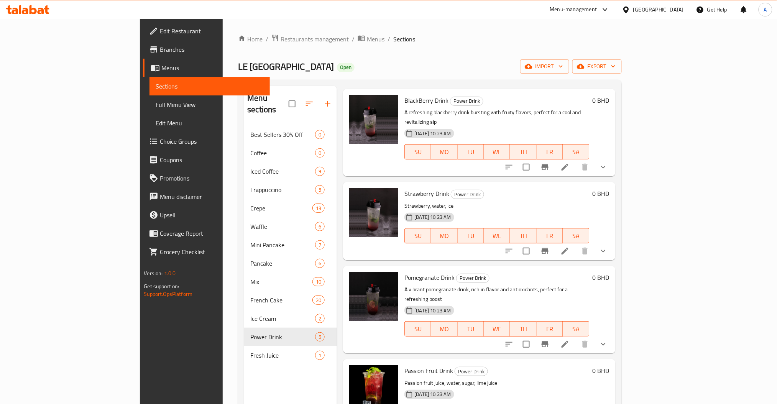
click at [576, 160] on li at bounding box center [564, 167] width 21 height 14
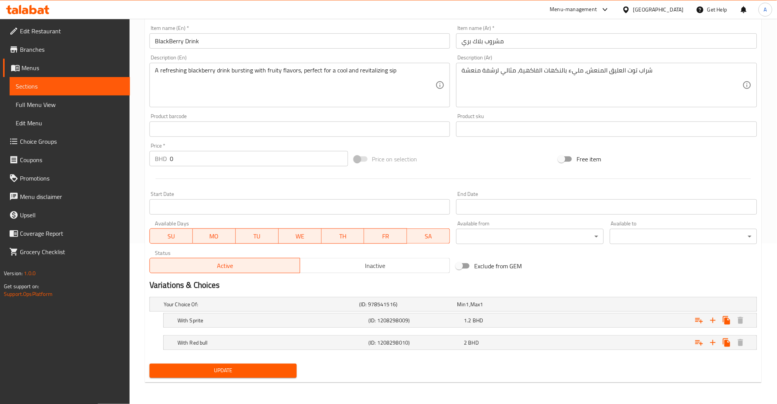
scroll to position [160, 0]
click at [371, 309] on h5 "(ID: 1208298009)" at bounding box center [406, 305] width 95 height 8
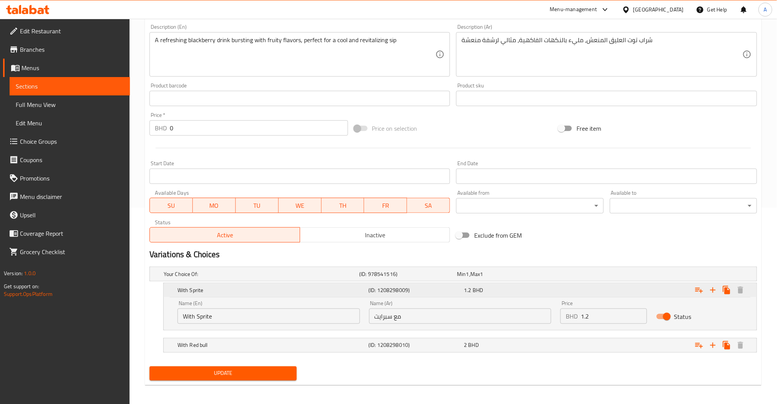
scroll to position [199, 0]
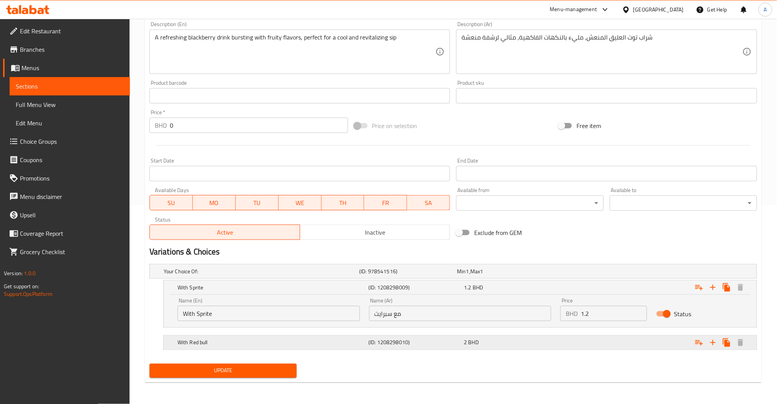
click at [390, 280] on div "With Red bull (ID: 1208298010) 2 BHD" at bounding box center [455, 271] width 587 height 17
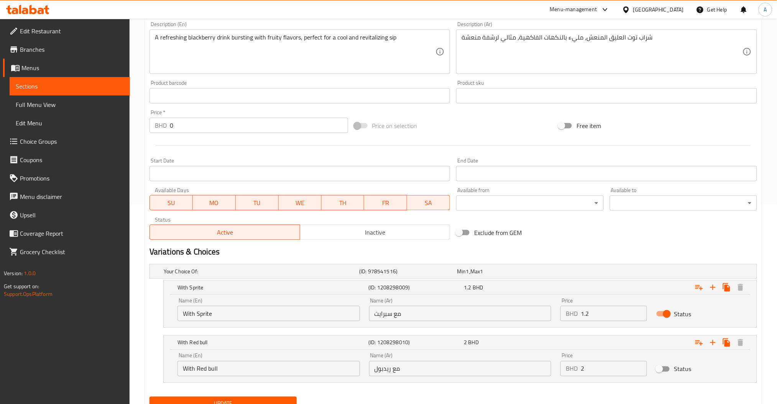
click at [663, 370] on input "Status" at bounding box center [660, 369] width 44 height 15
checkbox input "true"
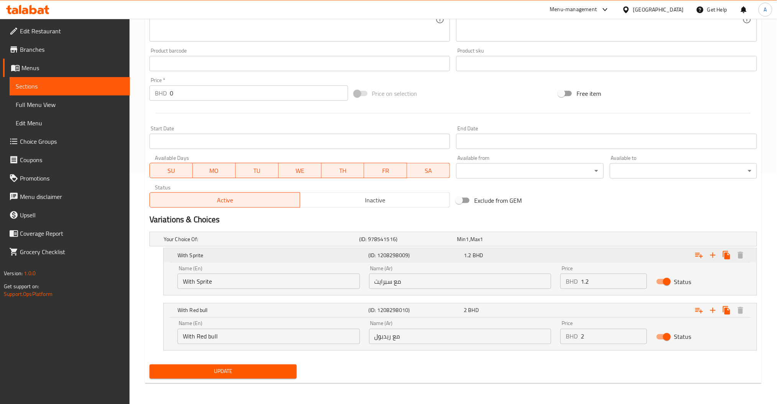
click at [337, 252] on h5 "With Sprite" at bounding box center [271, 255] width 188 height 8
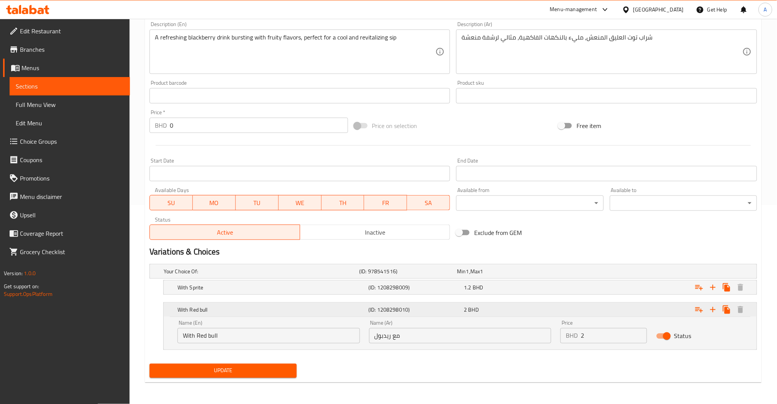
click at [340, 307] on h5 "With Red bull" at bounding box center [271, 310] width 188 height 8
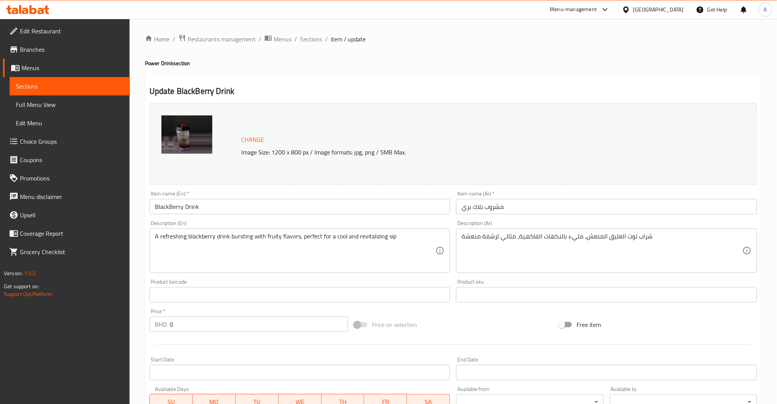
scroll to position [166, 0]
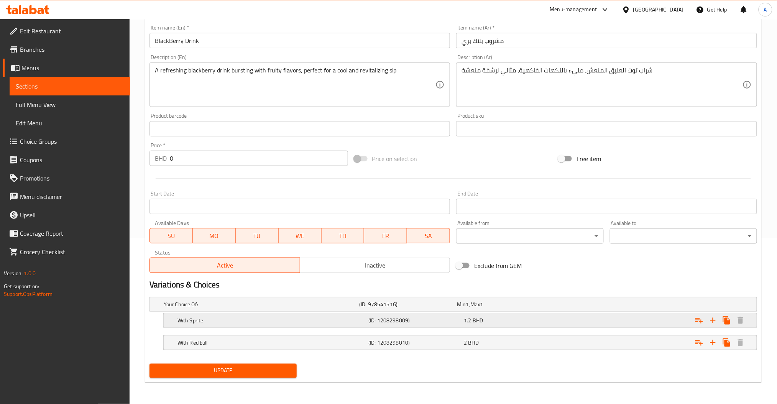
click at [493, 313] on div "With Sprite (ID: 1208298009) 1.2 BHD" at bounding box center [455, 304] width 587 height 17
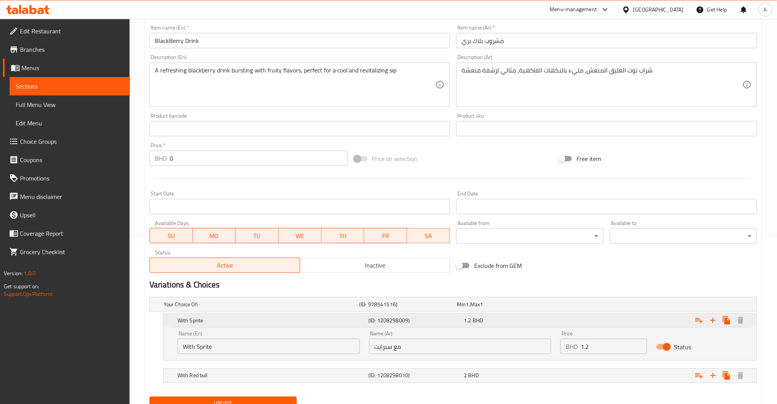
scroll to position [199, 0]
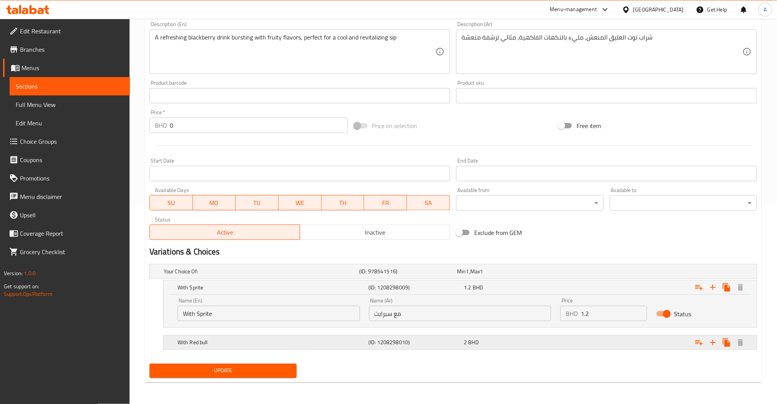
click at [503, 277] on div "2 BHD" at bounding box center [504, 271] width 98 height 11
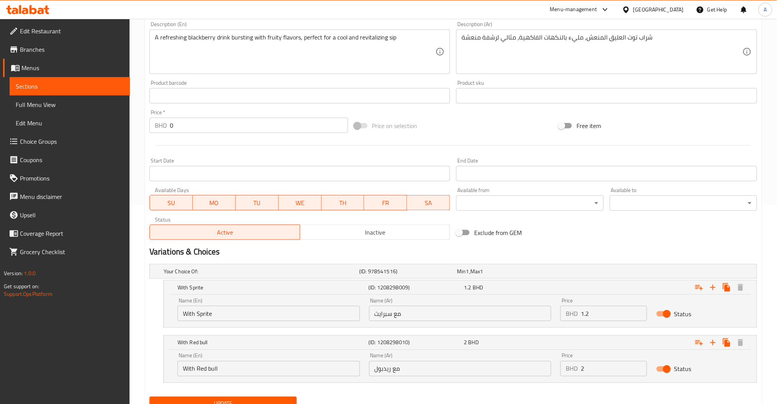
click at [604, 314] on input "1.2" at bounding box center [614, 313] width 66 height 15
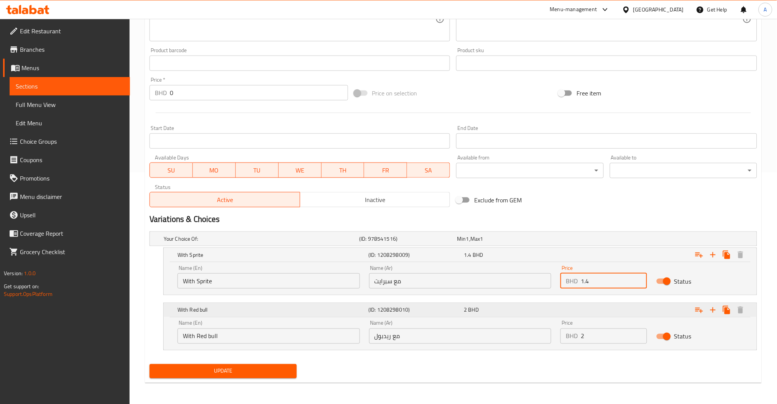
click at [546, 263] on div "With Red bull (ID: 1208298010) 2 BHD" at bounding box center [462, 254] width 573 height 17
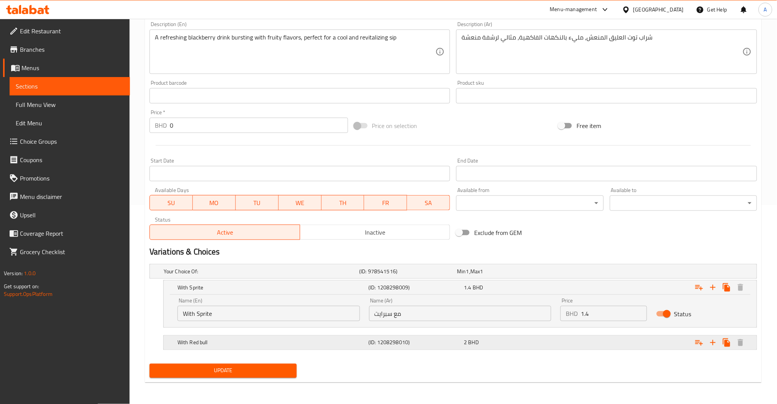
click at [549, 275] on div "2 BHD" at bounding box center [504, 272] width 95 height 8
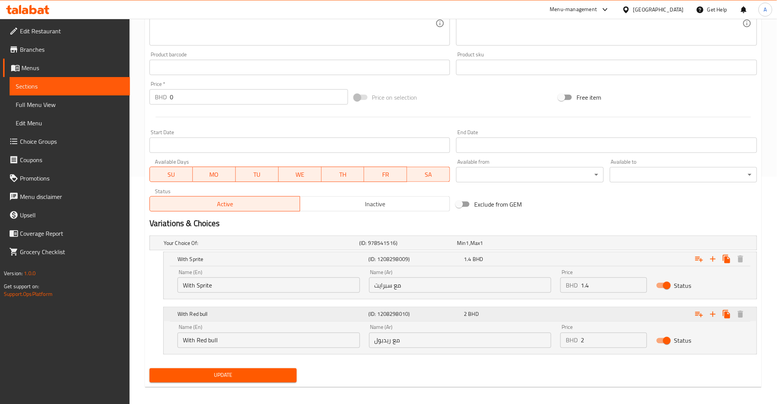
scroll to position [232, 0]
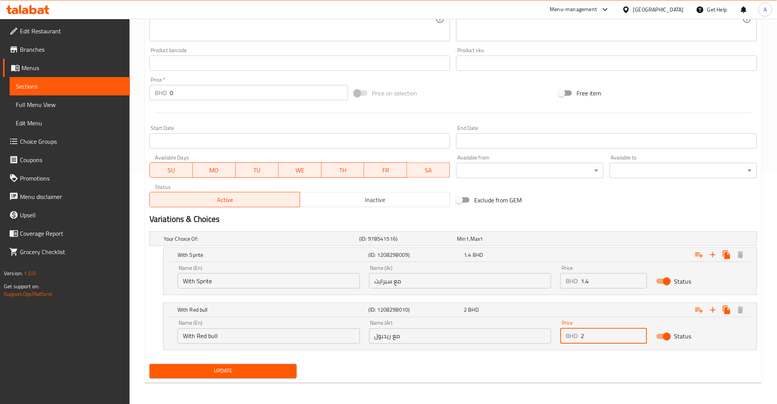
click at [596, 334] on input "2" at bounding box center [614, 336] width 66 height 15
click at [606, 274] on input "1.4" at bounding box center [614, 280] width 66 height 15
type input "1.5"
click at [602, 343] on input "2" at bounding box center [614, 336] width 66 height 15
type input "2.3"
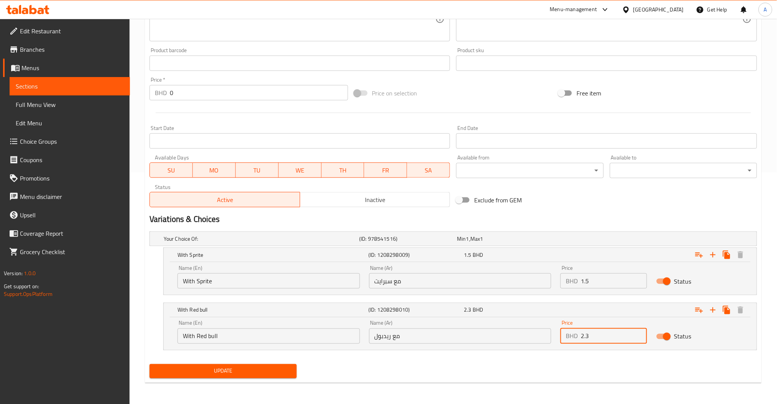
click at [278, 370] on span "Update" at bounding box center [223, 371] width 135 height 10
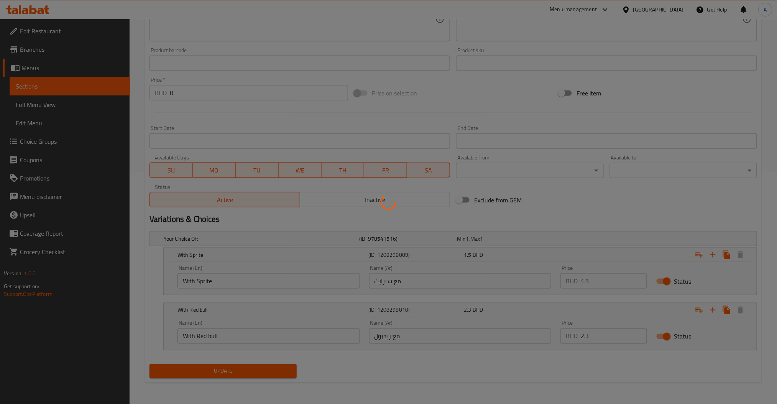
scroll to position [0, 0]
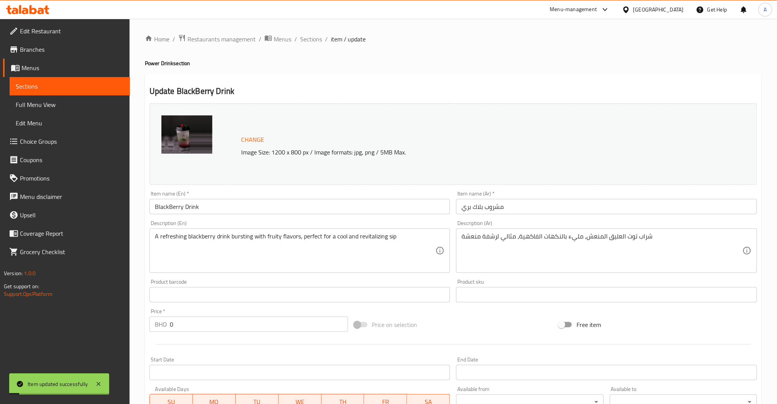
click at [315, 43] on span "Sections" at bounding box center [311, 39] width 22 height 9
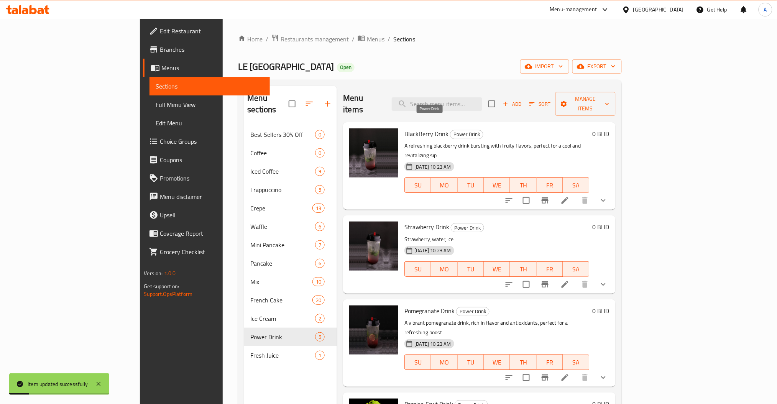
scroll to position [33, 0]
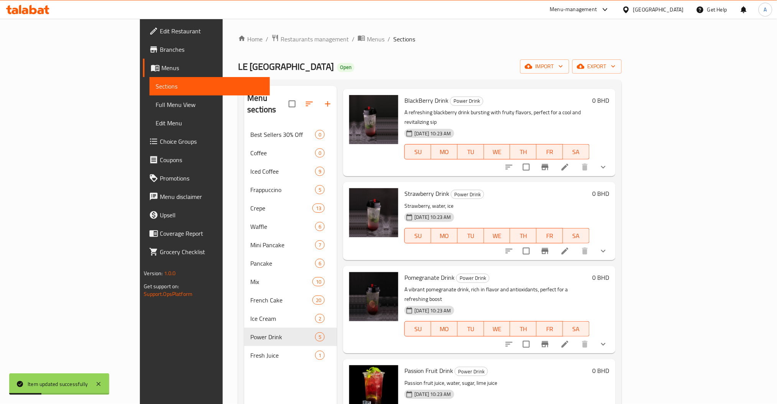
click at [570, 246] on icon at bounding box center [564, 250] width 9 height 9
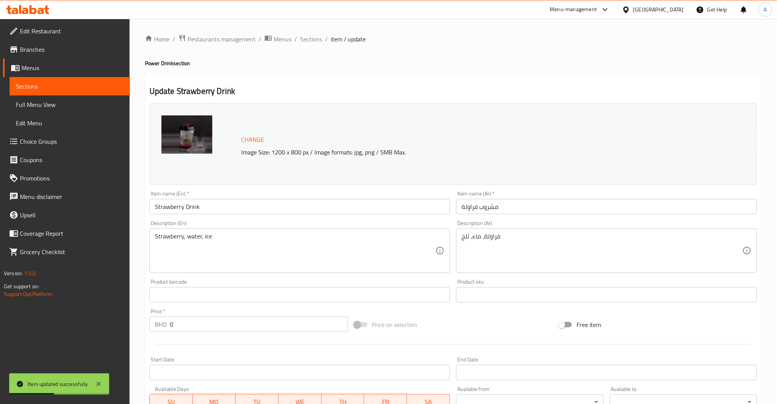
scroll to position [166, 0]
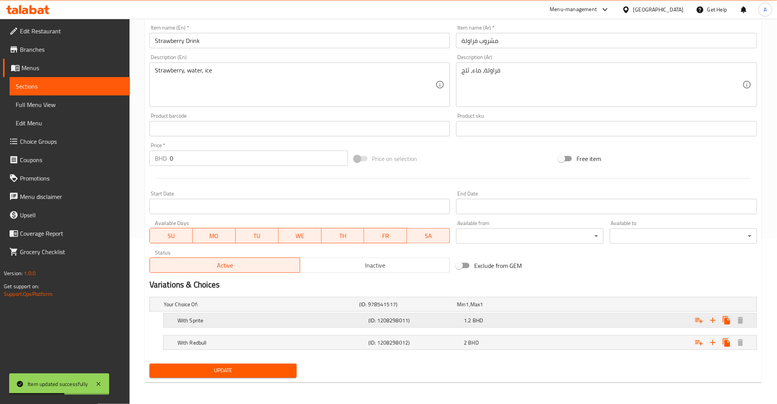
click at [526, 310] on div "1.2 BHD" at bounding box center [504, 304] width 98 height 11
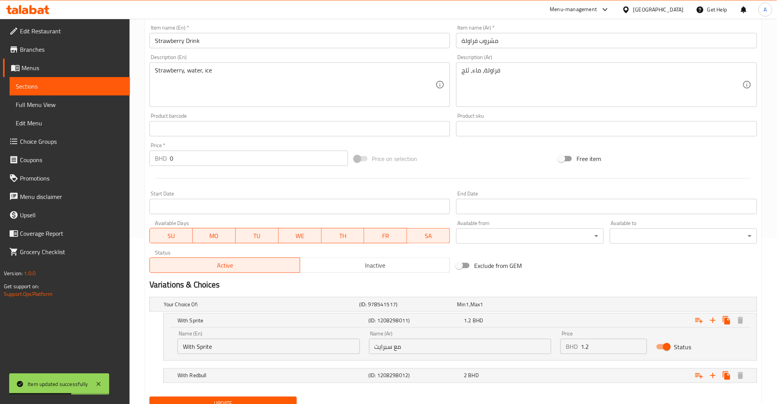
click at [610, 348] on input "1.2" at bounding box center [614, 346] width 66 height 15
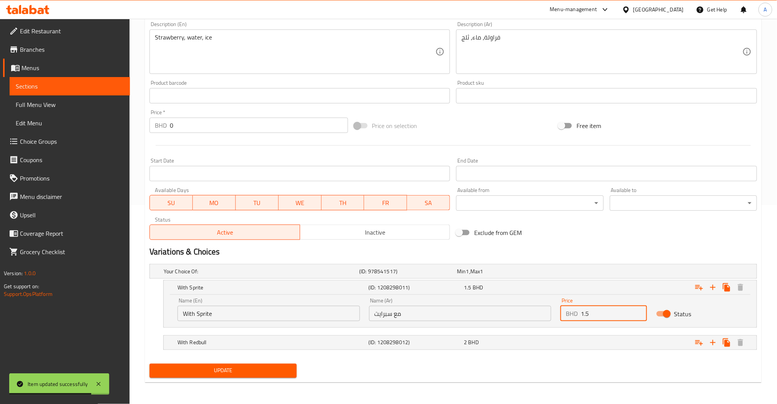
type input "1.5"
click at [567, 332] on nav at bounding box center [454, 332] width 608 height 6
click at [552, 275] on div "2 BHD" at bounding box center [504, 272] width 95 height 8
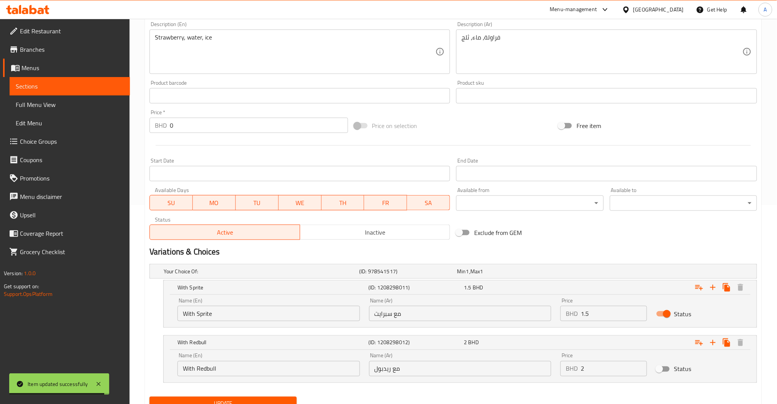
click at [610, 365] on input "2" at bounding box center [614, 368] width 66 height 15
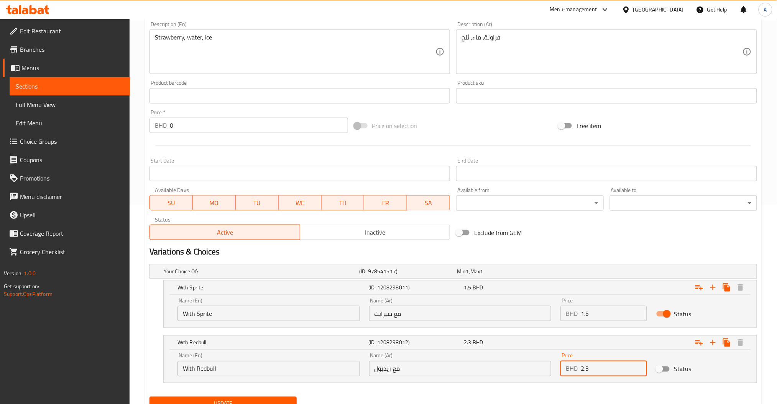
scroll to position [206, 0]
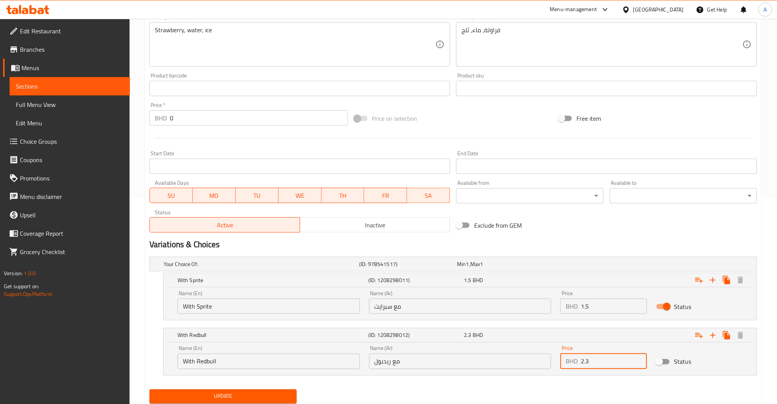
type input "2.3"
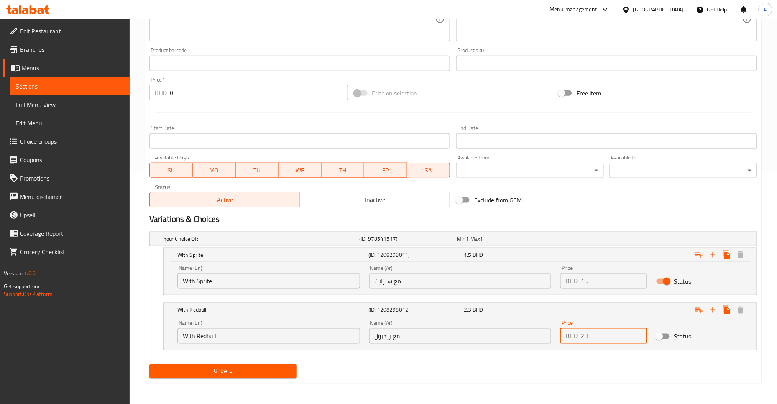
click at [657, 339] on input "Status" at bounding box center [660, 336] width 44 height 15
checkbox input "true"
click at [184, 371] on span "Update" at bounding box center [223, 371] width 135 height 10
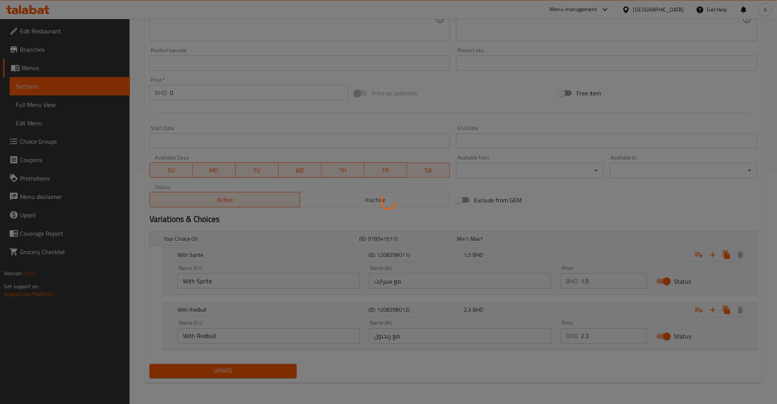
scroll to position [0, 0]
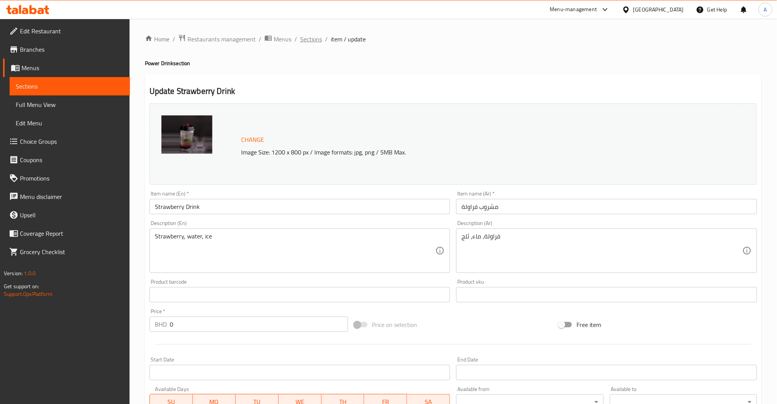
click at [311, 38] on span "Sections" at bounding box center [311, 39] width 22 height 9
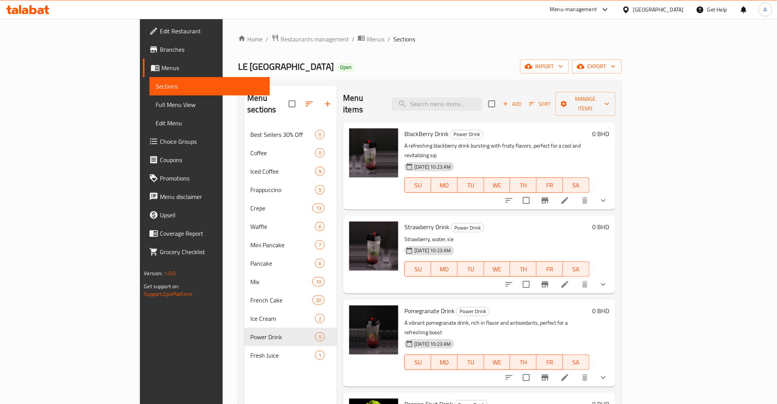
scroll to position [33, 0]
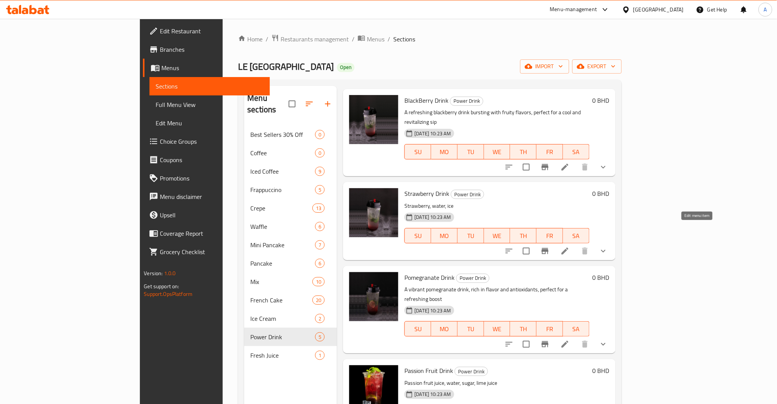
click at [570, 246] on icon at bounding box center [564, 250] width 9 height 9
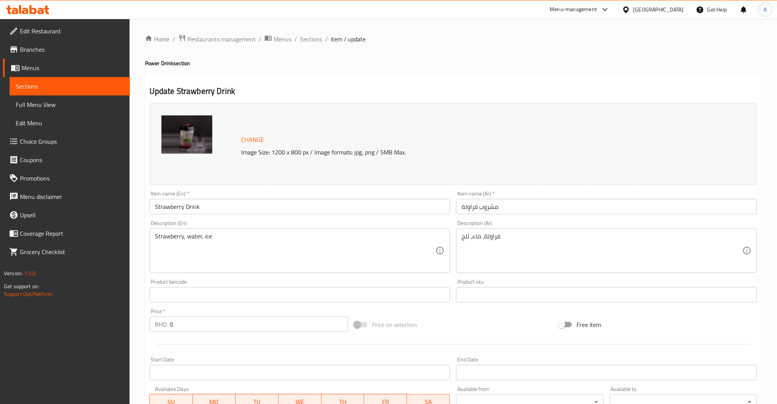
scroll to position [166, 0]
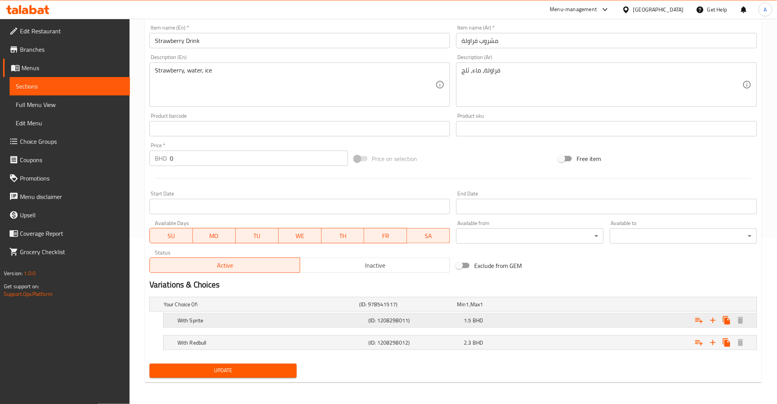
click at [546, 308] on div "1.5 BHD" at bounding box center [504, 305] width 95 height 8
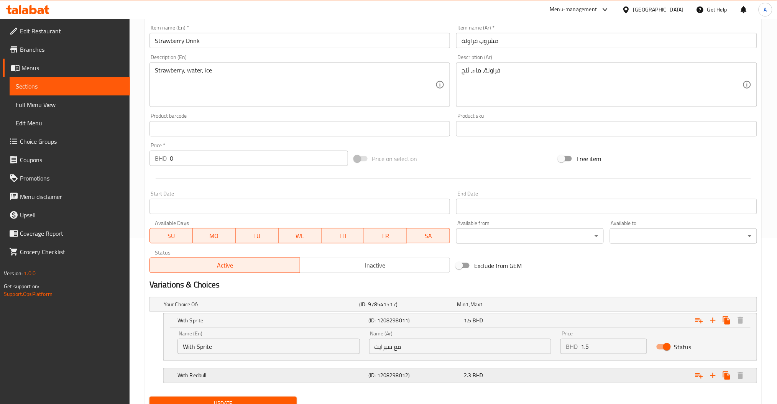
click at [543, 308] on div "2.3 BHD" at bounding box center [504, 305] width 95 height 8
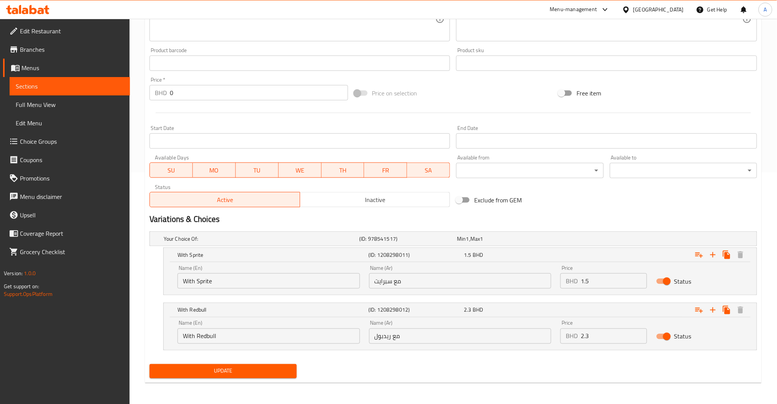
scroll to position [0, 0]
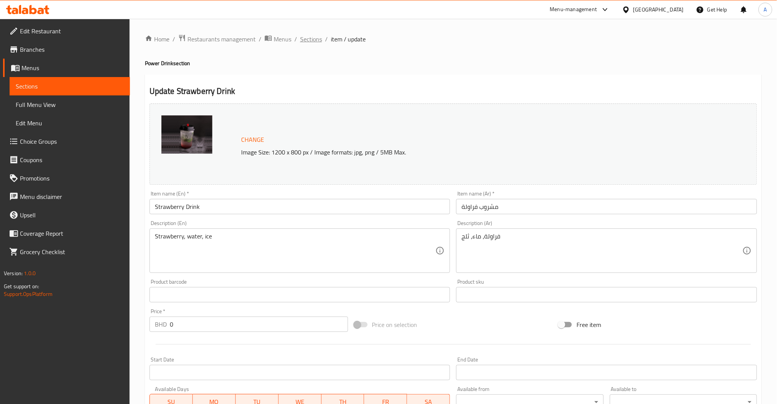
click at [312, 39] on span "Sections" at bounding box center [311, 39] width 22 height 9
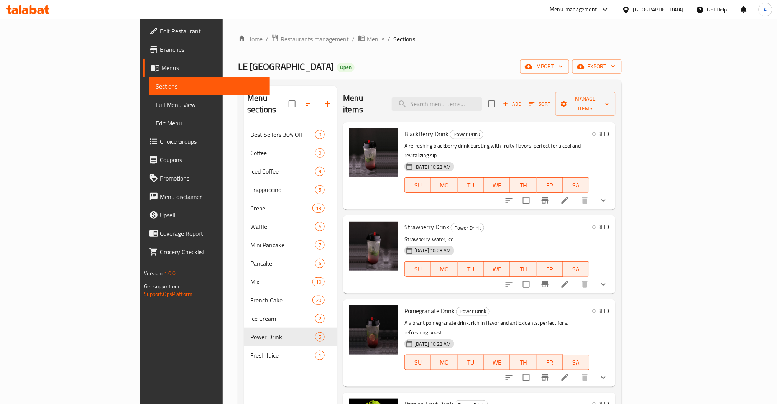
scroll to position [33, 0]
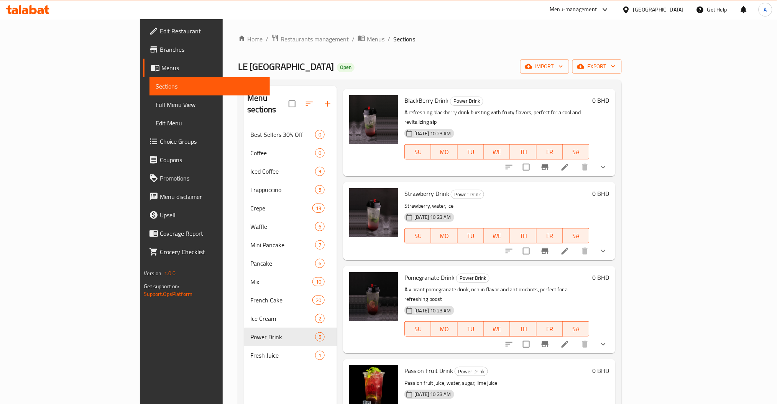
click at [576, 337] on li at bounding box center [564, 344] width 21 height 14
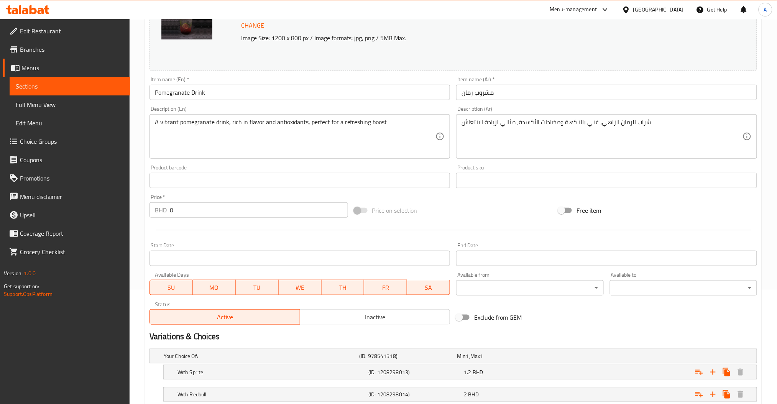
scroll to position [166, 0]
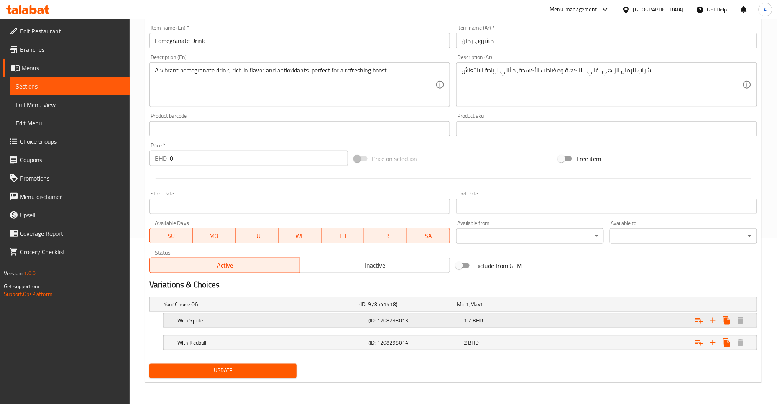
click at [562, 306] on div "Expand" at bounding box center [652, 304] width 196 height 3
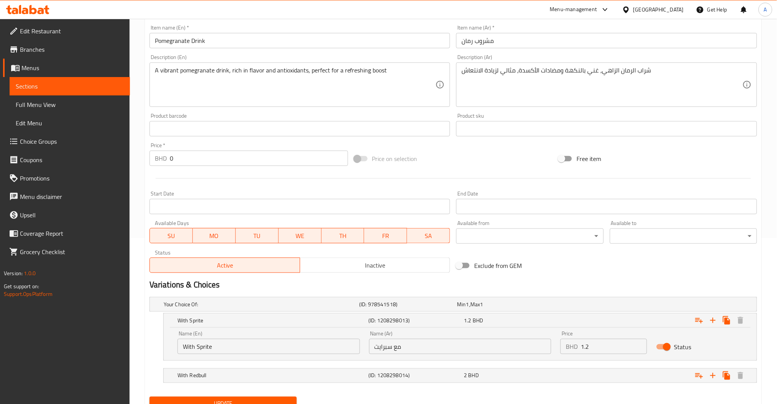
click at [596, 344] on input "1.2" at bounding box center [614, 346] width 66 height 15
type input "1.5"
click at [575, 306] on div "Expand" at bounding box center [652, 304] width 196 height 3
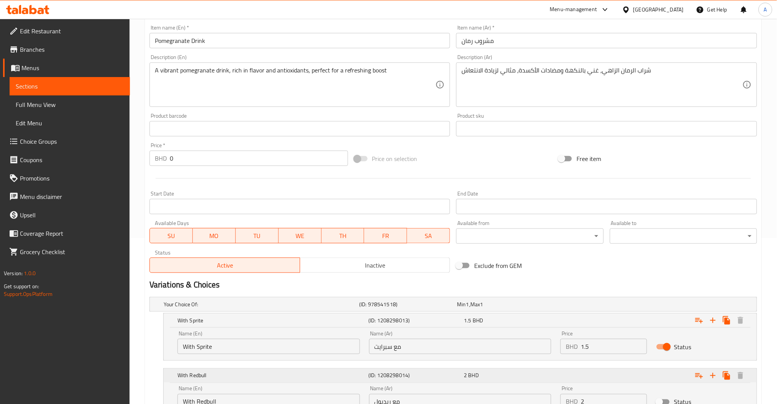
scroll to position [232, 0]
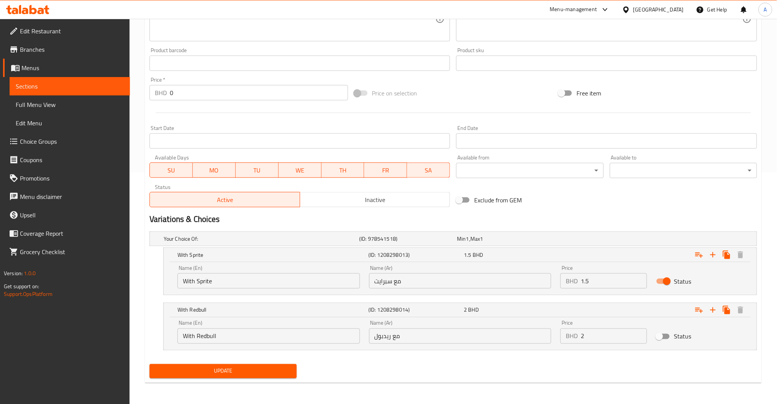
click at [601, 337] on input "2" at bounding box center [614, 336] width 66 height 15
type input "2.3"
click at [669, 334] on input "Status" at bounding box center [660, 336] width 44 height 15
checkbox input "true"
click at [243, 373] on span "Update" at bounding box center [223, 371] width 135 height 10
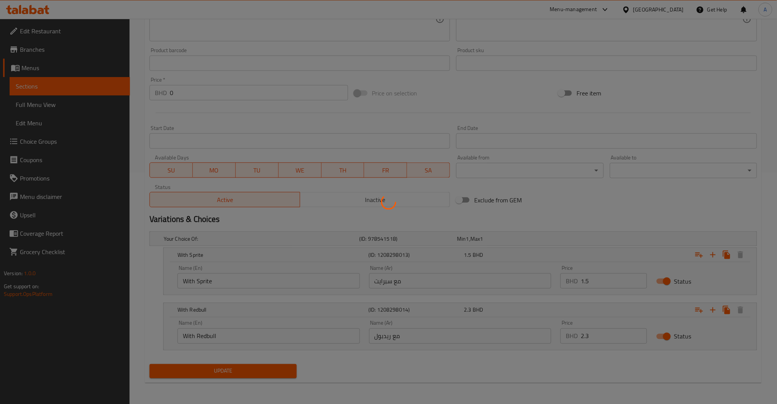
scroll to position [0, 0]
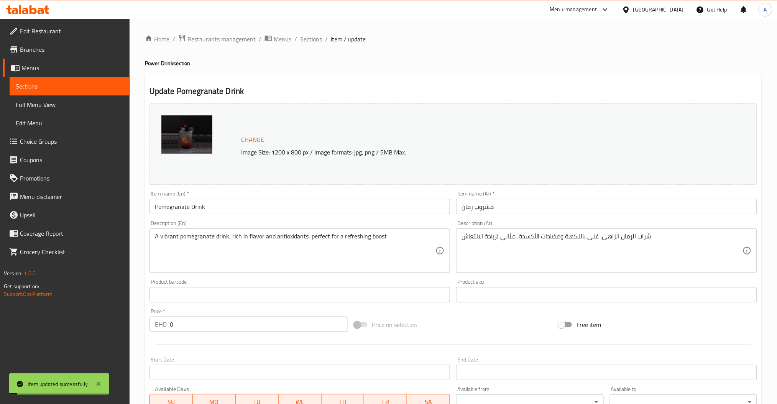
click at [306, 36] on span "Sections" at bounding box center [311, 39] width 22 height 9
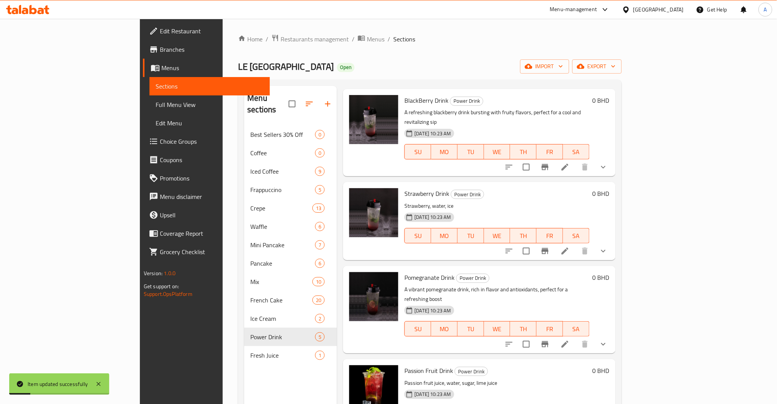
scroll to position [107, 0]
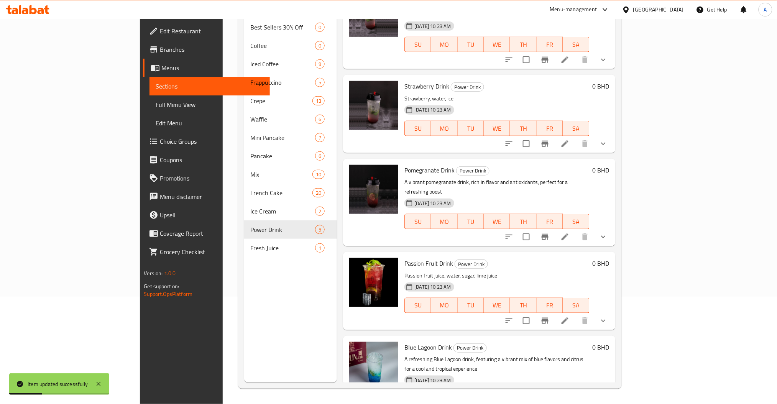
click at [576, 314] on li at bounding box center [564, 321] width 21 height 14
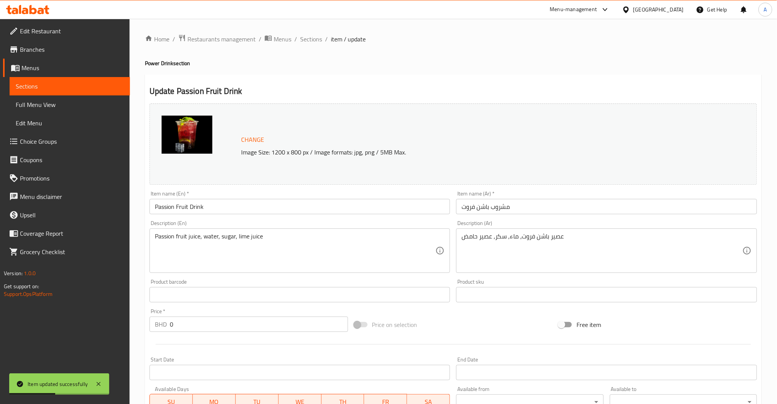
scroll to position [166, 0]
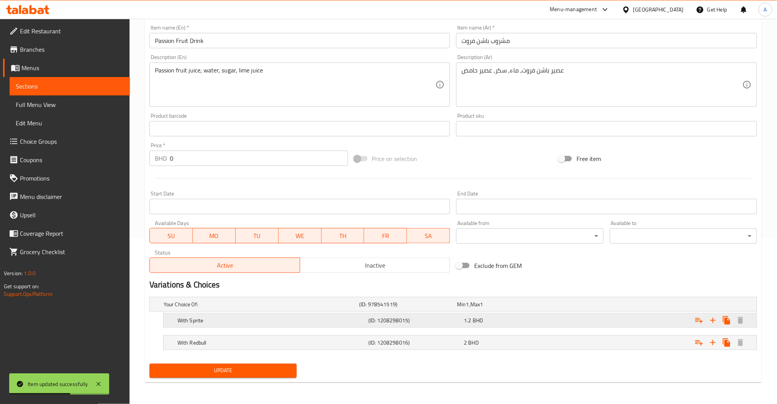
click at [480, 313] on div "With Sprite (ID: 1208298015) 1.2 BHD" at bounding box center [455, 304] width 587 height 17
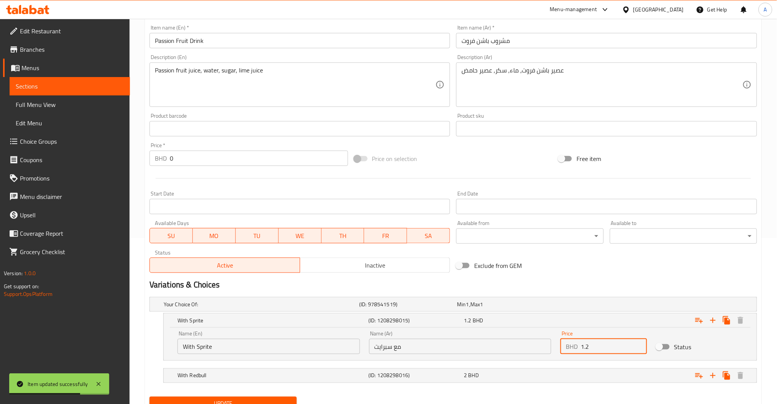
click at [603, 352] on input "1.2" at bounding box center [614, 346] width 66 height 15
type input "1.5"
click at [672, 343] on input "Status" at bounding box center [660, 347] width 44 height 15
checkbox input "true"
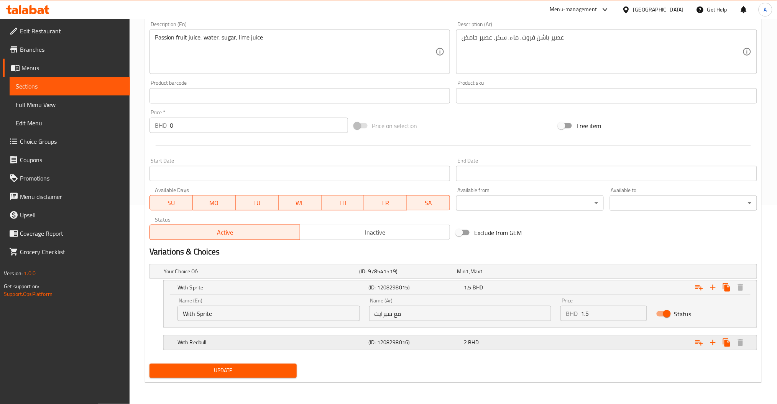
click at [449, 280] on div "With Redbull (ID: 1208298016) 2 BHD" at bounding box center [455, 271] width 587 height 17
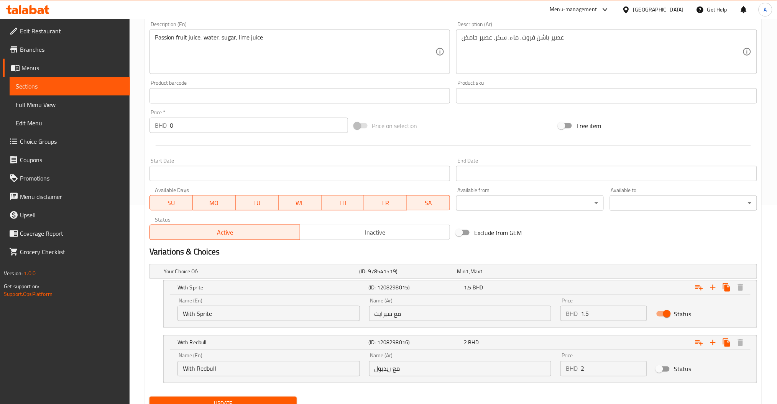
click at [611, 366] on input "2" at bounding box center [614, 368] width 66 height 15
type input "2.3"
click at [669, 375] on input "Status" at bounding box center [660, 369] width 44 height 15
checkbox input "true"
click at [235, 400] on span "Update" at bounding box center [223, 404] width 135 height 10
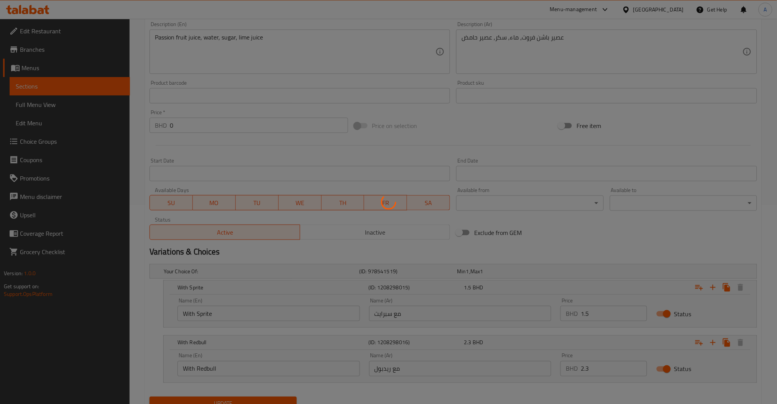
scroll to position [0, 0]
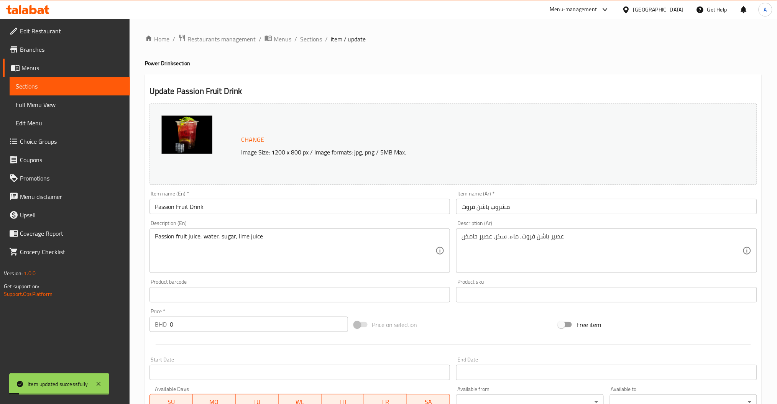
click at [308, 35] on span "Sections" at bounding box center [311, 39] width 22 height 9
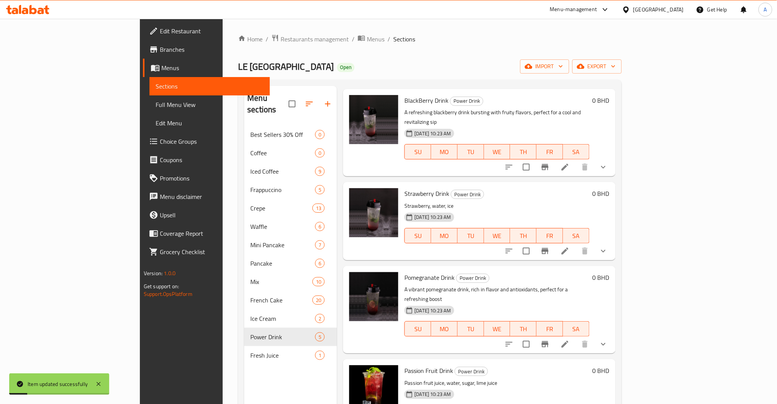
scroll to position [107, 0]
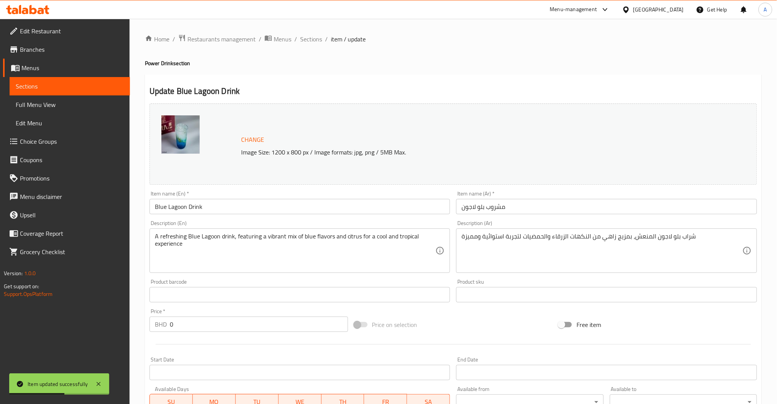
scroll to position [166, 0]
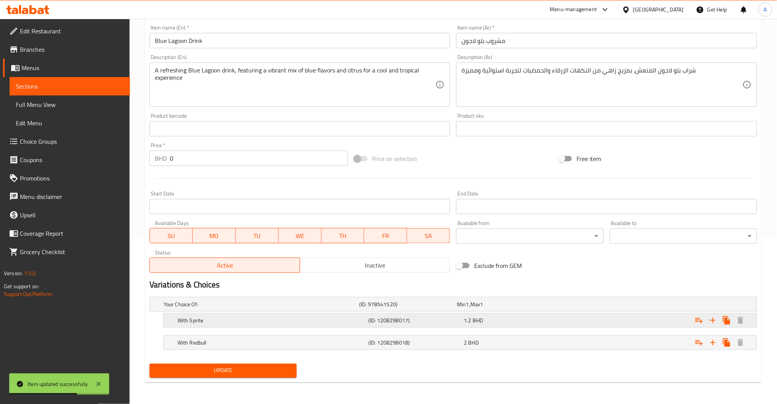
click at [517, 310] on div "1.2 BHD" at bounding box center [504, 304] width 98 height 11
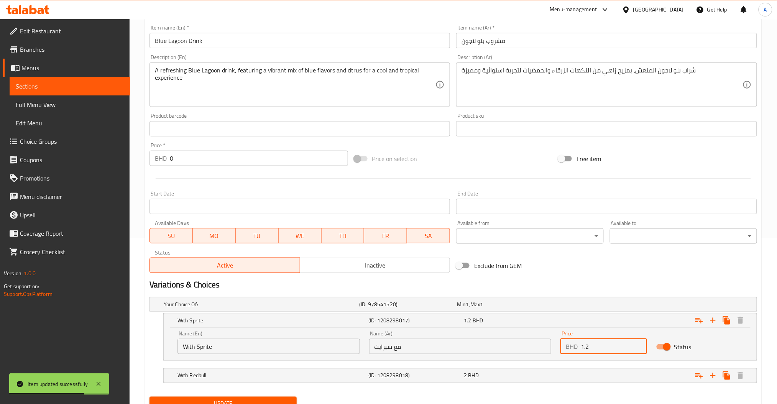
click at [609, 347] on input "1.2" at bounding box center [614, 346] width 66 height 15
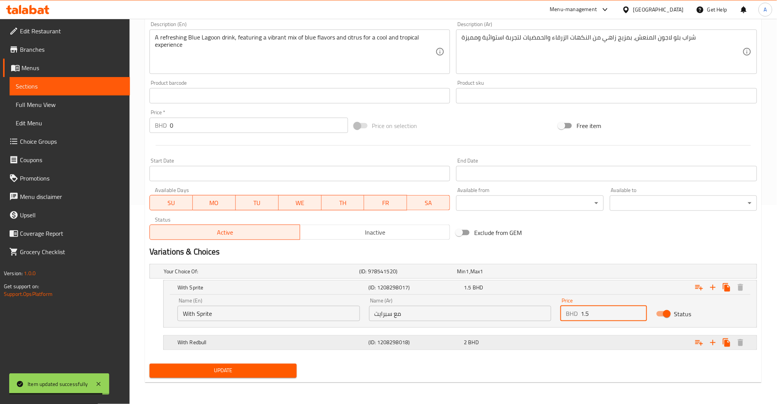
type input "1.5"
click at [549, 275] on div "2 BHD" at bounding box center [504, 272] width 95 height 8
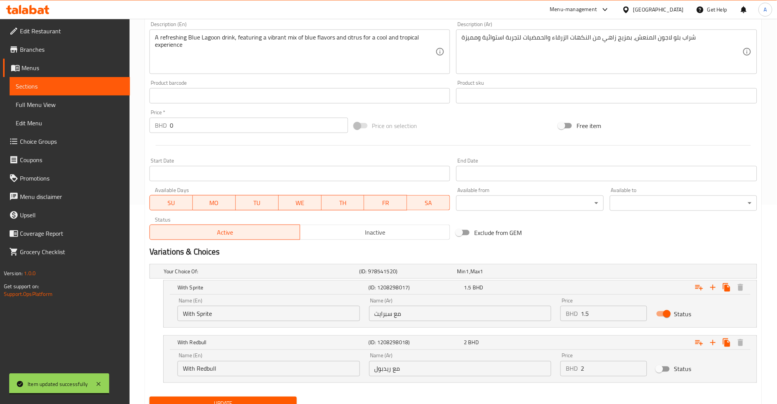
click at [592, 365] on input "2" at bounding box center [614, 368] width 66 height 15
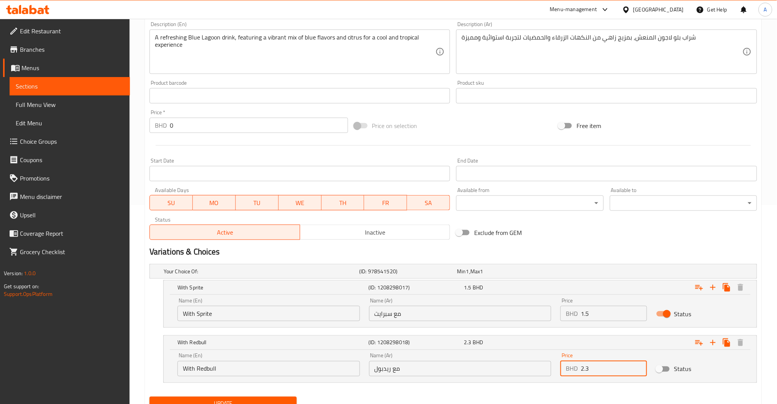
type input "2.3"
click at [672, 366] on input "Status" at bounding box center [660, 369] width 44 height 15
checkbox input "true"
click at [221, 401] on span "Update" at bounding box center [223, 404] width 135 height 10
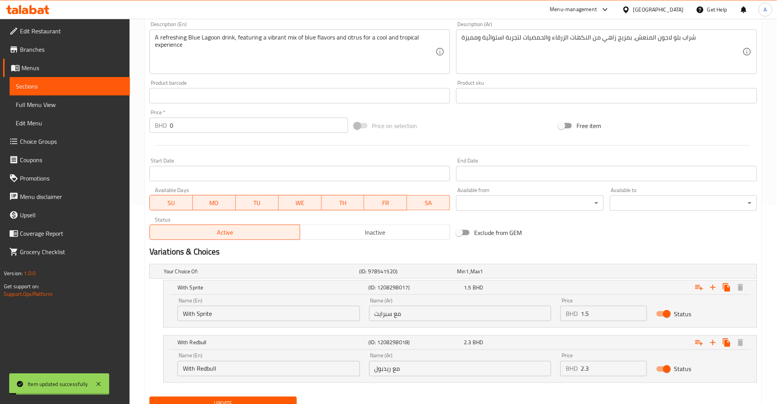
scroll to position [0, 0]
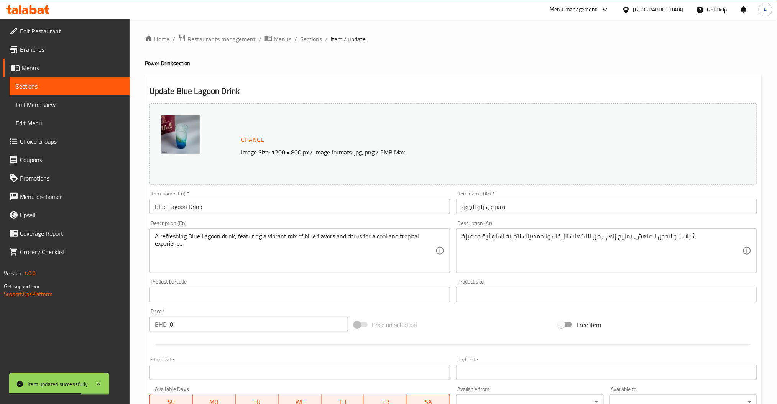
click at [313, 43] on span "Sections" at bounding box center [311, 39] width 22 height 9
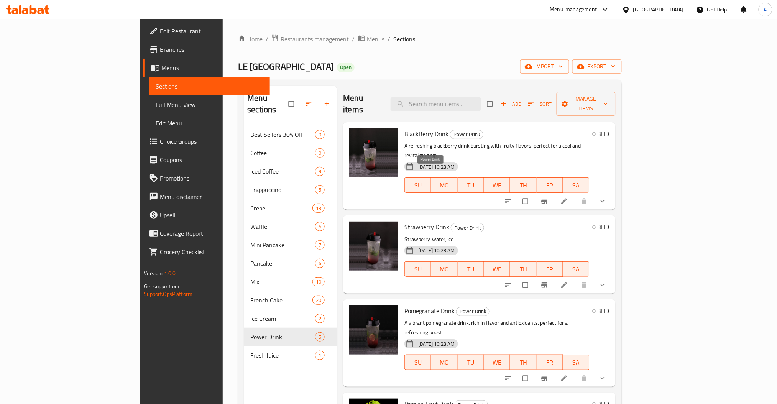
scroll to position [33, 0]
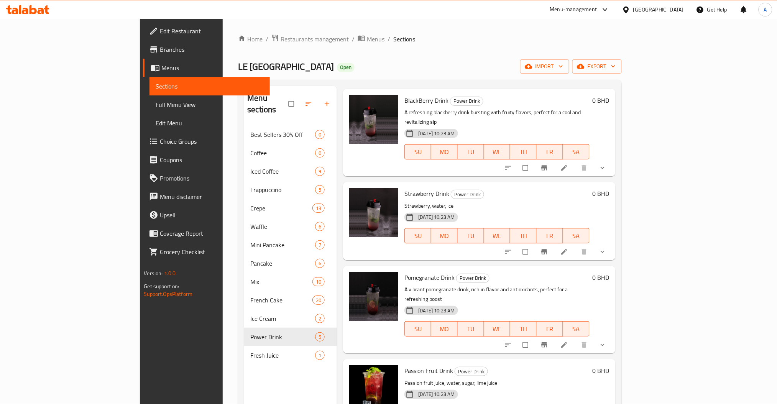
click at [606, 248] on icon "show more" at bounding box center [603, 252] width 8 height 8
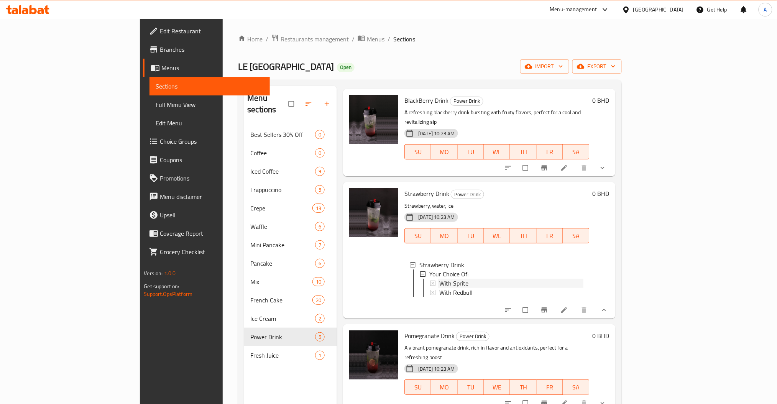
click at [439, 279] on span "With Sprite" at bounding box center [453, 283] width 29 height 9
click at [439, 288] on span "With Redbull" at bounding box center [455, 292] width 33 height 9
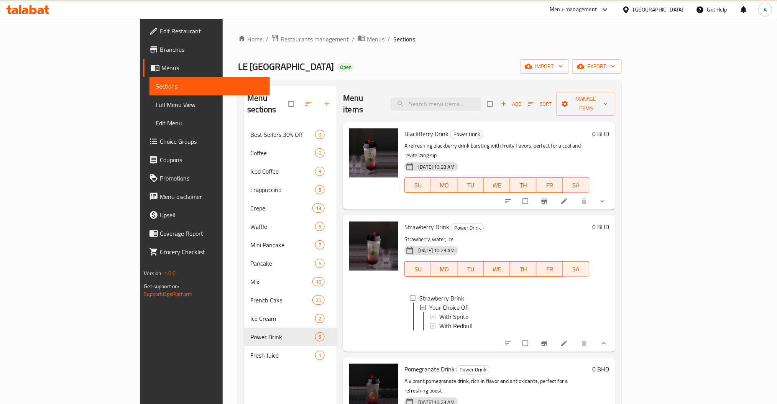
click at [613, 193] on button "show more" at bounding box center [603, 201] width 18 height 17
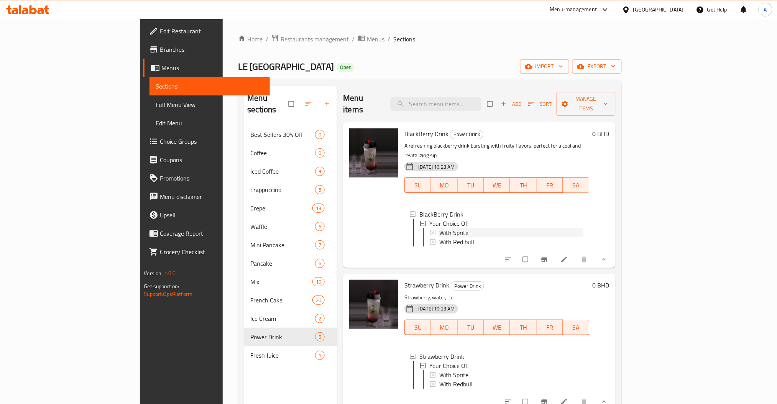
click at [439, 228] on span "With Sprite" at bounding box center [453, 232] width 29 height 9
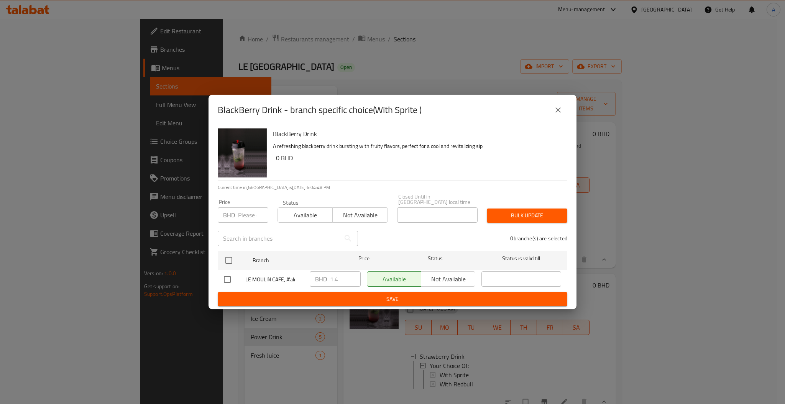
click at [244, 208] on input "number" at bounding box center [253, 214] width 30 height 15
click at [251, 212] on input "1.45" at bounding box center [253, 214] width 30 height 15
type input "1.5"
click at [227, 260] on input "checkbox" at bounding box center [229, 260] width 16 height 16
checkbox input "true"
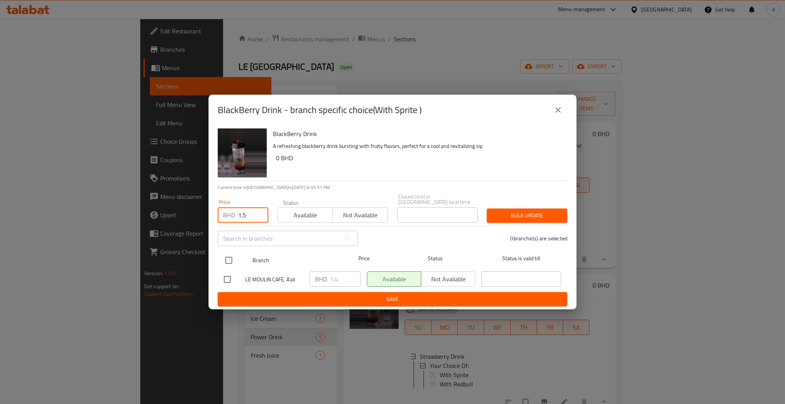
checkbox input "true"
click at [523, 213] on span "Bulk update" at bounding box center [527, 216] width 68 height 10
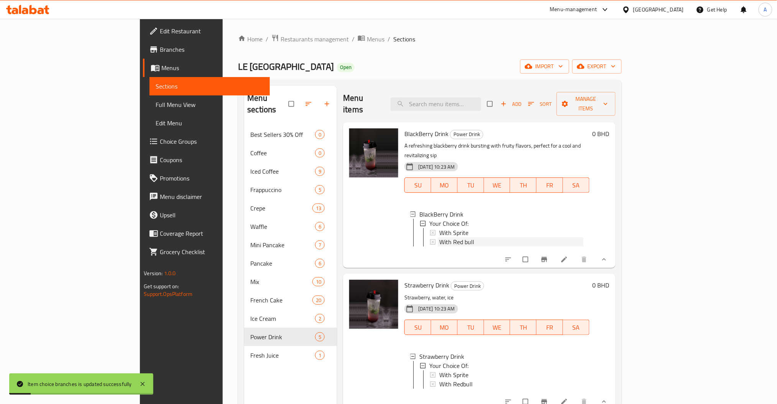
click at [439, 237] on span "With Red bull" at bounding box center [456, 241] width 35 height 9
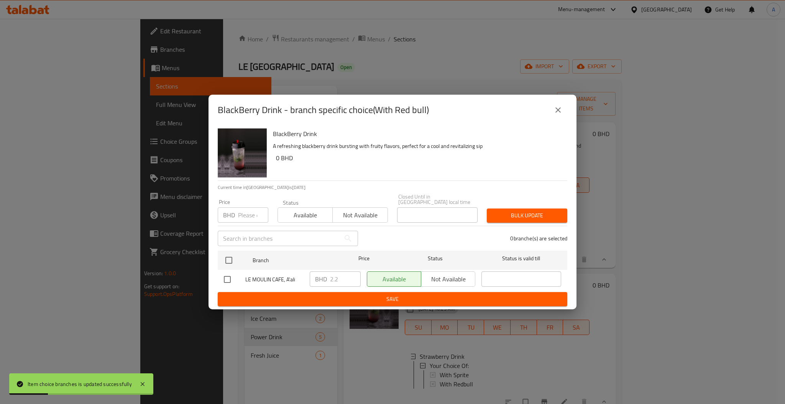
click at [247, 217] on input "number" at bounding box center [253, 214] width 30 height 15
type input "2.3"
click at [230, 255] on input "checkbox" at bounding box center [229, 260] width 16 height 16
checkbox input "true"
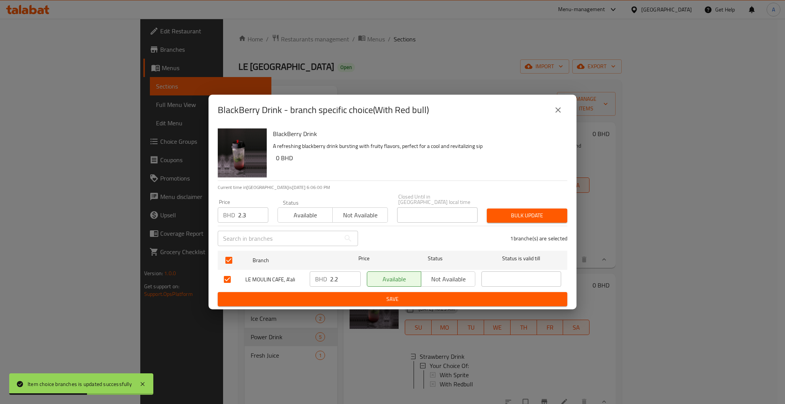
click at [521, 213] on span "Bulk update" at bounding box center [527, 216] width 68 height 10
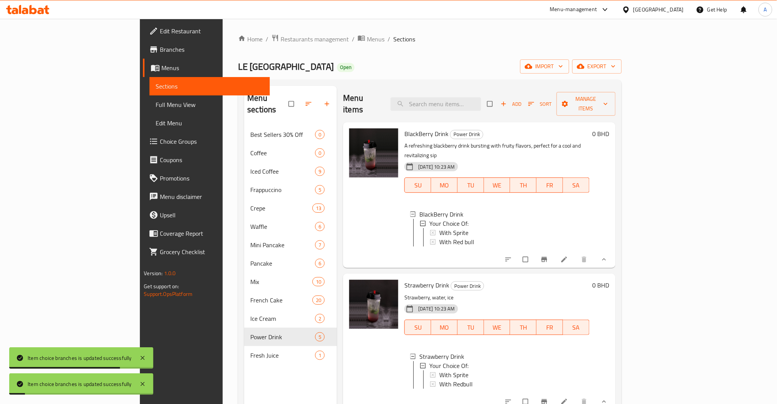
scroll to position [166, 0]
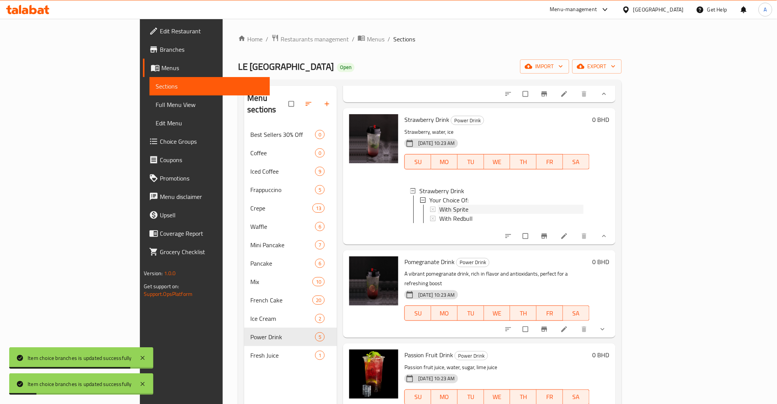
click at [439, 205] on span "With Sprite" at bounding box center [453, 209] width 29 height 9
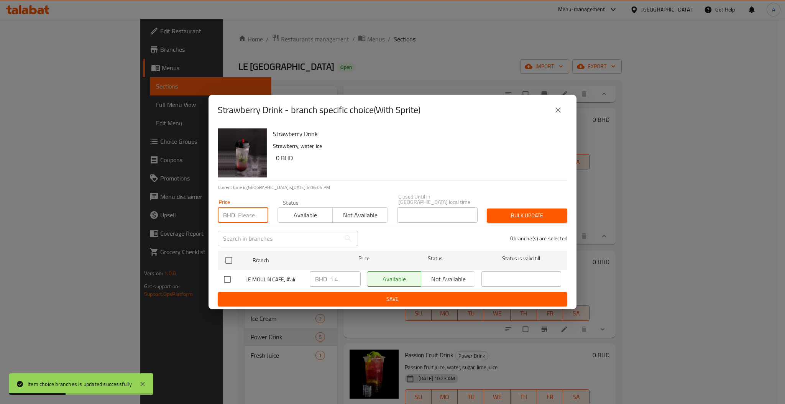
click at [247, 207] on input "number" at bounding box center [253, 214] width 30 height 15
type input "1.5"
click at [230, 254] on input "checkbox" at bounding box center [229, 260] width 16 height 16
checkbox input "true"
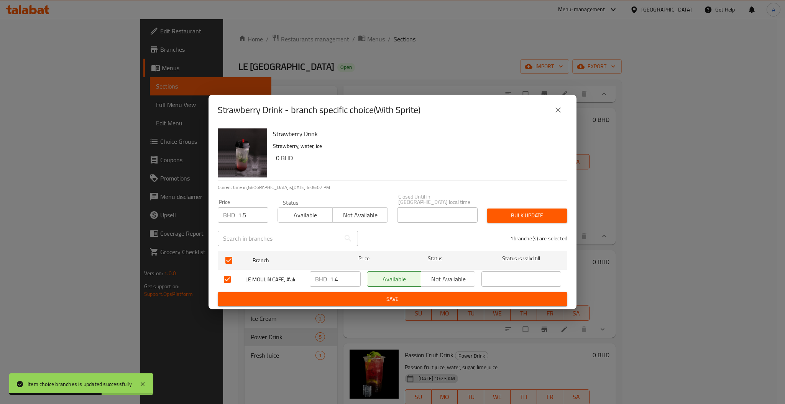
click at [514, 215] on span "Bulk update" at bounding box center [527, 216] width 68 height 10
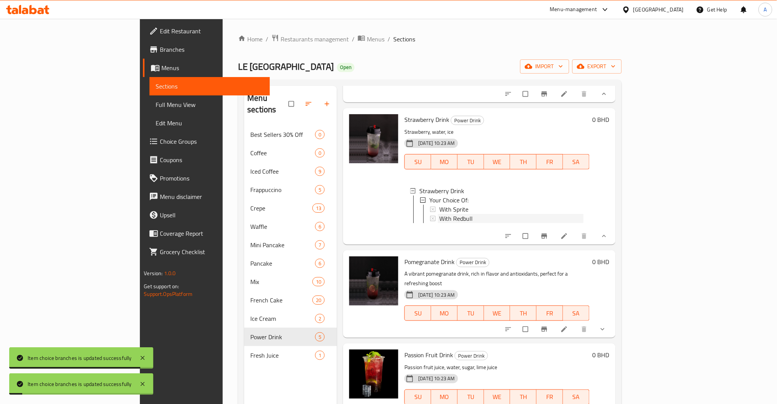
click at [439, 214] on span "With Redbull" at bounding box center [455, 218] width 33 height 9
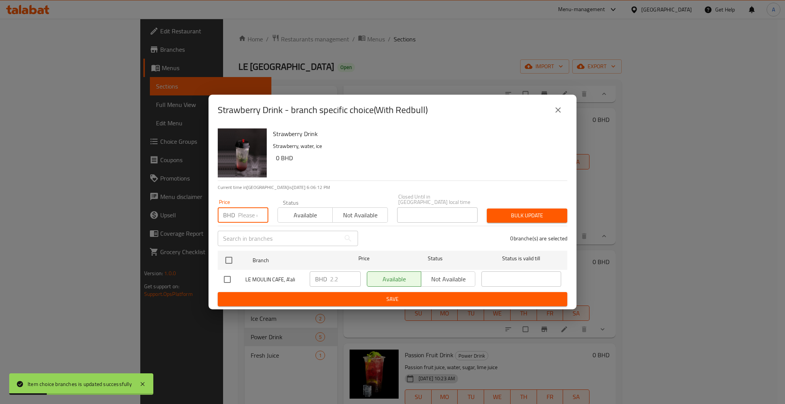
click at [242, 209] on input "number" at bounding box center [253, 214] width 30 height 15
type input "2"
type input "2.3"
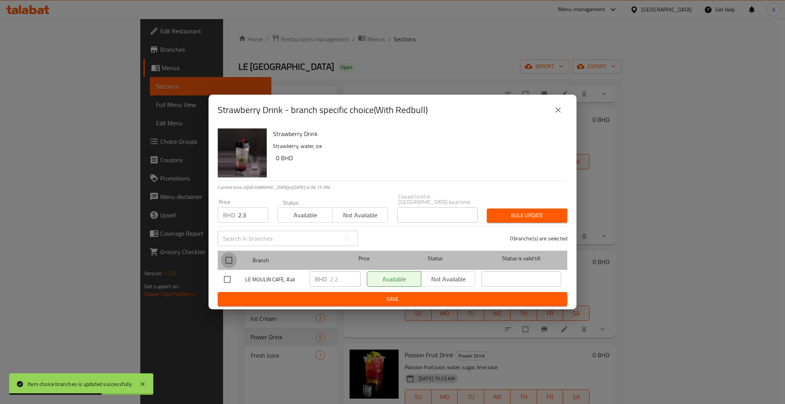
click at [231, 256] on input "checkbox" at bounding box center [229, 260] width 16 height 16
checkbox input "true"
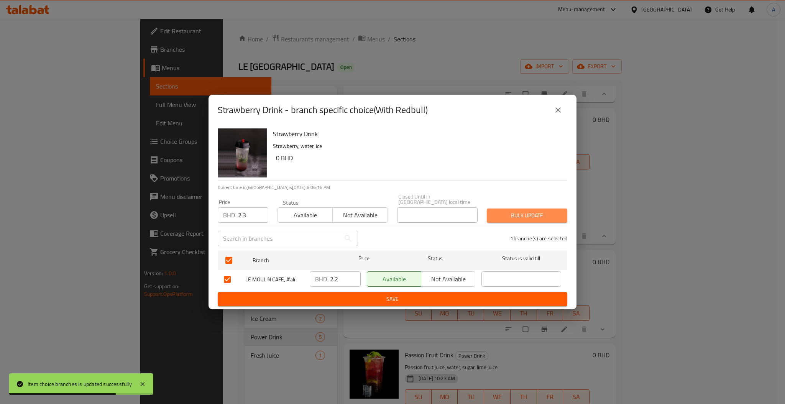
click at [512, 211] on span "Bulk update" at bounding box center [527, 216] width 68 height 10
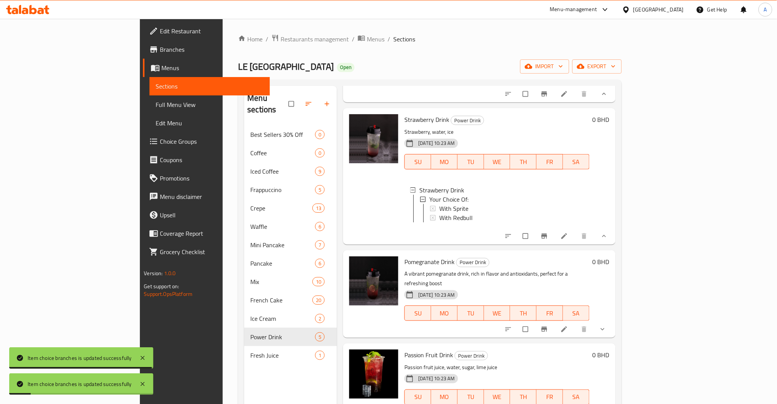
scroll to position [107, 0]
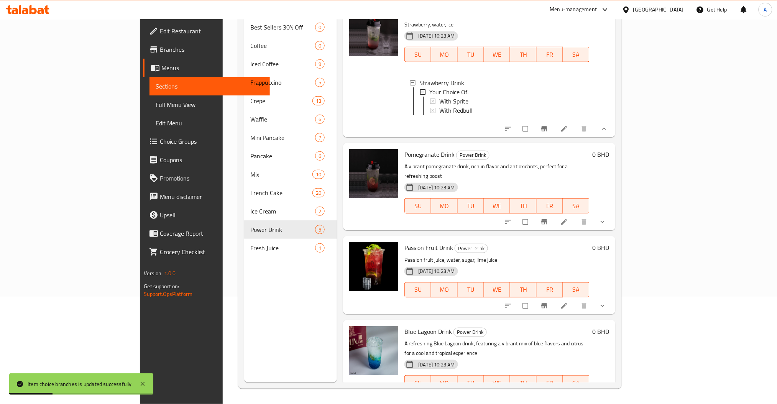
click at [606, 218] on icon "show more" at bounding box center [603, 222] width 8 height 8
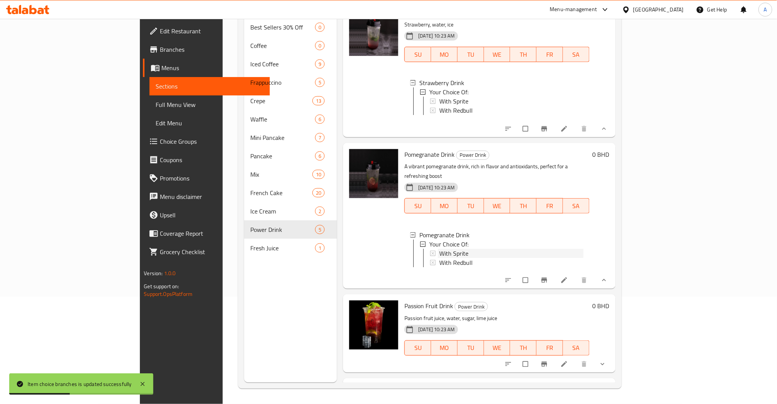
click at [439, 249] on span "With Sprite" at bounding box center [453, 253] width 29 height 9
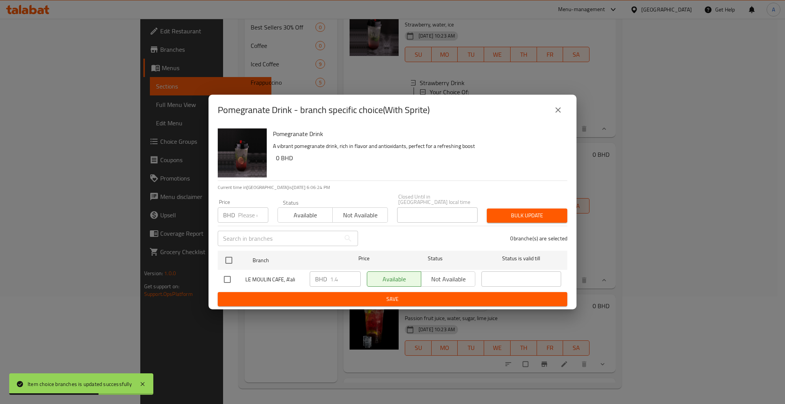
click at [243, 217] on input "number" at bounding box center [253, 214] width 30 height 15
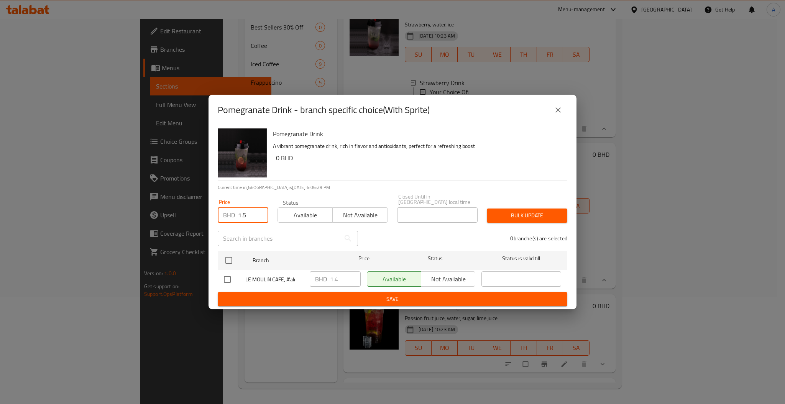
type input "1.5"
click at [497, 211] on span "Bulk update" at bounding box center [527, 216] width 68 height 10
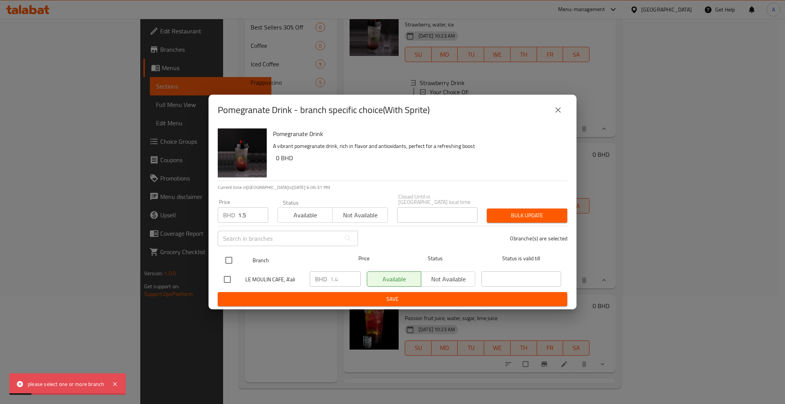
click at [227, 256] on input "checkbox" at bounding box center [229, 260] width 16 height 16
checkbox input "true"
click at [530, 221] on div "Bulk update" at bounding box center [527, 215] width 90 height 23
click at [530, 217] on span "Bulk update" at bounding box center [527, 216] width 68 height 10
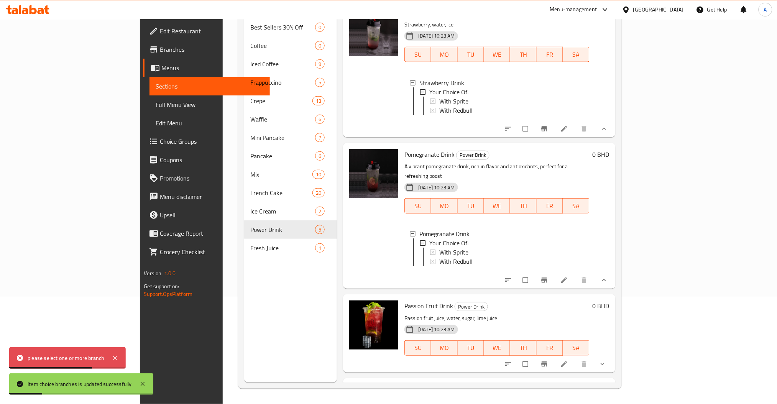
scroll to position [231, 0]
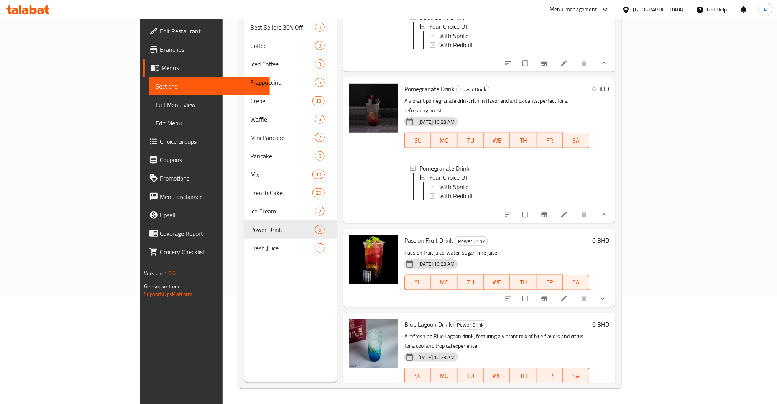
click at [613, 290] on button "show more" at bounding box center [603, 298] width 18 height 17
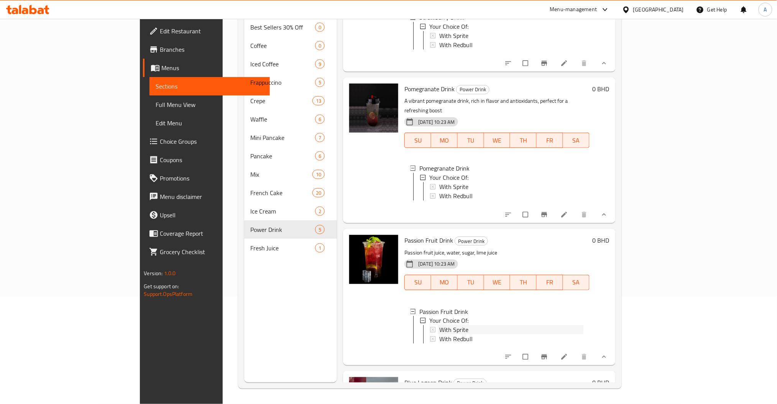
click at [439, 325] on span "With Sprite" at bounding box center [453, 329] width 29 height 9
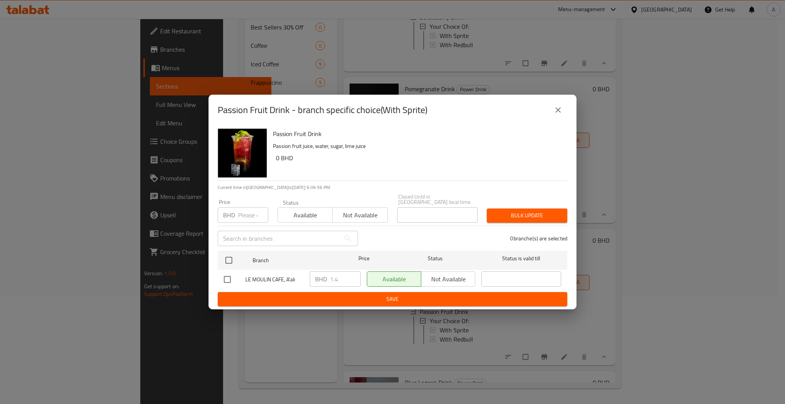
click at [241, 207] on input "number" at bounding box center [253, 214] width 30 height 15
type input "1.5"
click at [230, 248] on ul "Branch Price Status Status is valid till LE [GEOGRAPHIC_DATA], A'ali BHD 1.4 ​ …" at bounding box center [393, 270] width 350 height 44
click at [226, 259] on input "checkbox" at bounding box center [229, 260] width 16 height 16
checkbox input "true"
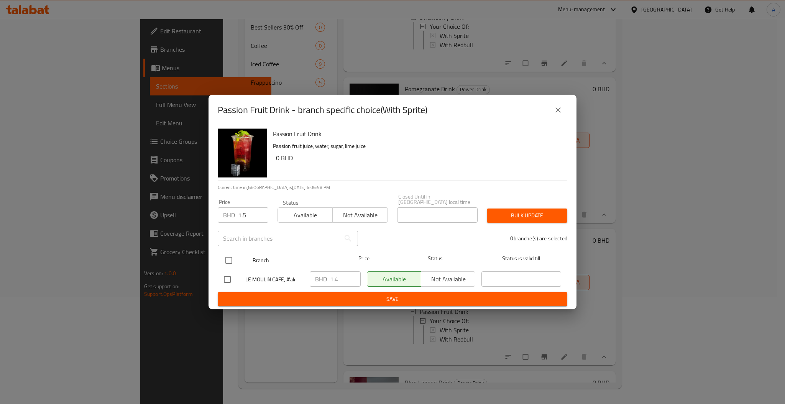
checkbox input "true"
click at [487, 216] on button "Bulk update" at bounding box center [527, 216] width 81 height 14
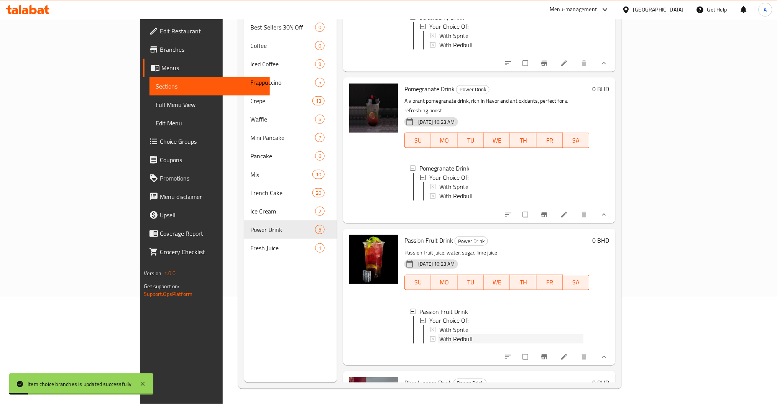
click at [439, 335] on span "With Redbull" at bounding box center [455, 339] width 33 height 9
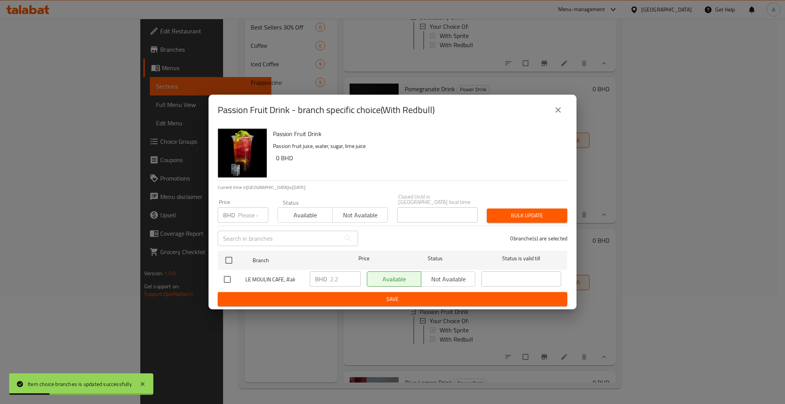
click at [248, 207] on input "number" at bounding box center [253, 214] width 30 height 15
type input "2.3"
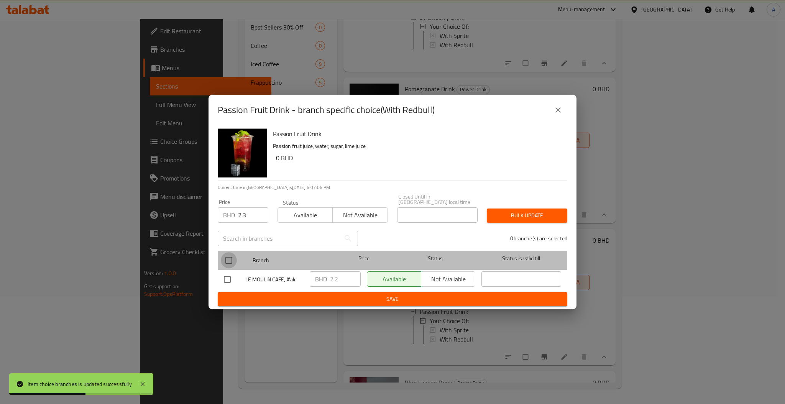
click at [230, 258] on input "checkbox" at bounding box center [229, 260] width 16 height 16
checkbox input "true"
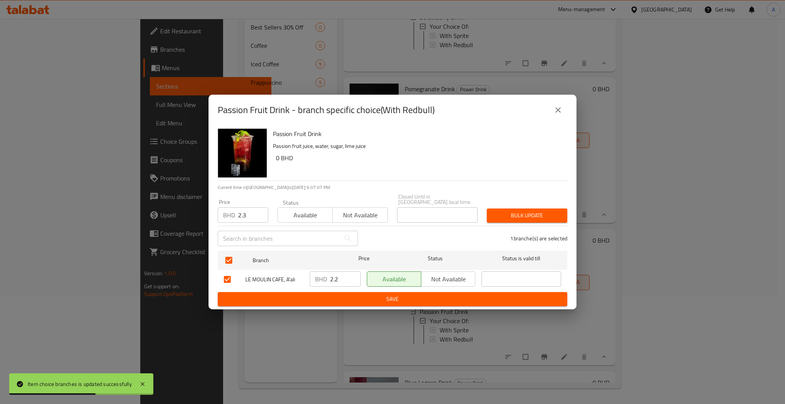
click at [530, 215] on span "Bulk update" at bounding box center [527, 216] width 68 height 10
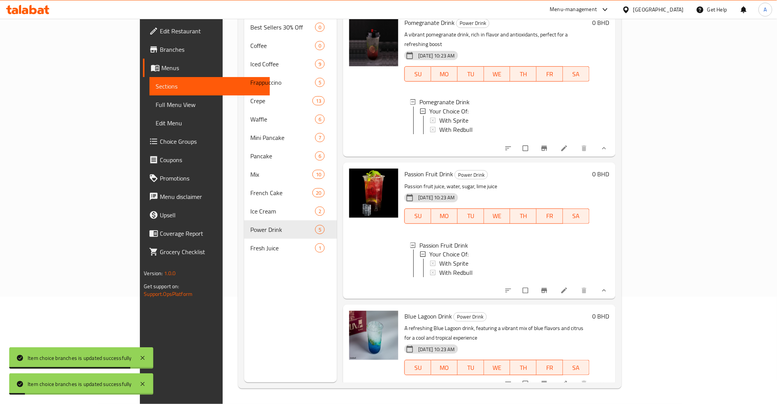
scroll to position [1, 0]
click at [613, 375] on button "show more" at bounding box center [603, 383] width 18 height 17
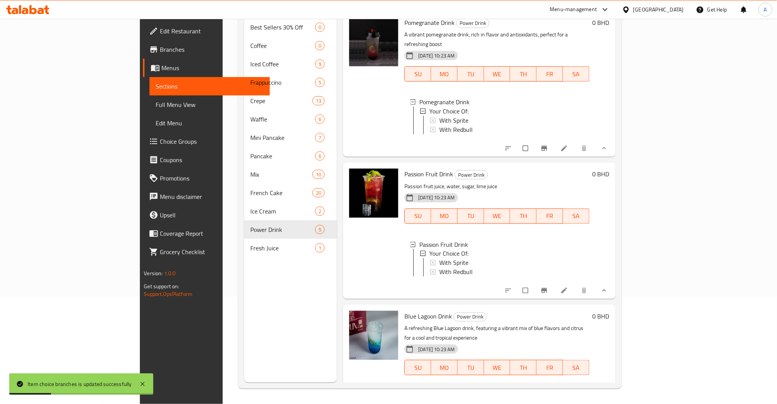
scroll to position [363, 0]
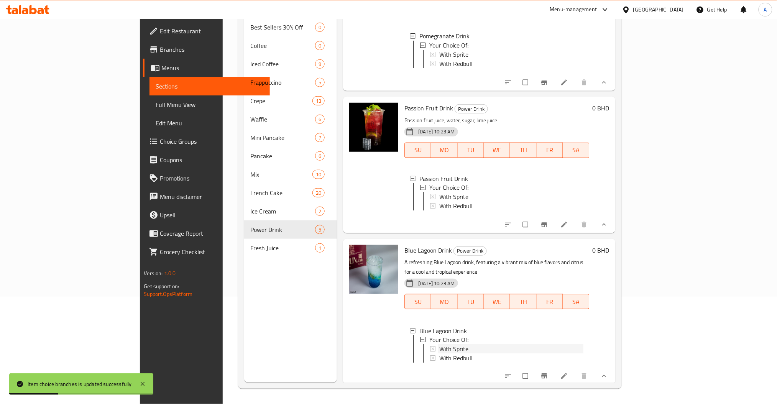
click at [439, 345] on div "With Sprite" at bounding box center [511, 349] width 144 height 9
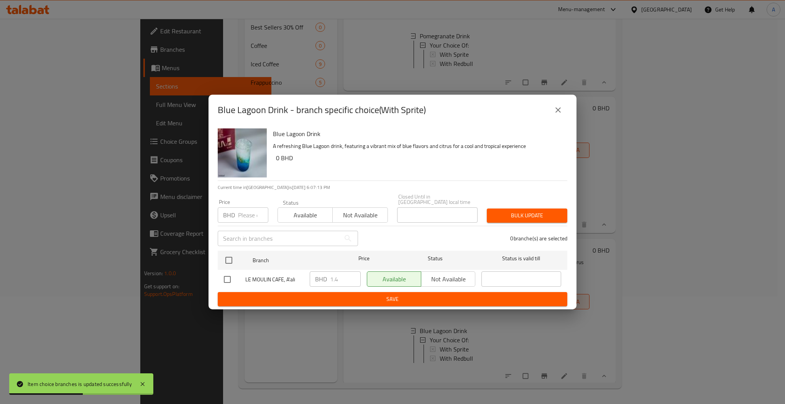
click at [244, 212] on input "number" at bounding box center [253, 214] width 30 height 15
type input "1.5"
click at [225, 258] on input "checkbox" at bounding box center [229, 260] width 16 height 16
checkbox input "true"
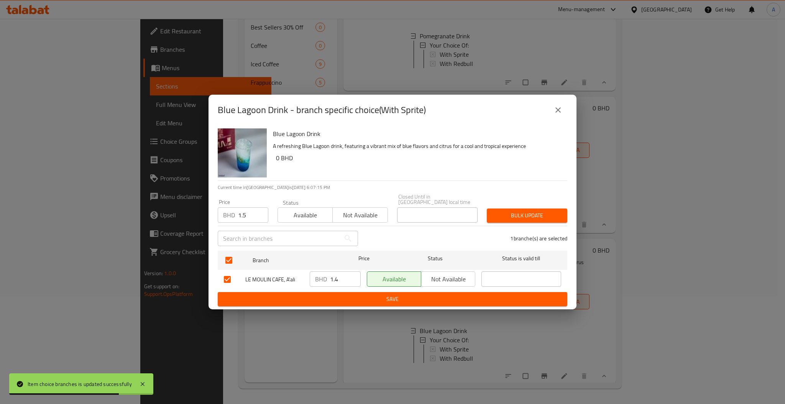
click at [533, 211] on span "Bulk update" at bounding box center [527, 216] width 68 height 10
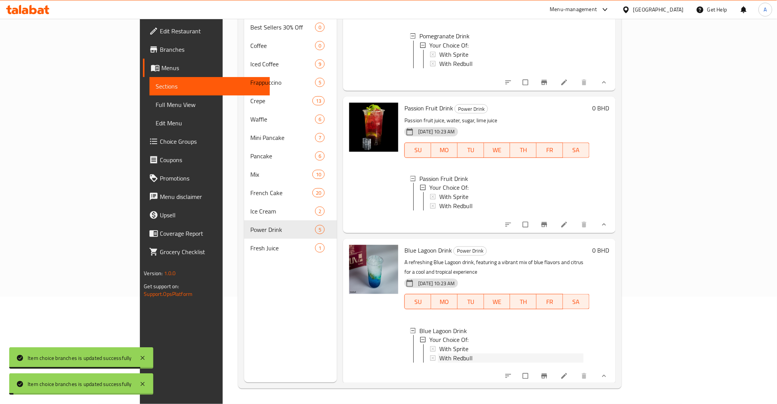
click at [439, 354] on span "With Redbull" at bounding box center [455, 358] width 33 height 9
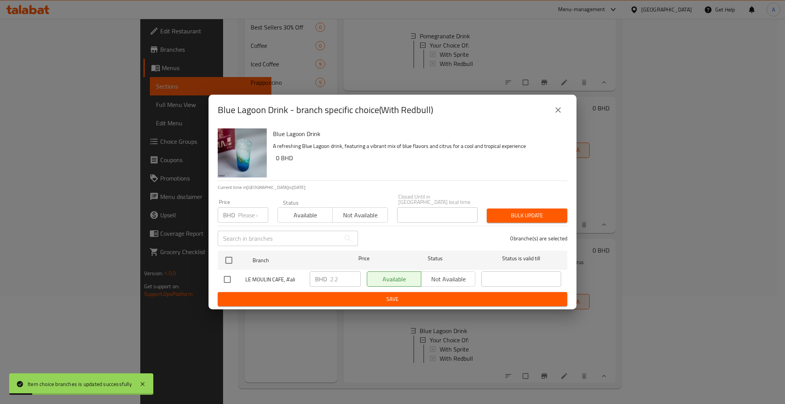
click at [242, 207] on input "number" at bounding box center [253, 214] width 30 height 15
type input "2.3"
click at [224, 249] on div at bounding box center [235, 260] width 29 height 22
click at [236, 252] on input "checkbox" at bounding box center [229, 260] width 16 height 16
checkbox input "true"
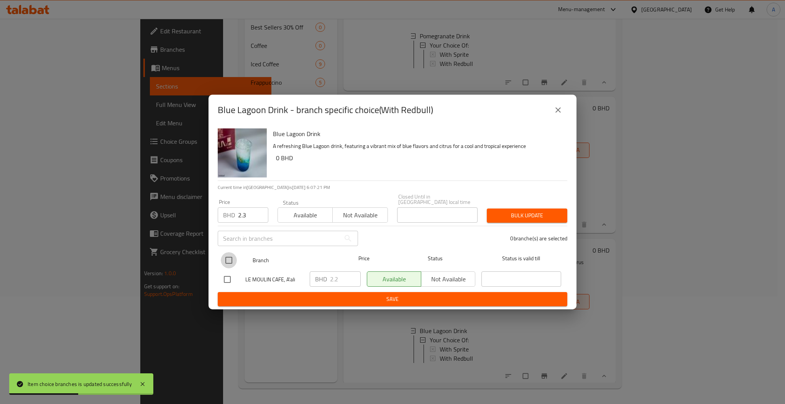
checkbox input "true"
click at [542, 209] on button "Bulk update" at bounding box center [527, 216] width 81 height 14
